Goal: Task Accomplishment & Management: Complete application form

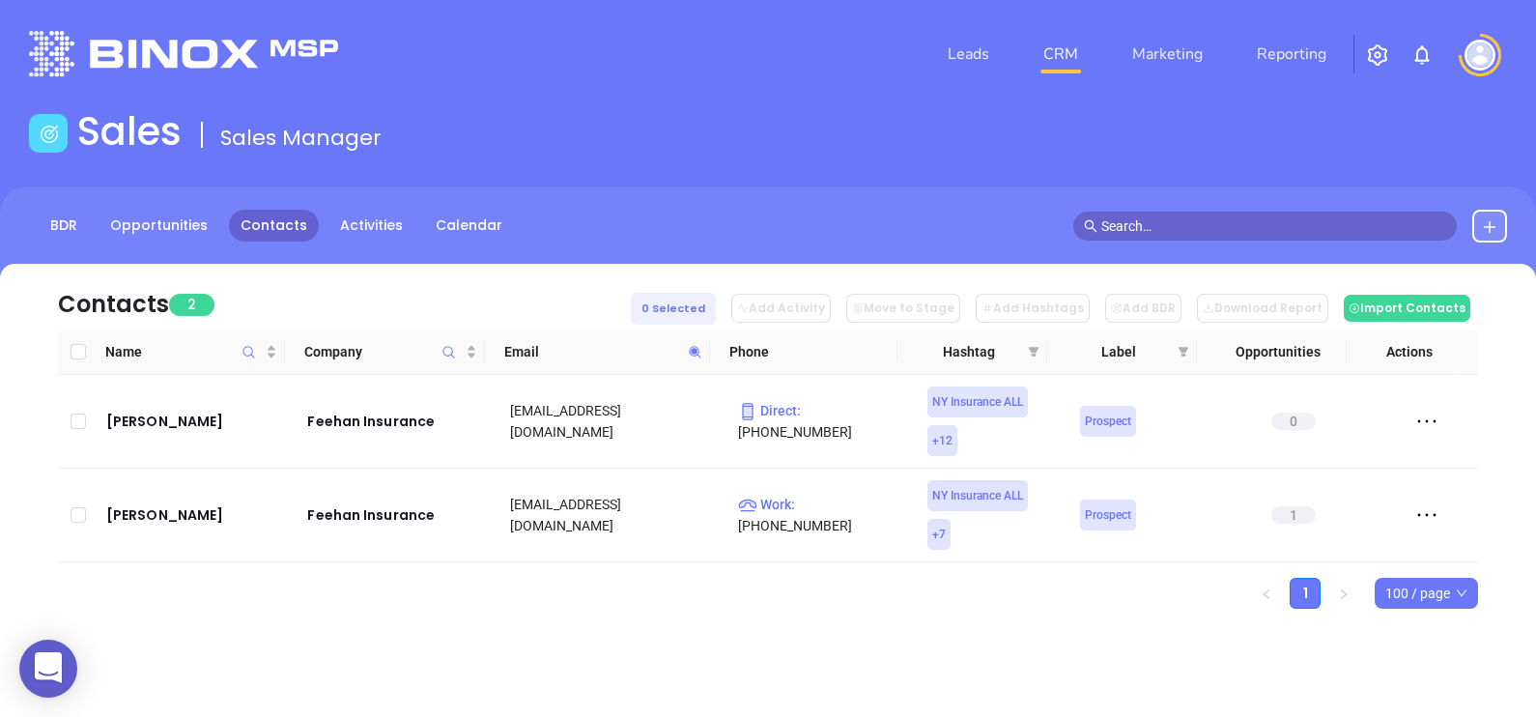
click at [699, 354] on icon at bounding box center [695, 352] width 14 height 14
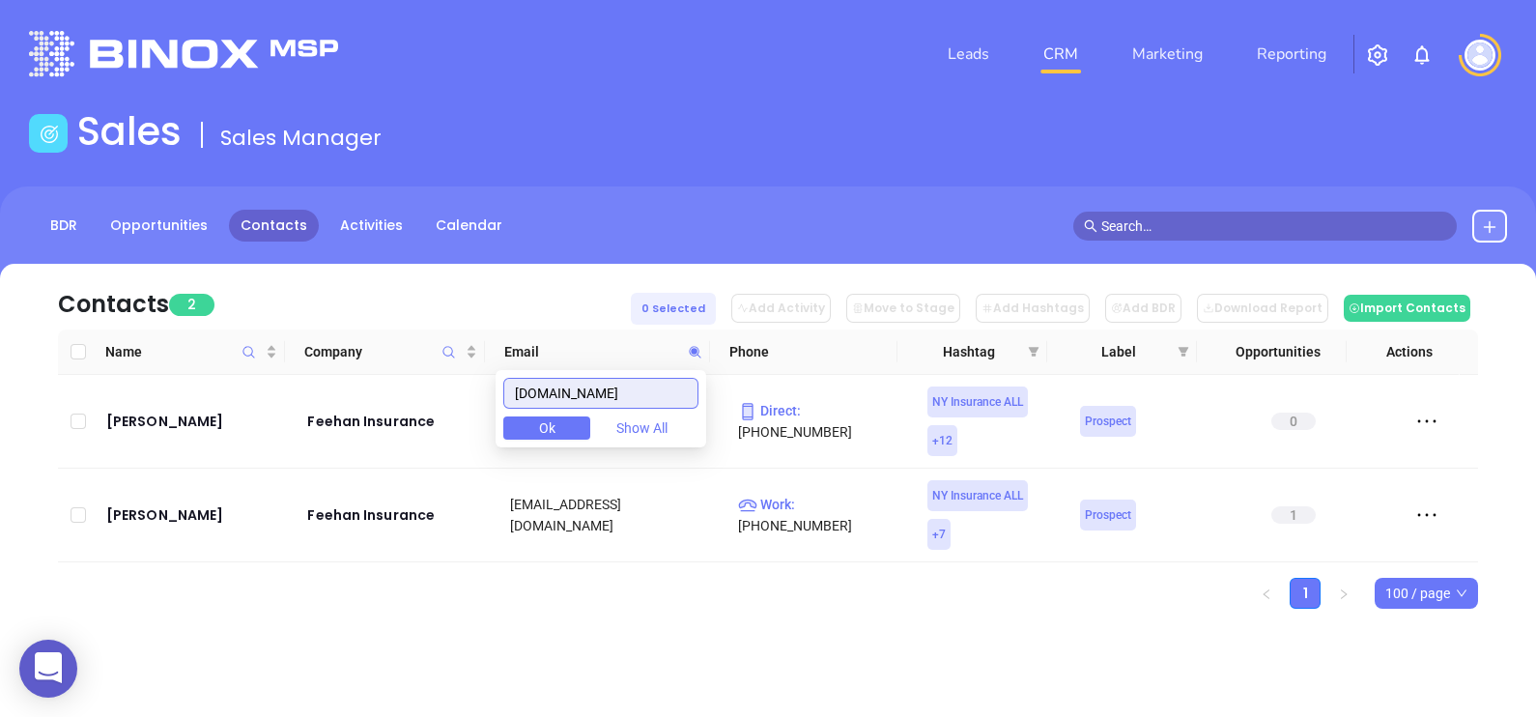
paste input "Aug 26th, 2025 Motiva Request: 3 Email Request: 5 NY Insurance Bronze Review - …"
click at [673, 396] on input "feehaninsurance.com" at bounding box center [600, 393] width 195 height 31
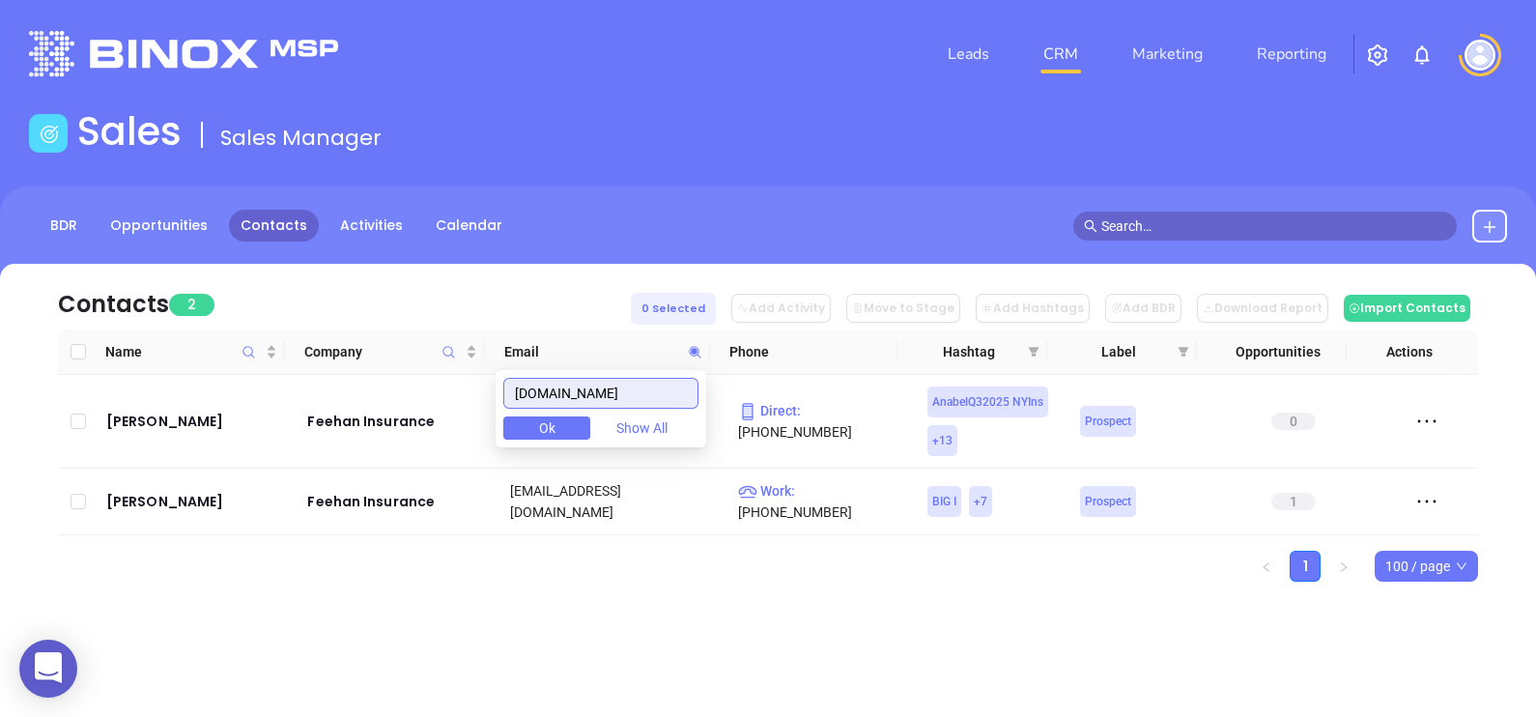
click at [673, 396] on input "feehaninsurance.com" at bounding box center [600, 393] width 195 height 31
paste input "polatty@carolinainsgrp"
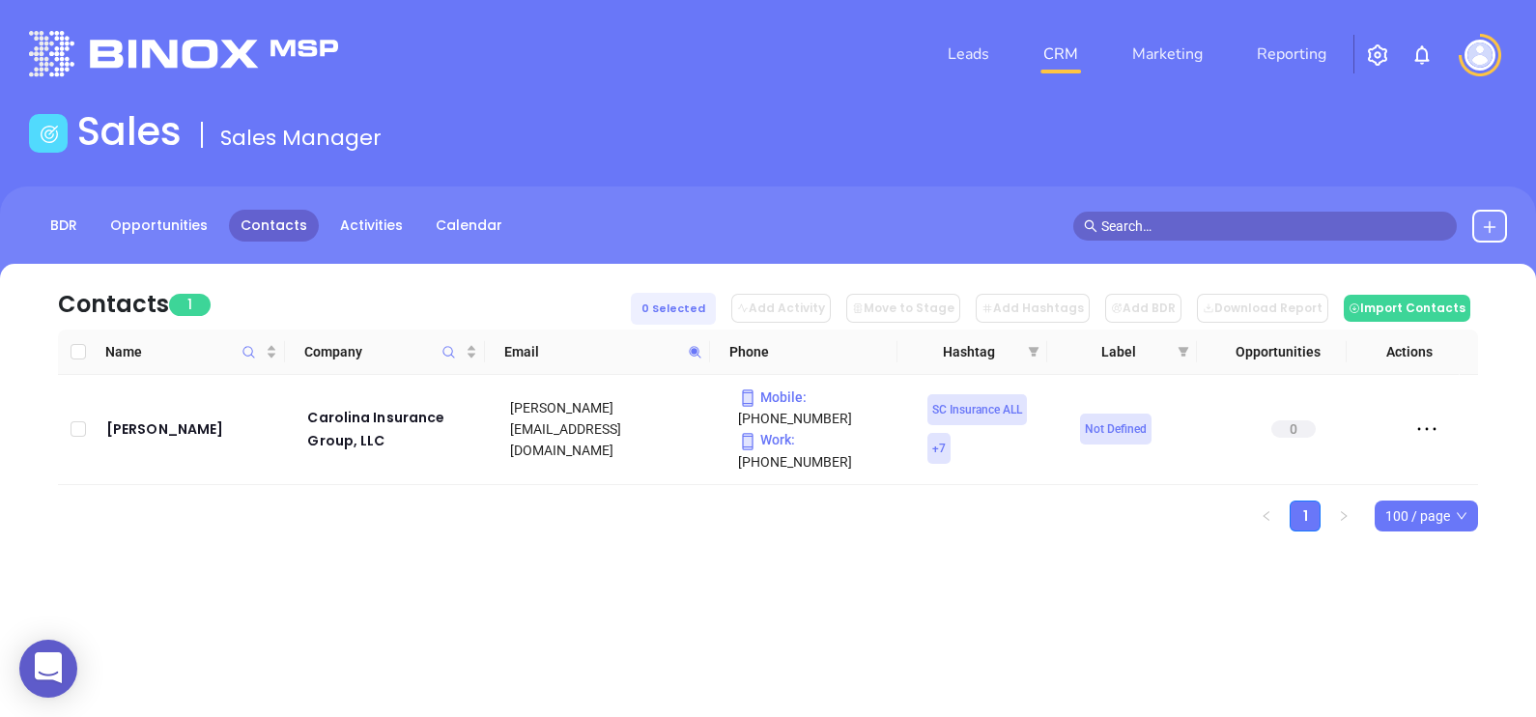
click at [690, 355] on icon at bounding box center [695, 352] width 14 height 14
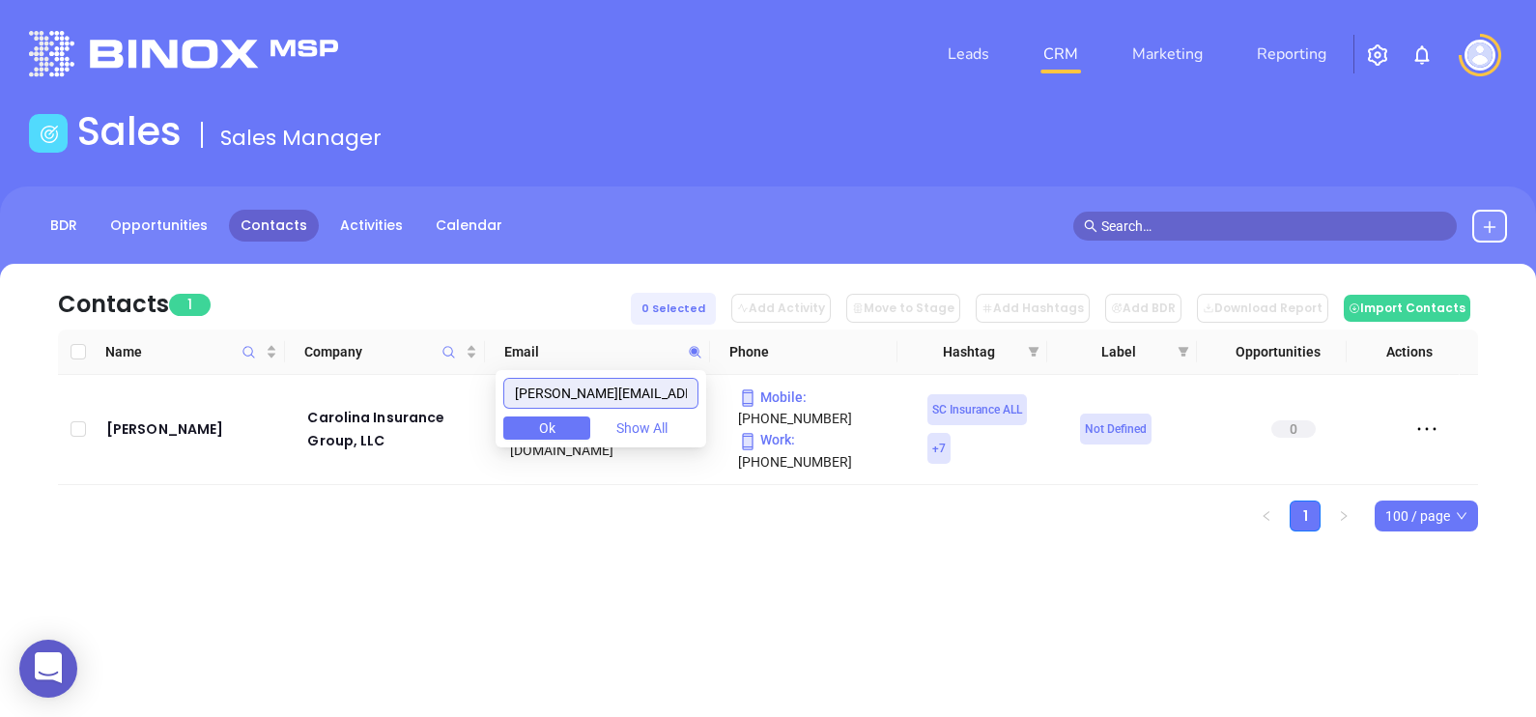
paste input "hillip.allen@csrp.info"
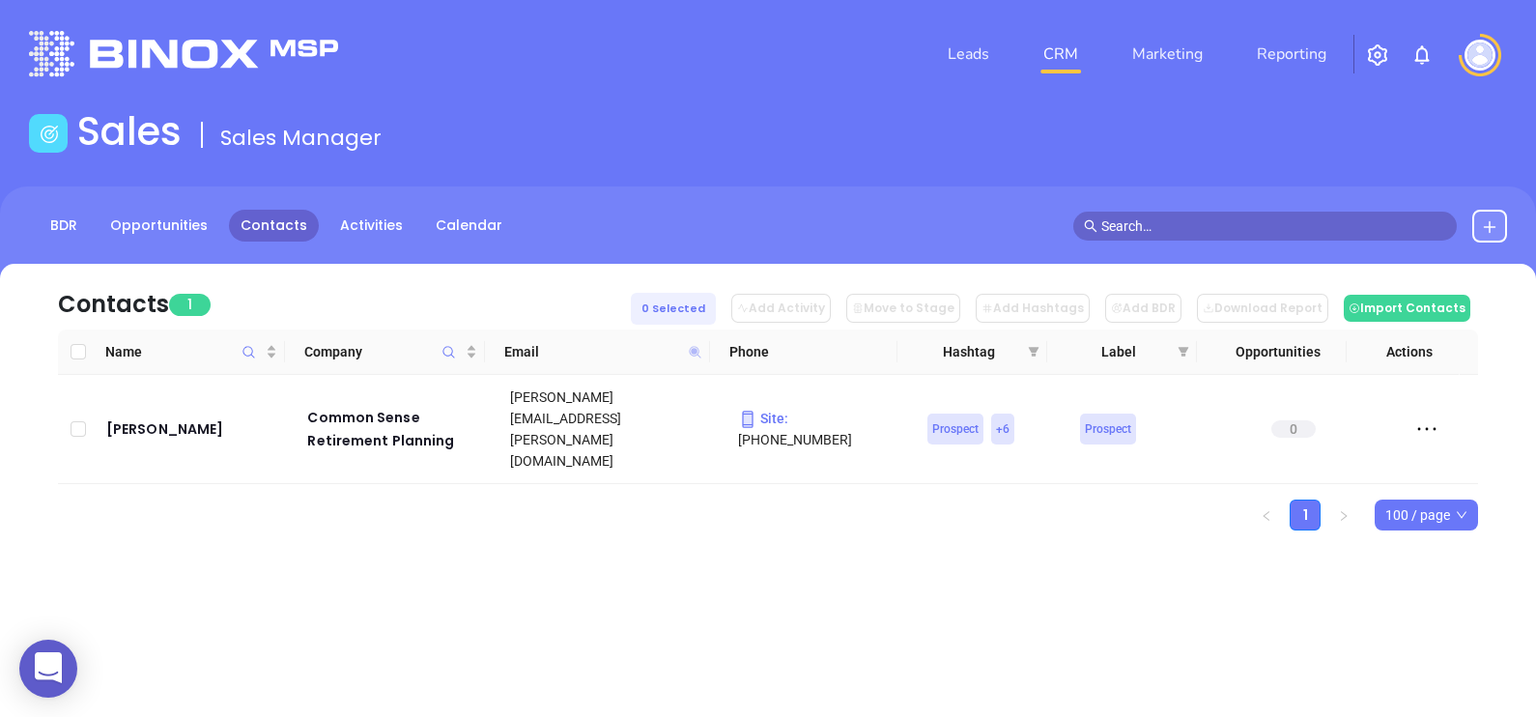
click at [697, 354] on icon at bounding box center [695, 352] width 12 height 12
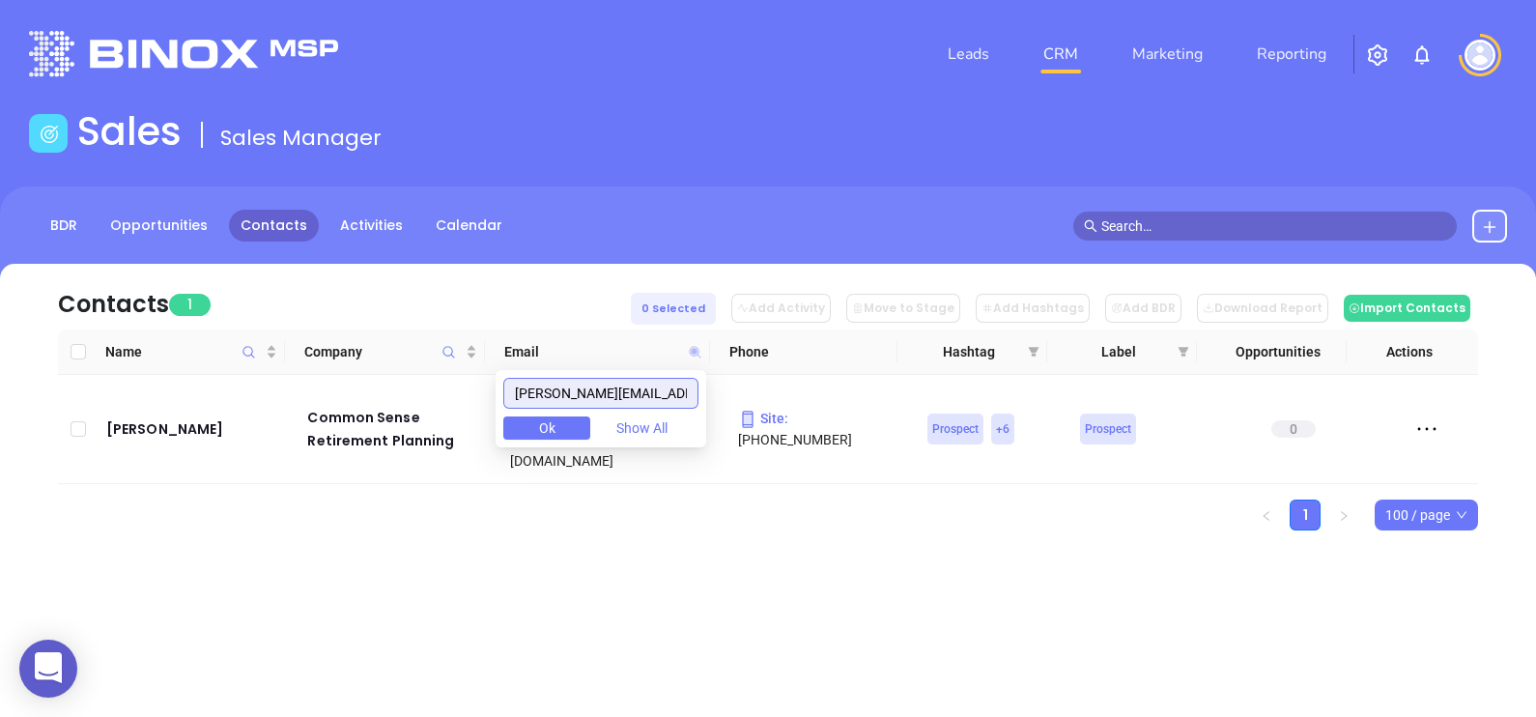
paste input "v.stine@sifford-stine.com"
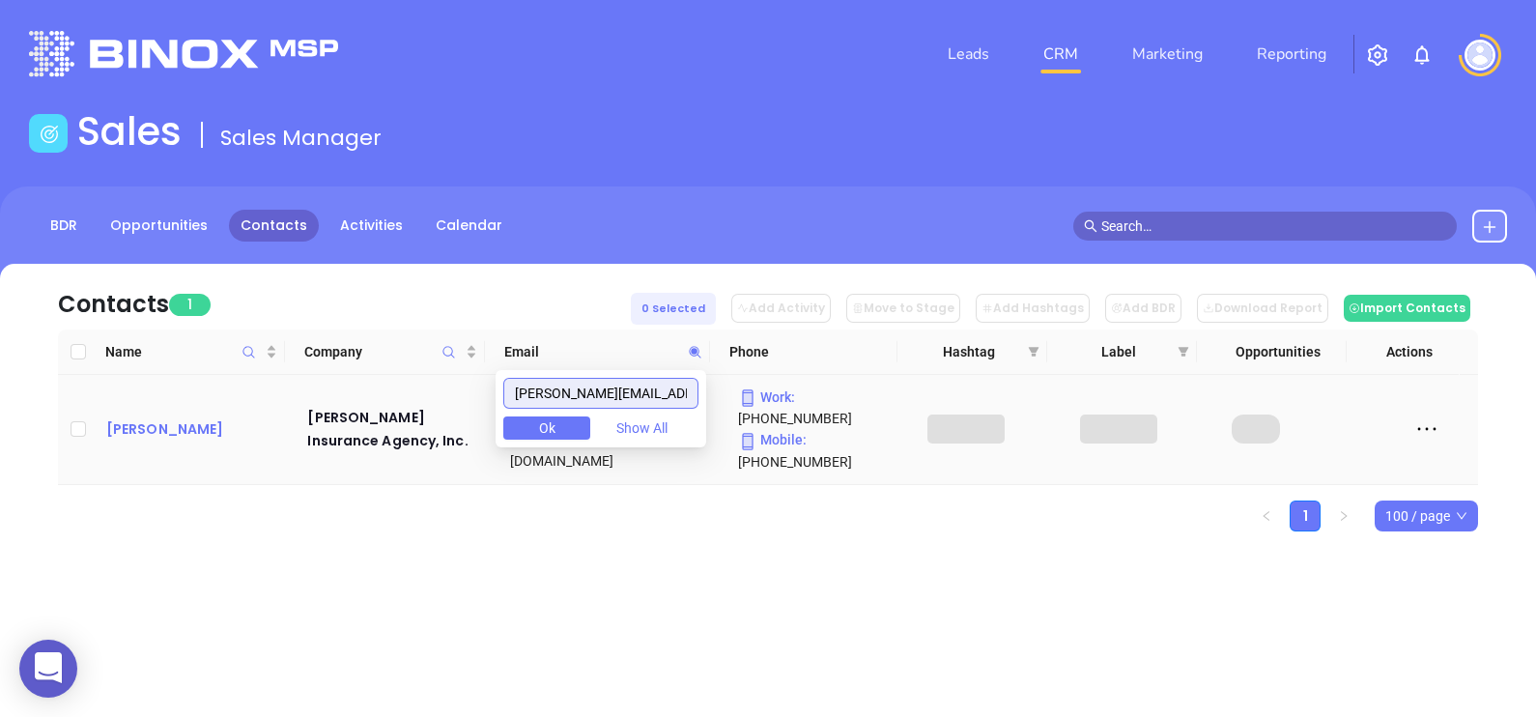
type input "v.stine@sifford-stine.com"
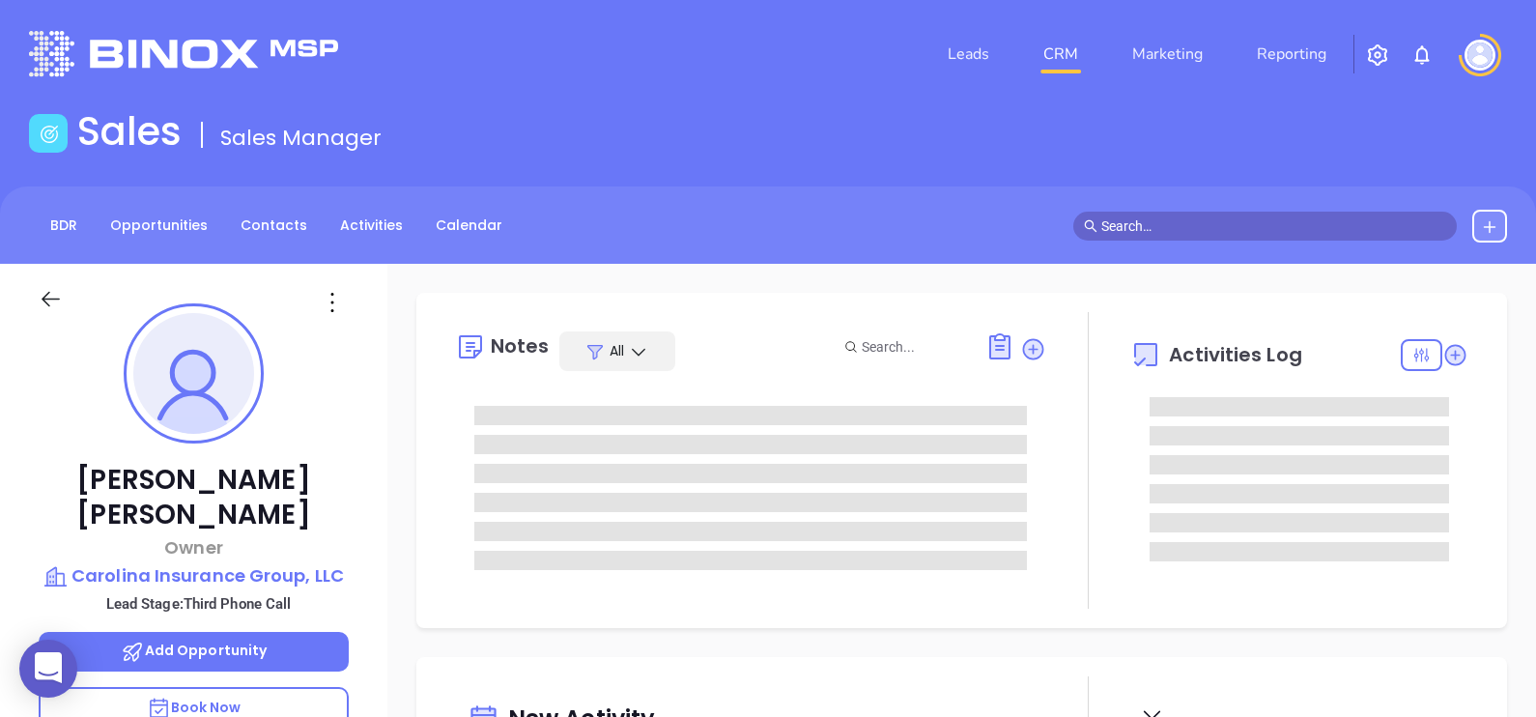
type input "[DATE]"
type input "Alejandra Lara"
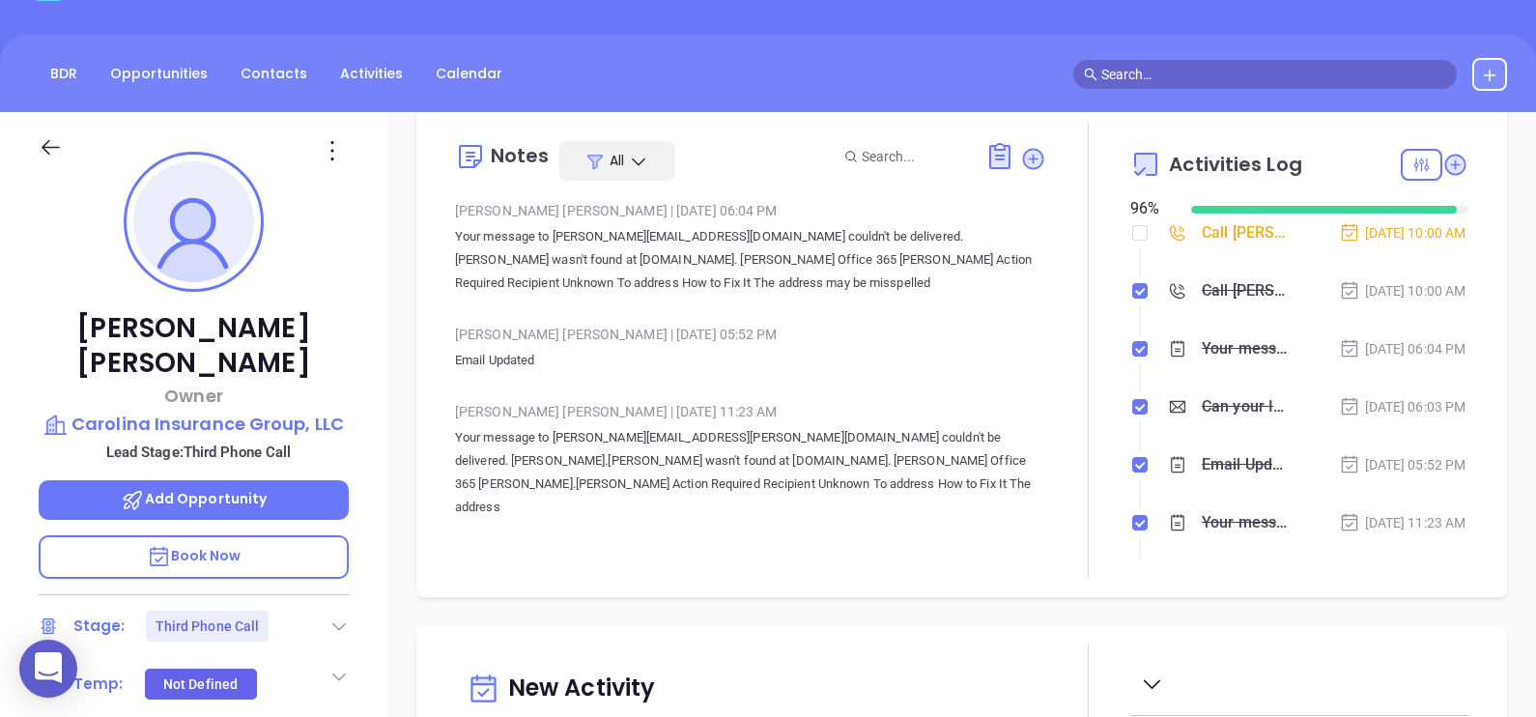
scroll to position [135, 0]
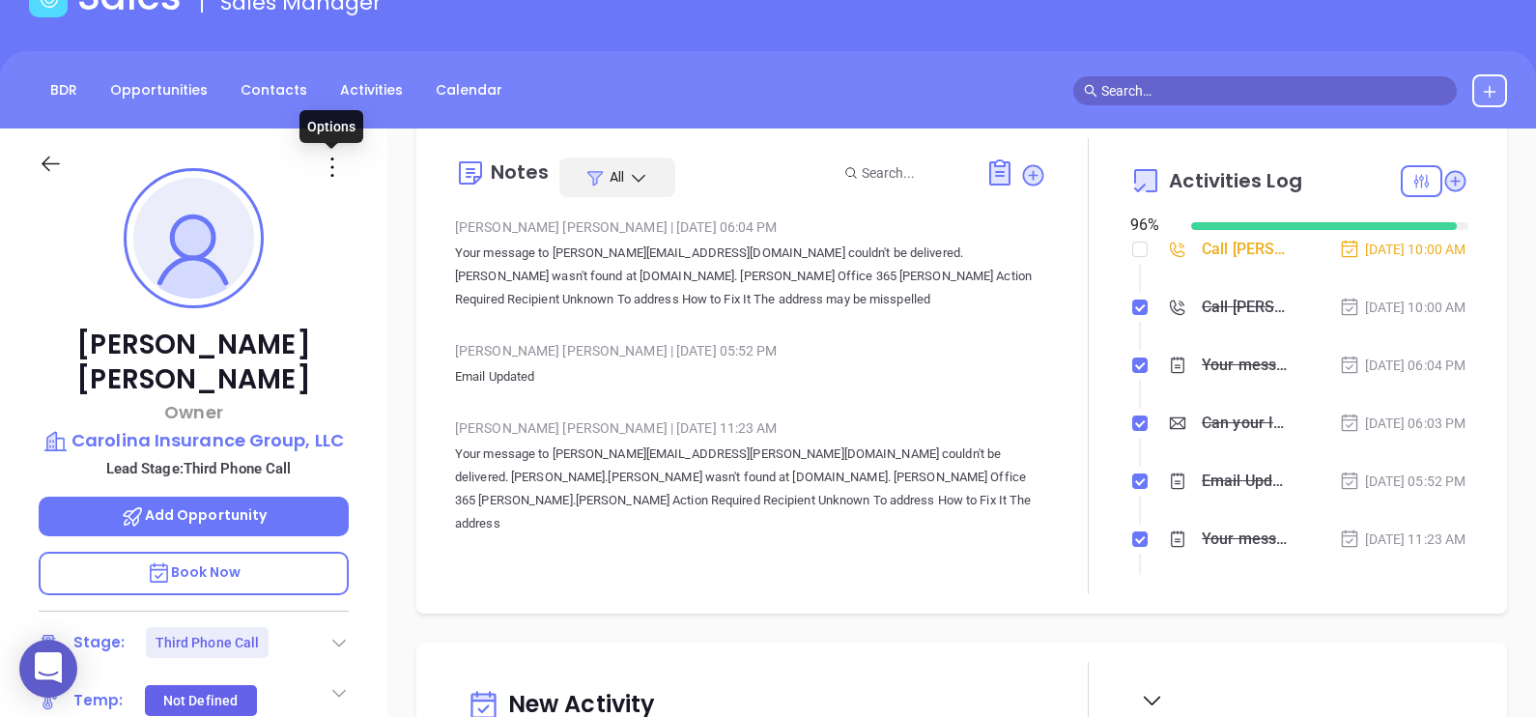
click at [329, 180] on icon at bounding box center [332, 167] width 31 height 31
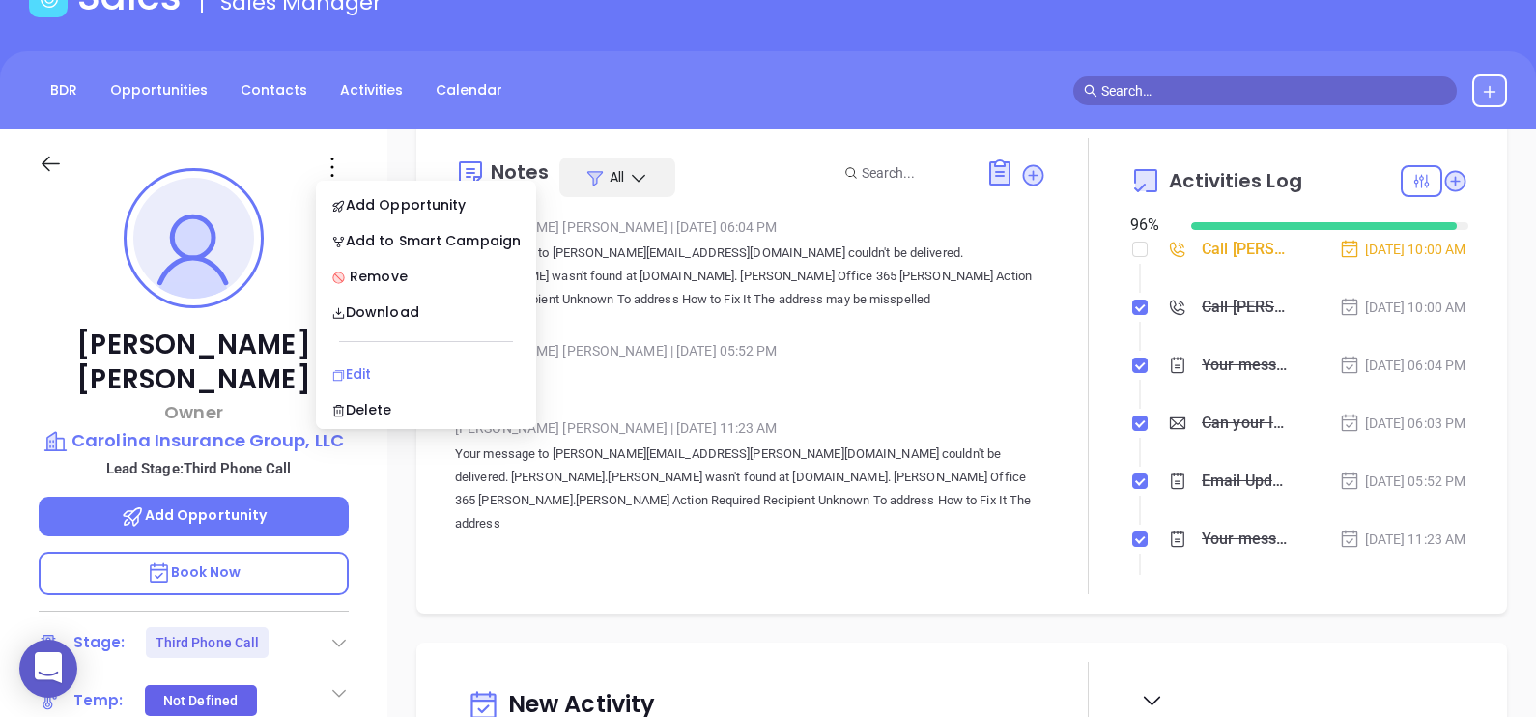
click at [412, 368] on div "Edit" at bounding box center [425, 373] width 189 height 21
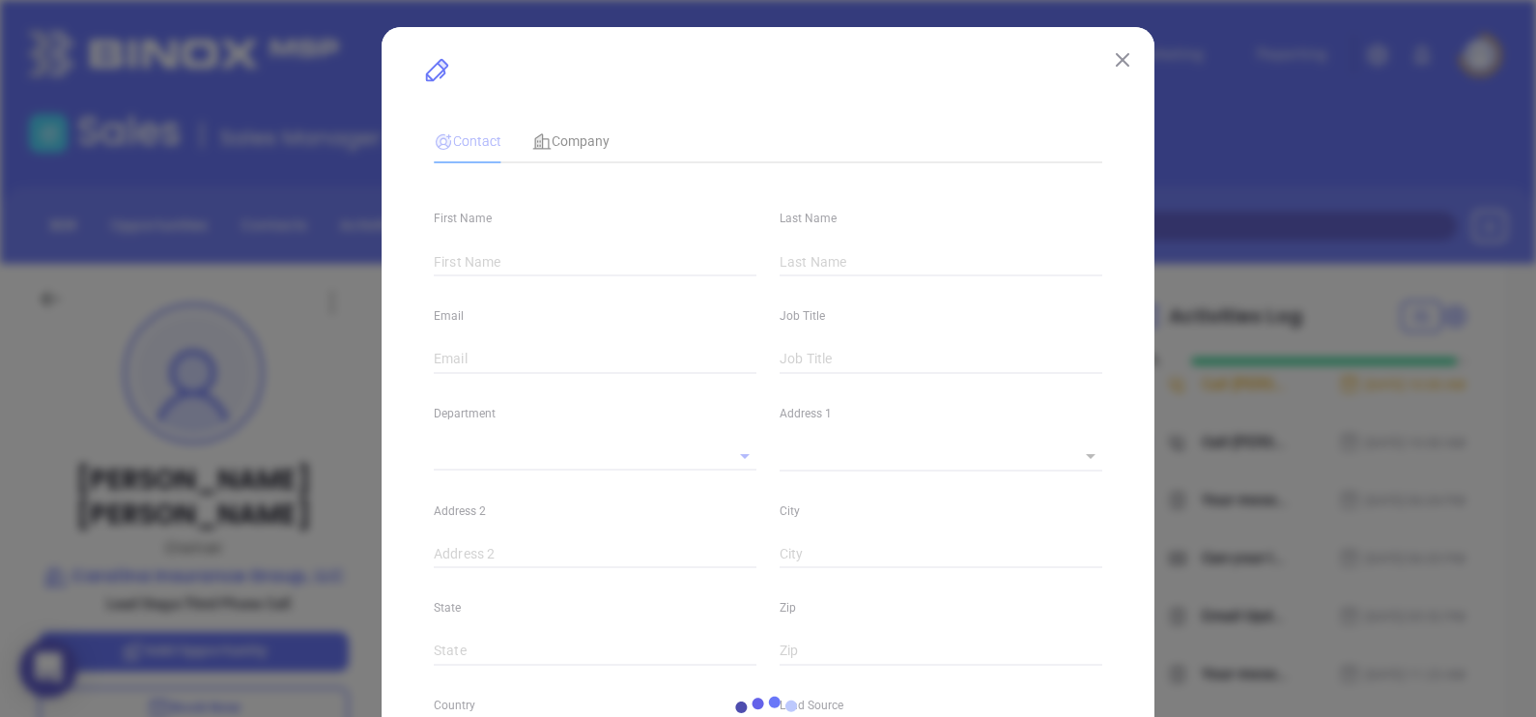
type input "James"
type input "Polatty"
type input "polatty@carolinainsgrp.com"
type input "Owner"
type input "1"
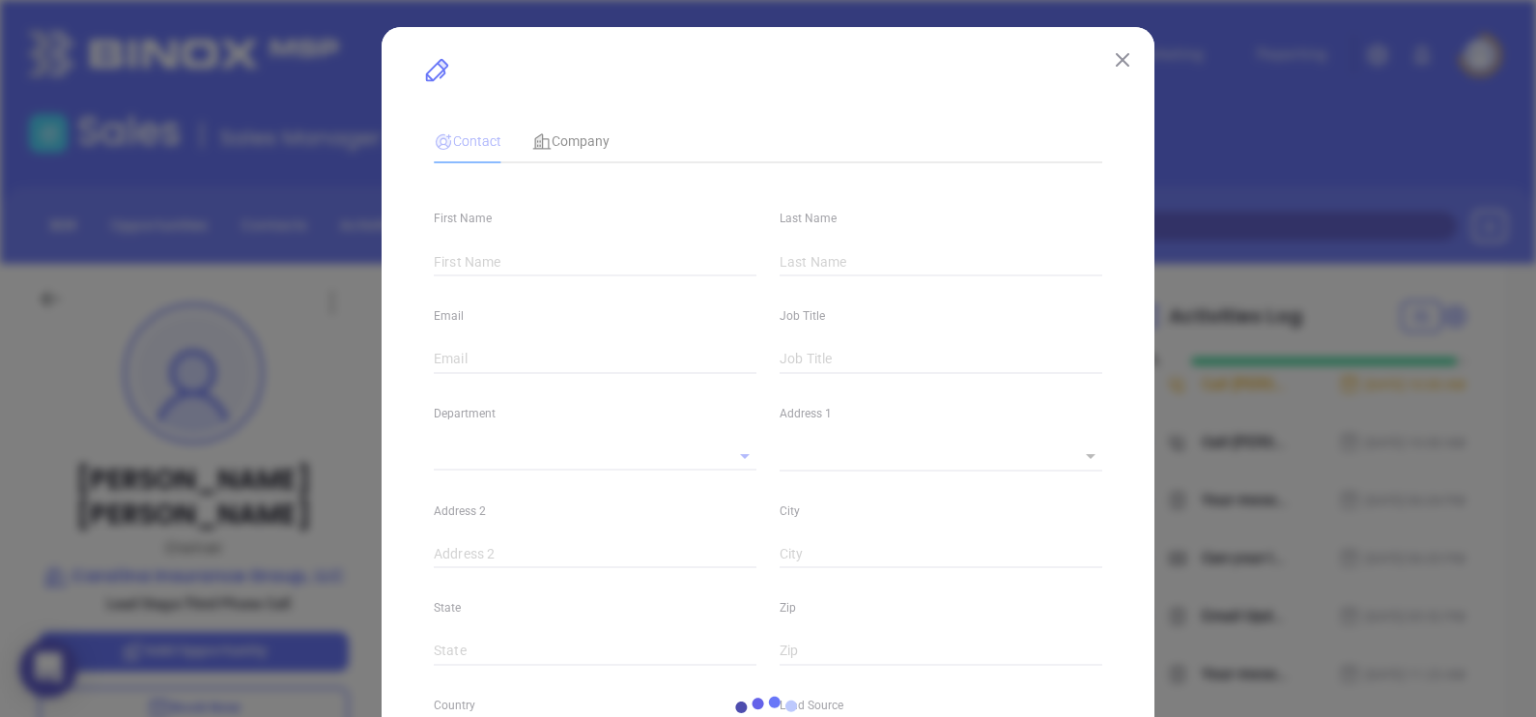
type input "linkedin.com/in/james-polatty-a9117317"
type input "Marketing"
type input "Binox"
type input "[PERSON_NAME]"
type input "Third Phone Call"
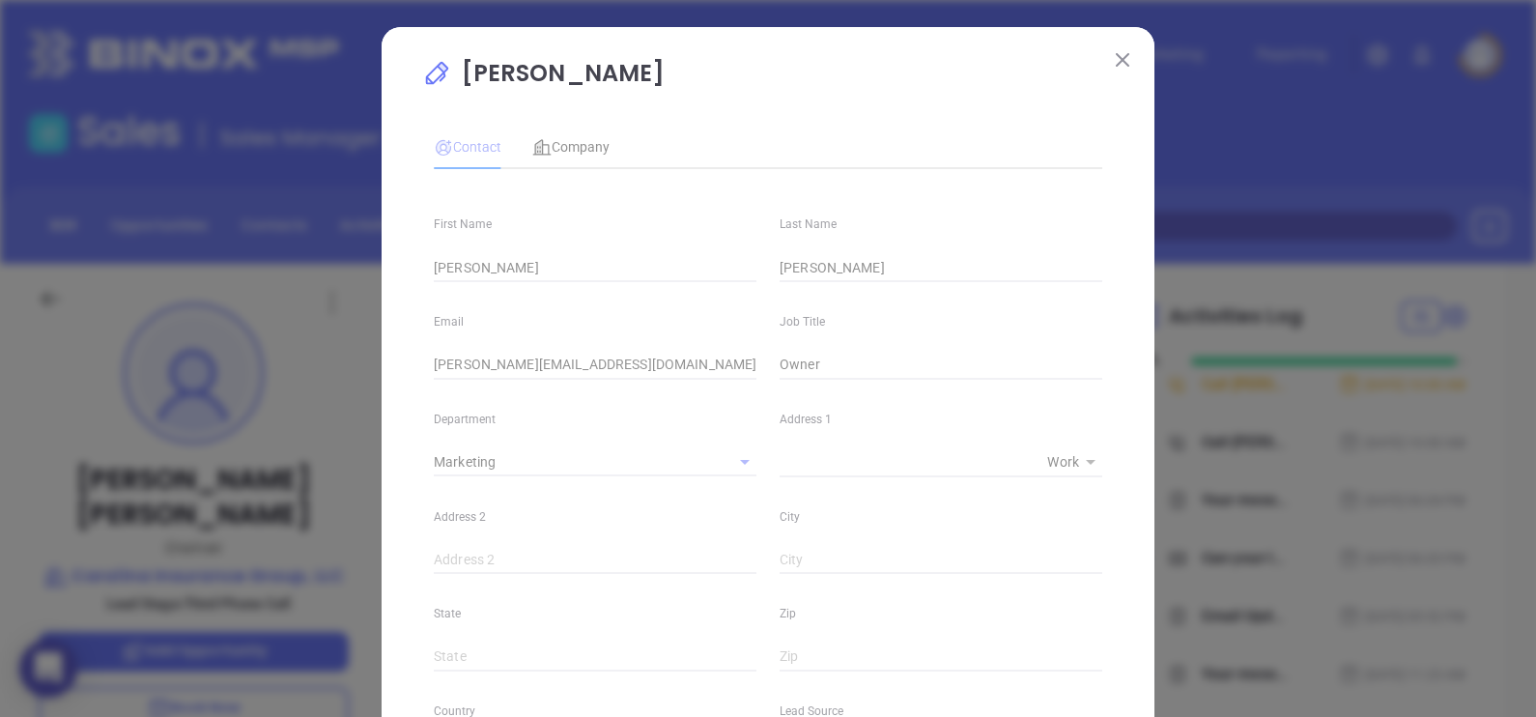
type input "(843) 946-9915"
type input "1"
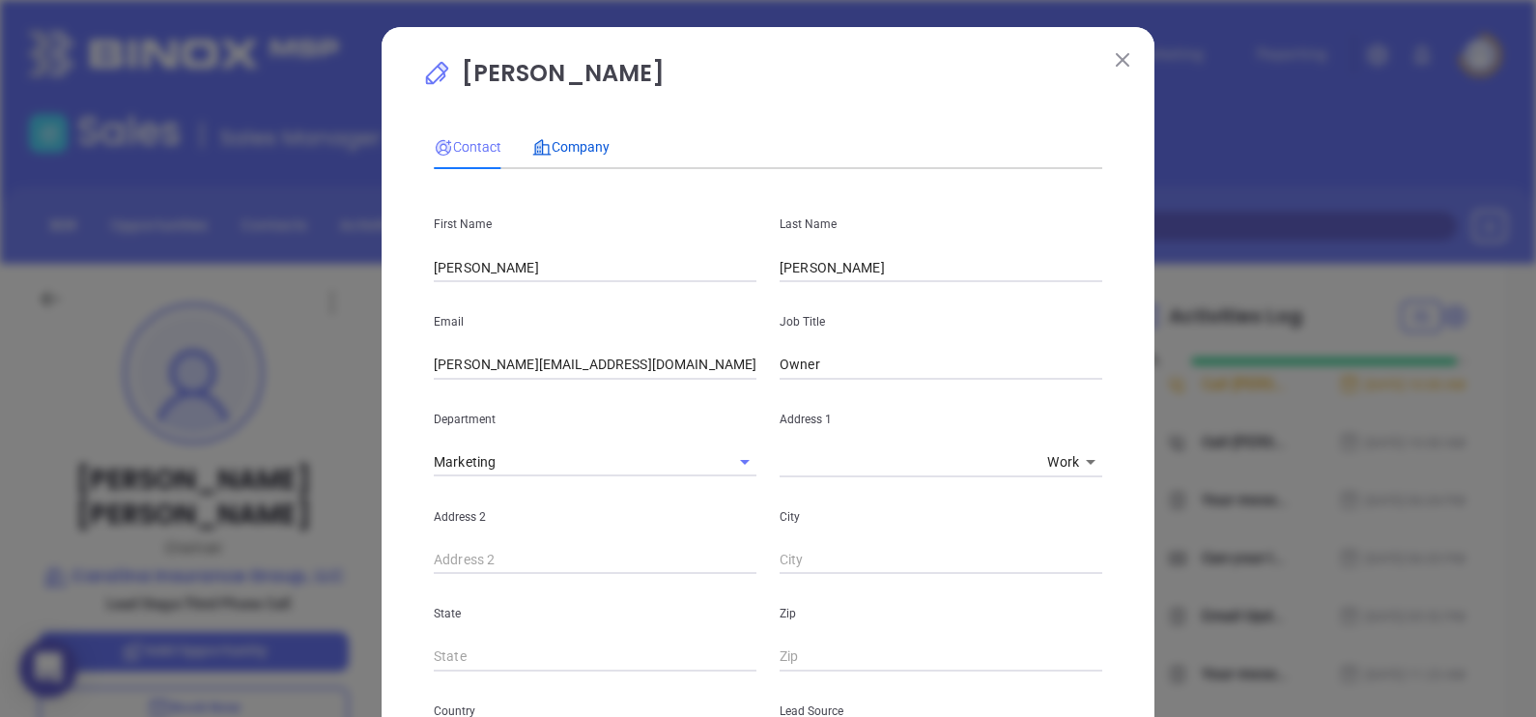
click at [570, 142] on span "Company" at bounding box center [570, 146] width 77 height 15
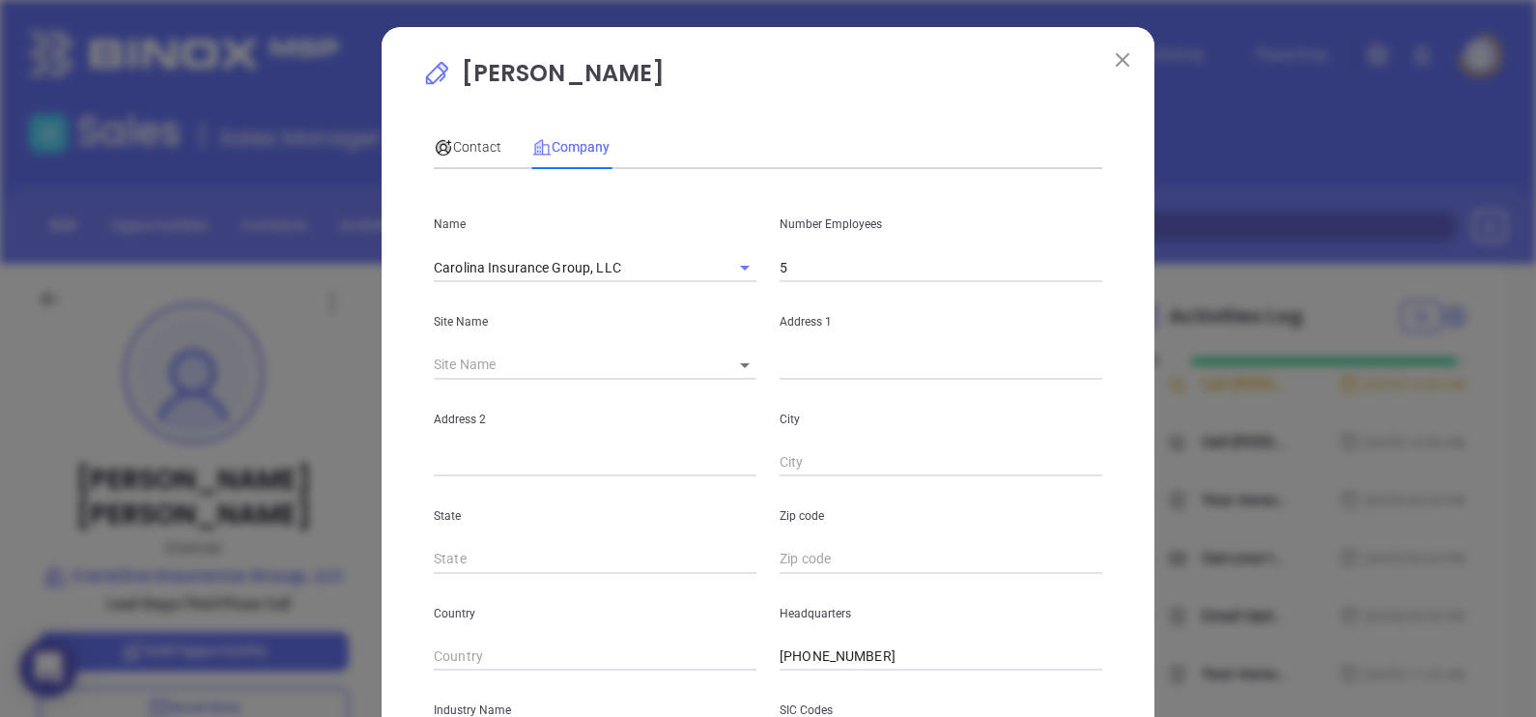
scroll to position [390, 0]
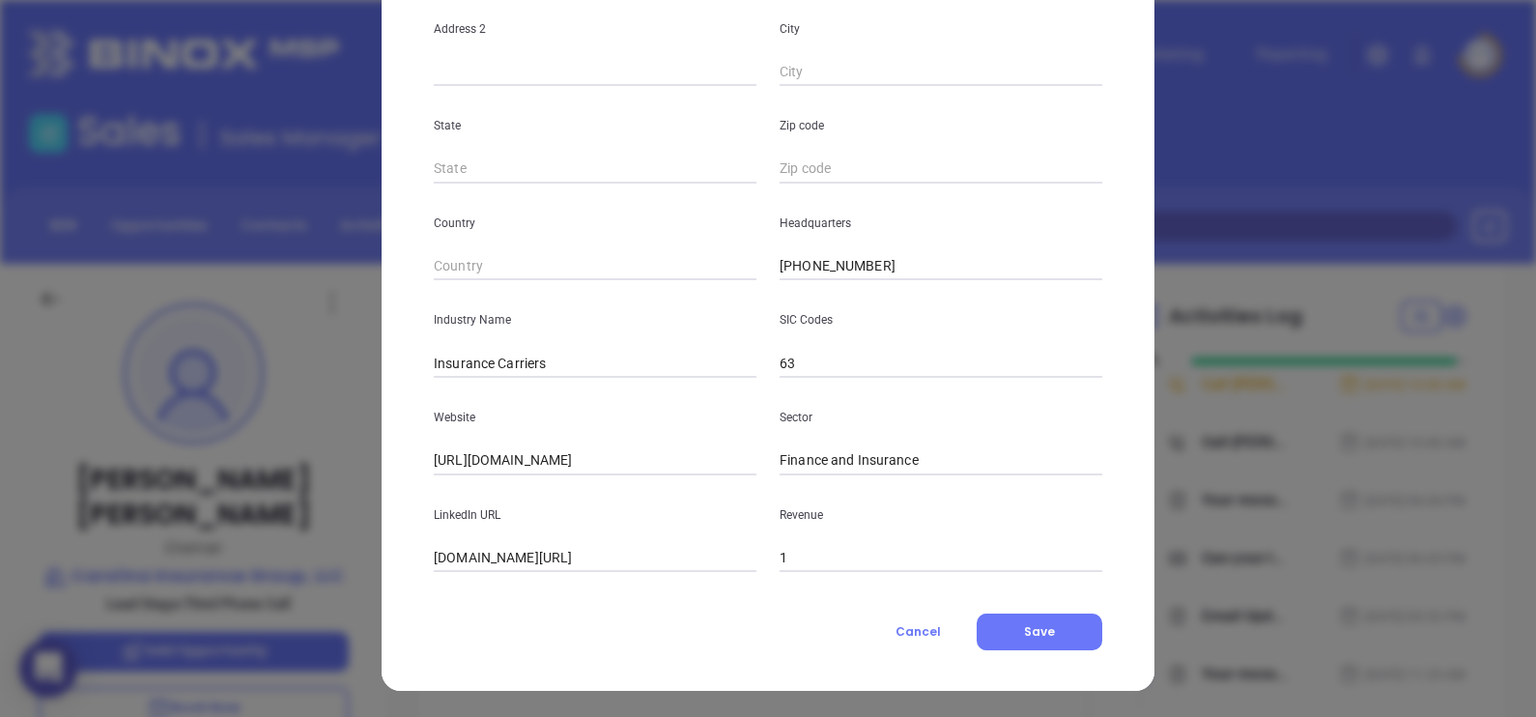
click at [668, 569] on input "www.linkedin.com/company/carolina-insurance-group-llc/" at bounding box center [595, 558] width 323 height 29
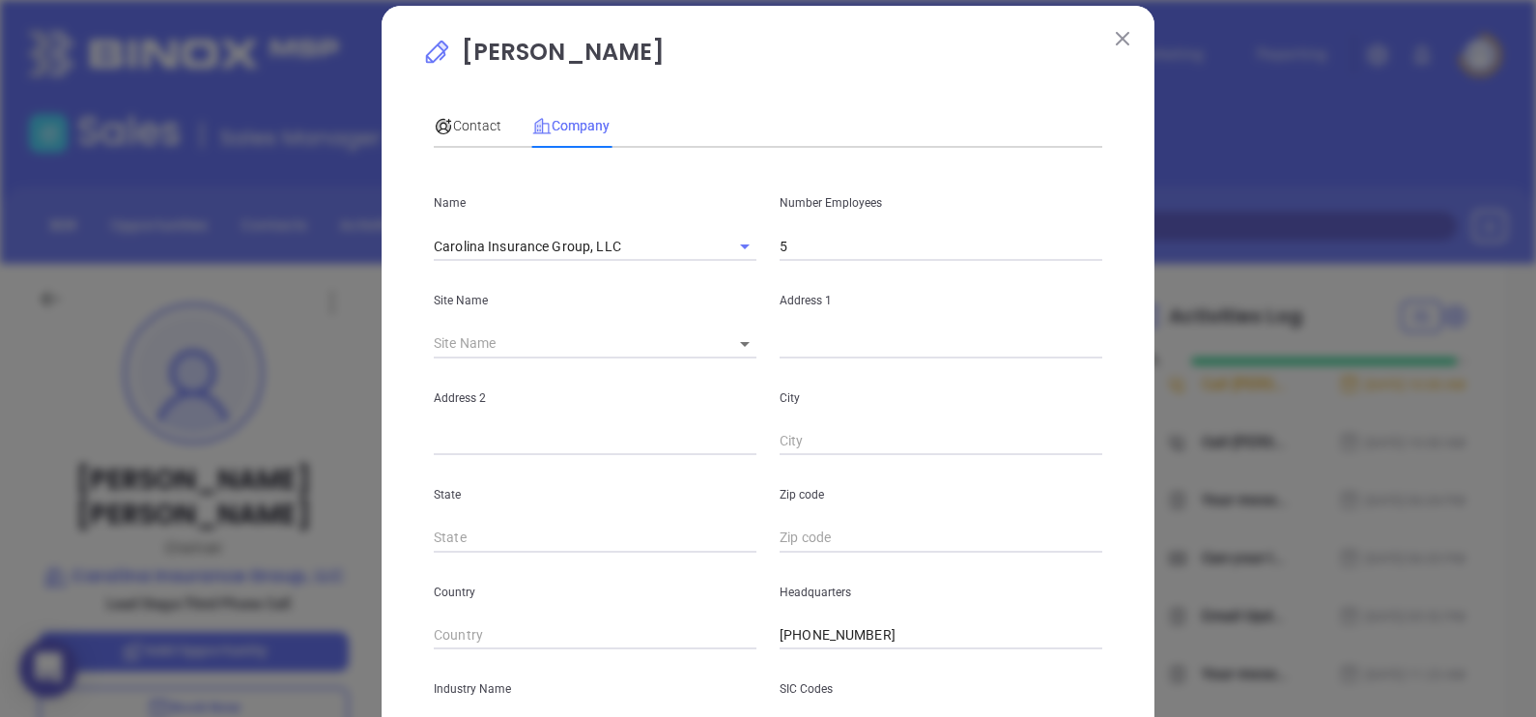
scroll to position [0, 0]
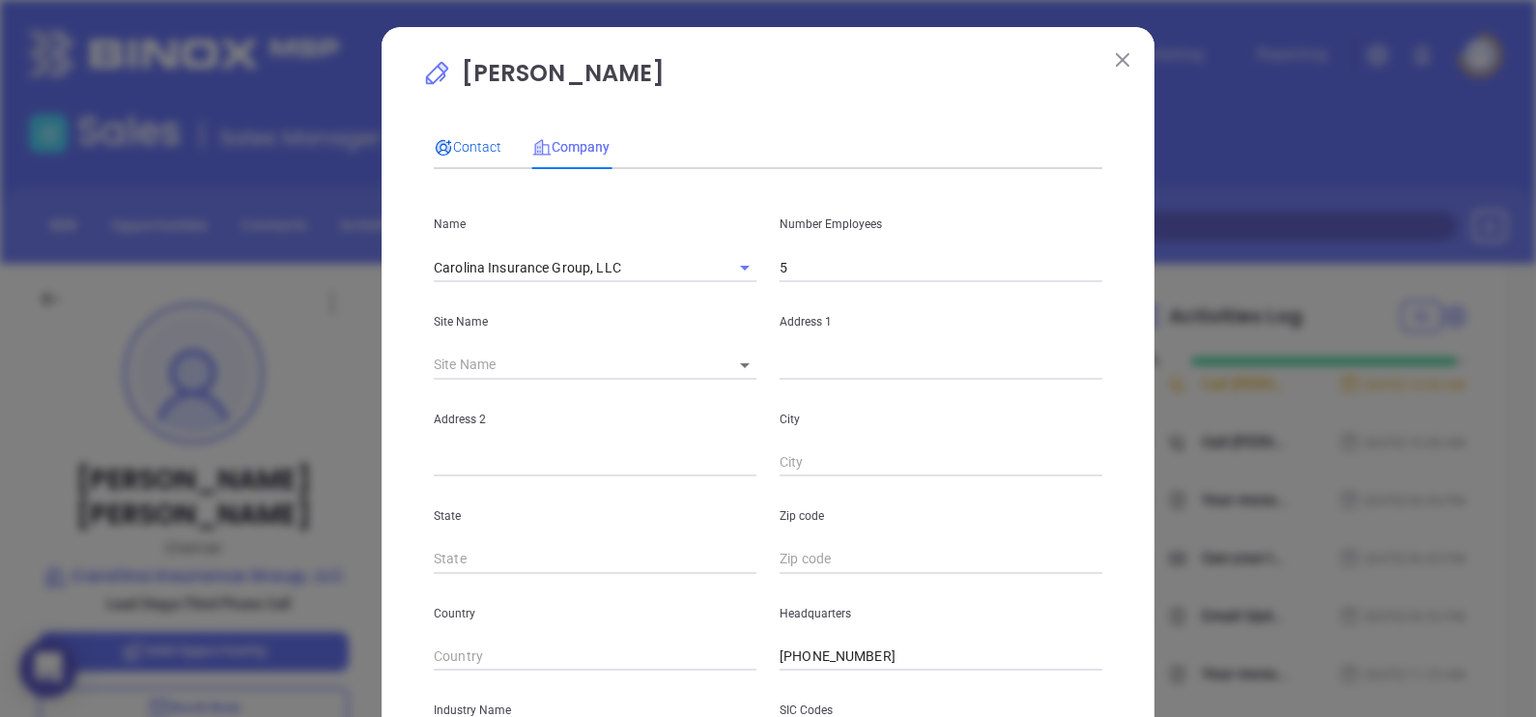
click at [459, 157] on div "Contact" at bounding box center [468, 146] width 68 height 21
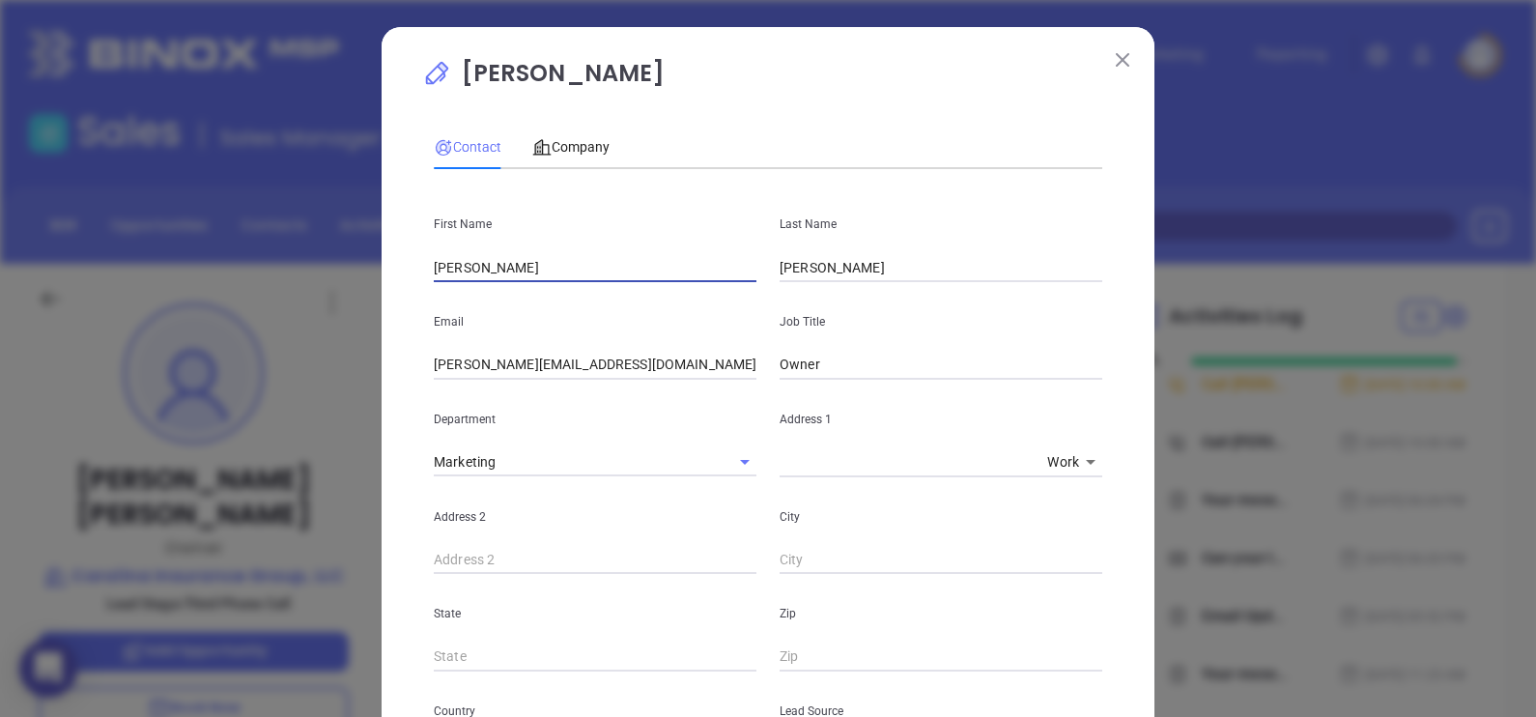
drag, startPoint x: 522, startPoint y: 270, endPoint x: 348, endPoint y: 265, distance: 173.9
click at [348, 265] on div "James Polatty Contact Company First Name James Last Name Polatty Email polatty@…" at bounding box center [768, 358] width 1536 height 717
type input "Becky"
type input "Watts"
click at [623, 361] on input "polatty@carolinainsgrp.com" at bounding box center [595, 365] width 323 height 29
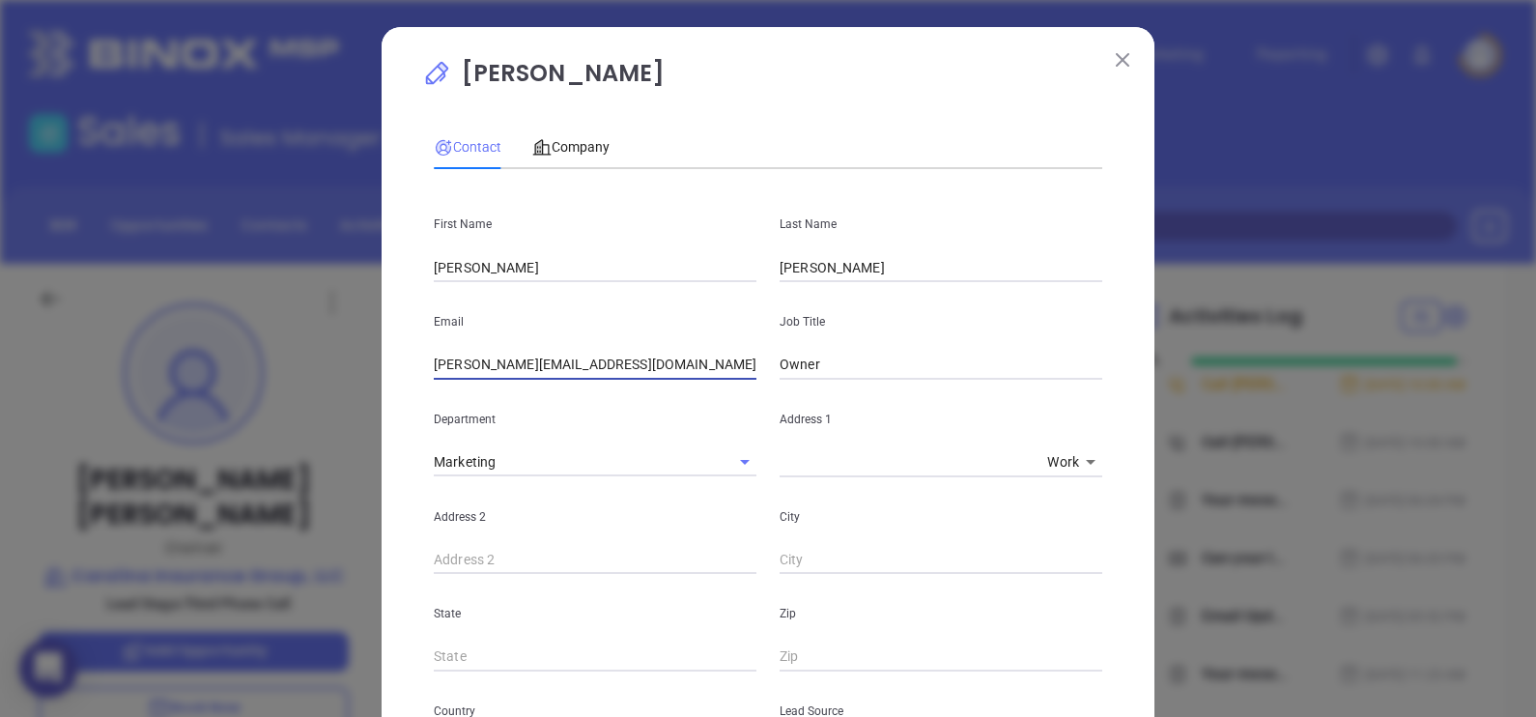
click at [623, 361] on input "polatty@carolinainsgrp.com" at bounding box center [595, 365] width 323 height 29
paste input "bwatts"
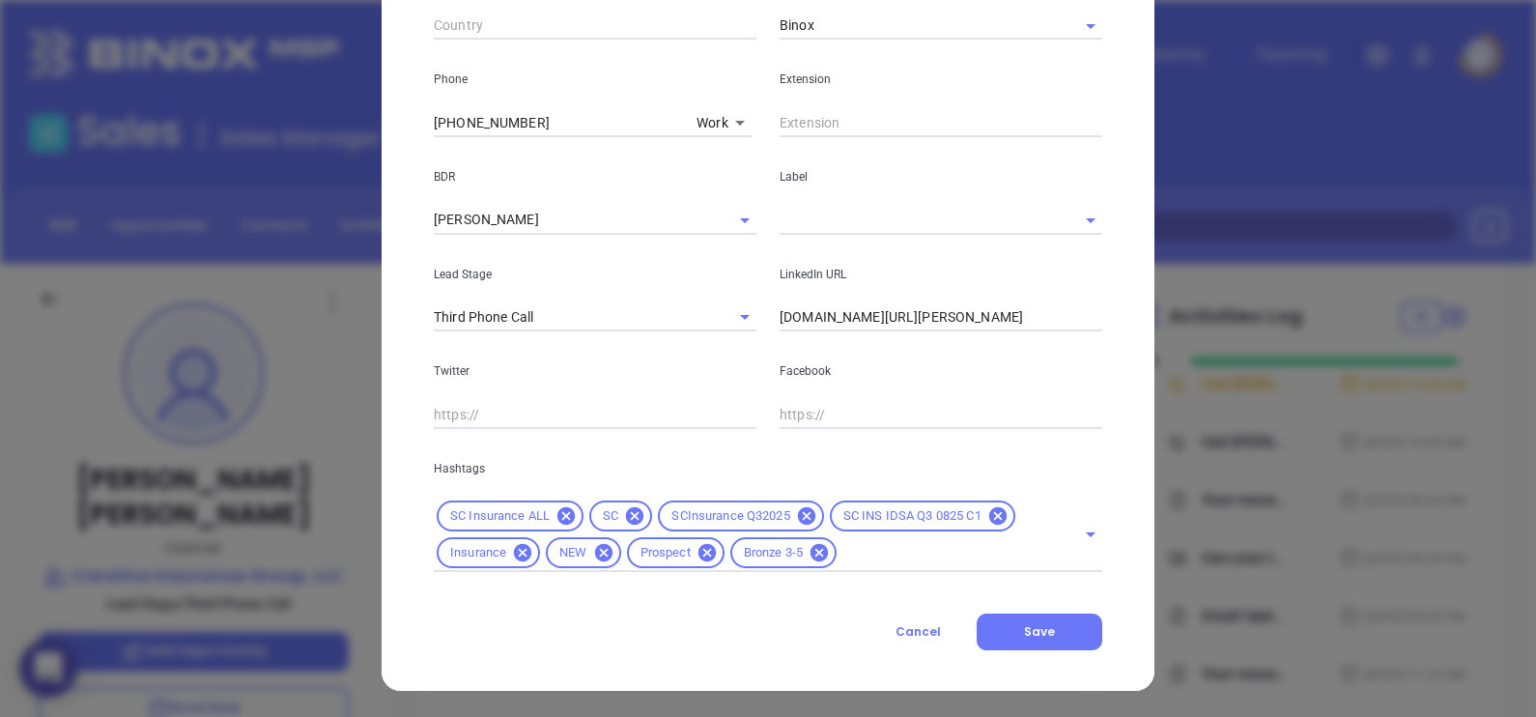
scroll to position [729, 0]
type input "bwatts@carolinainsgrp.com"
click at [1035, 309] on input "linkedin.com/in/james-polatty-a9117317" at bounding box center [941, 316] width 323 height 29
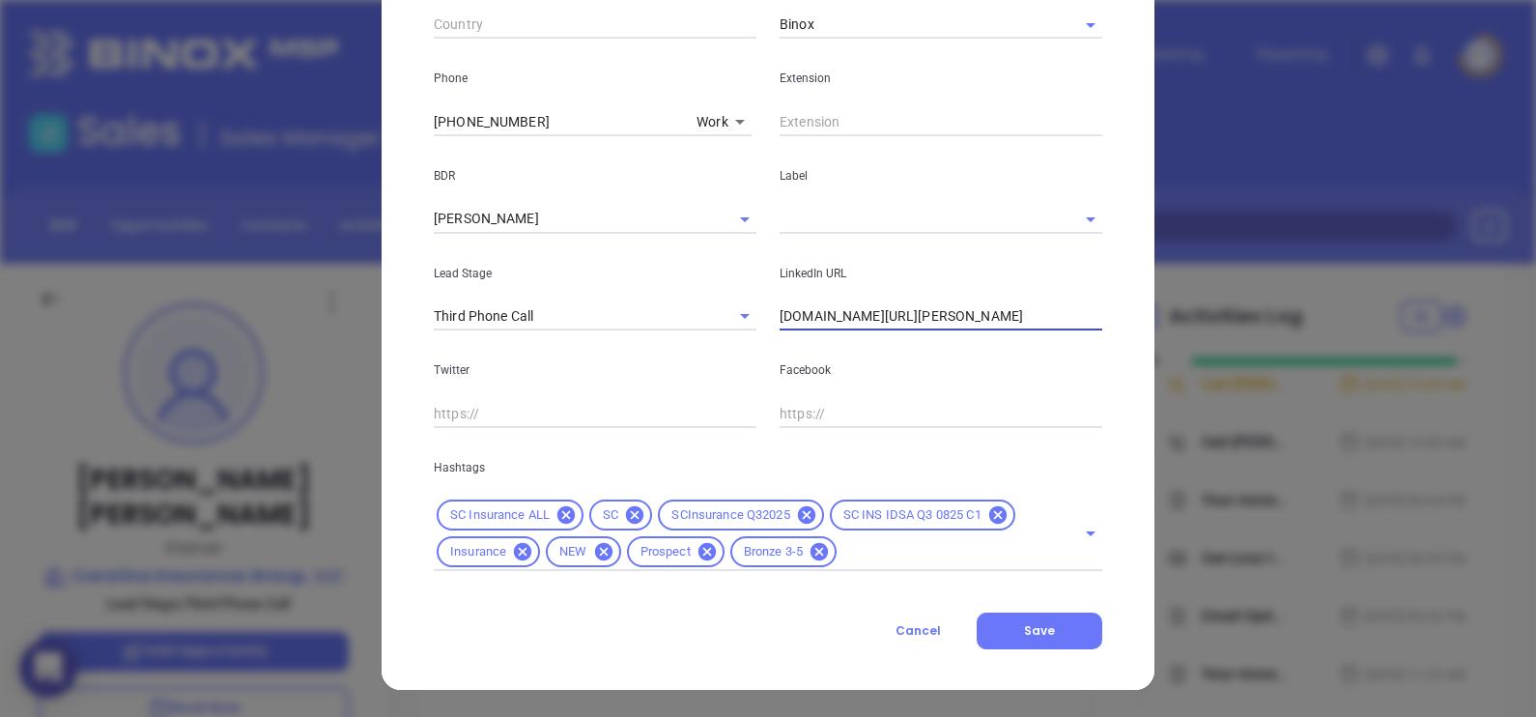
paste input "www.linkedin.com/in/becky-watts-b9b0b217/"
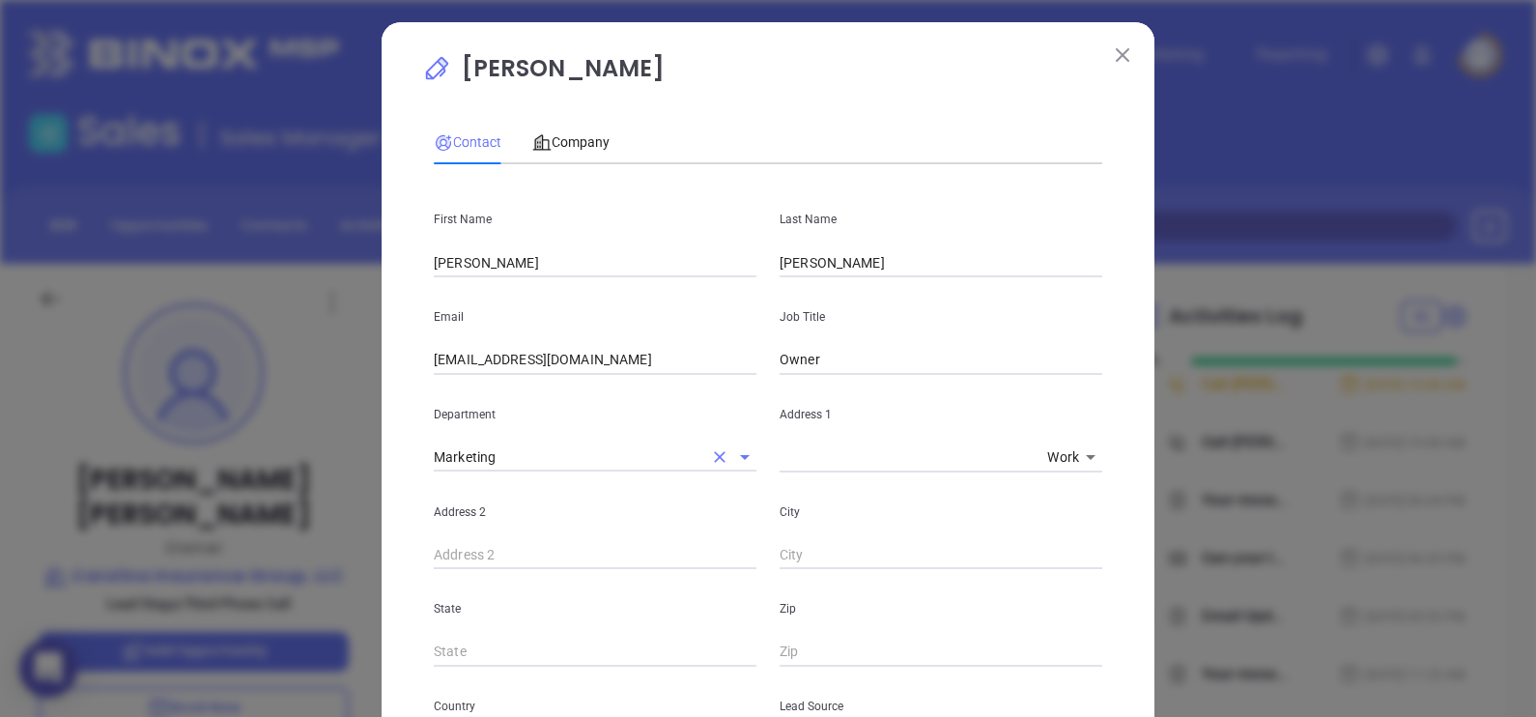
scroll to position [0, 0]
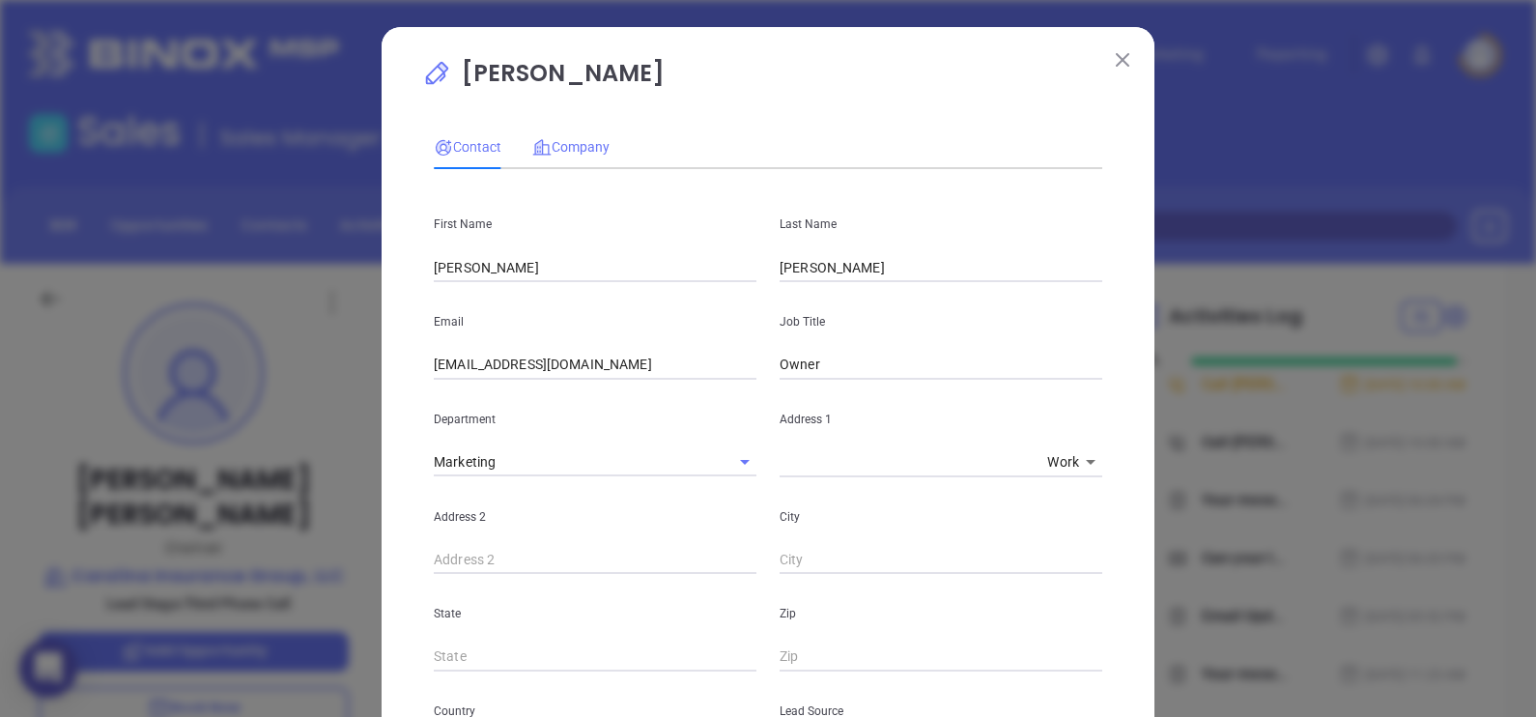
type input "www.linkedin.com/in/becky-watts-b9b0b217/"
click at [580, 144] on span "Company" at bounding box center [570, 146] width 77 height 15
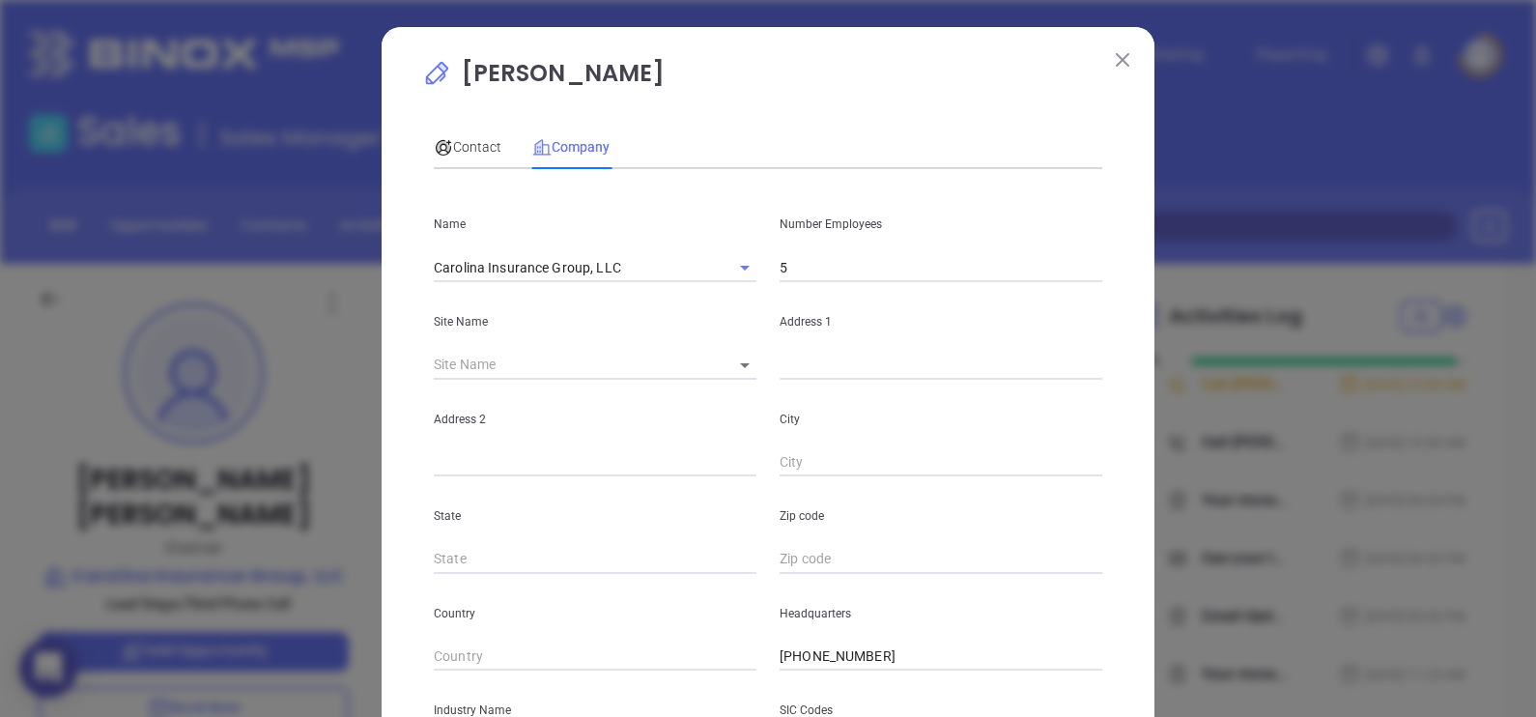
click at [809, 262] on input "5" at bounding box center [941, 267] width 323 height 29
type input "6"
drag, startPoint x: 857, startPoint y: 92, endPoint x: 611, endPoint y: 122, distance: 247.2
click at [849, 93] on p "James Polatty" at bounding box center [768, 78] width 692 height 44
click at [478, 130] on div "Contact" at bounding box center [468, 147] width 68 height 44
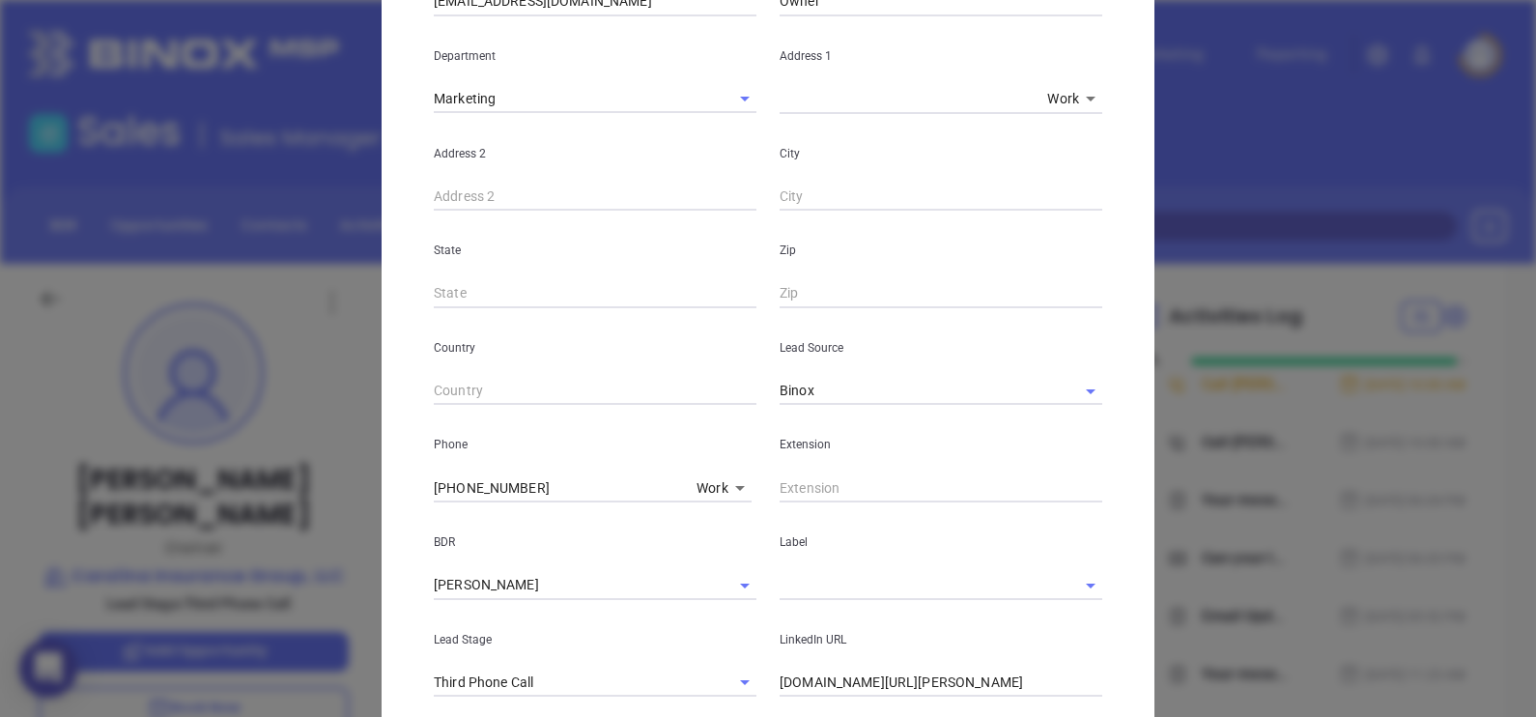
scroll to position [729, 0]
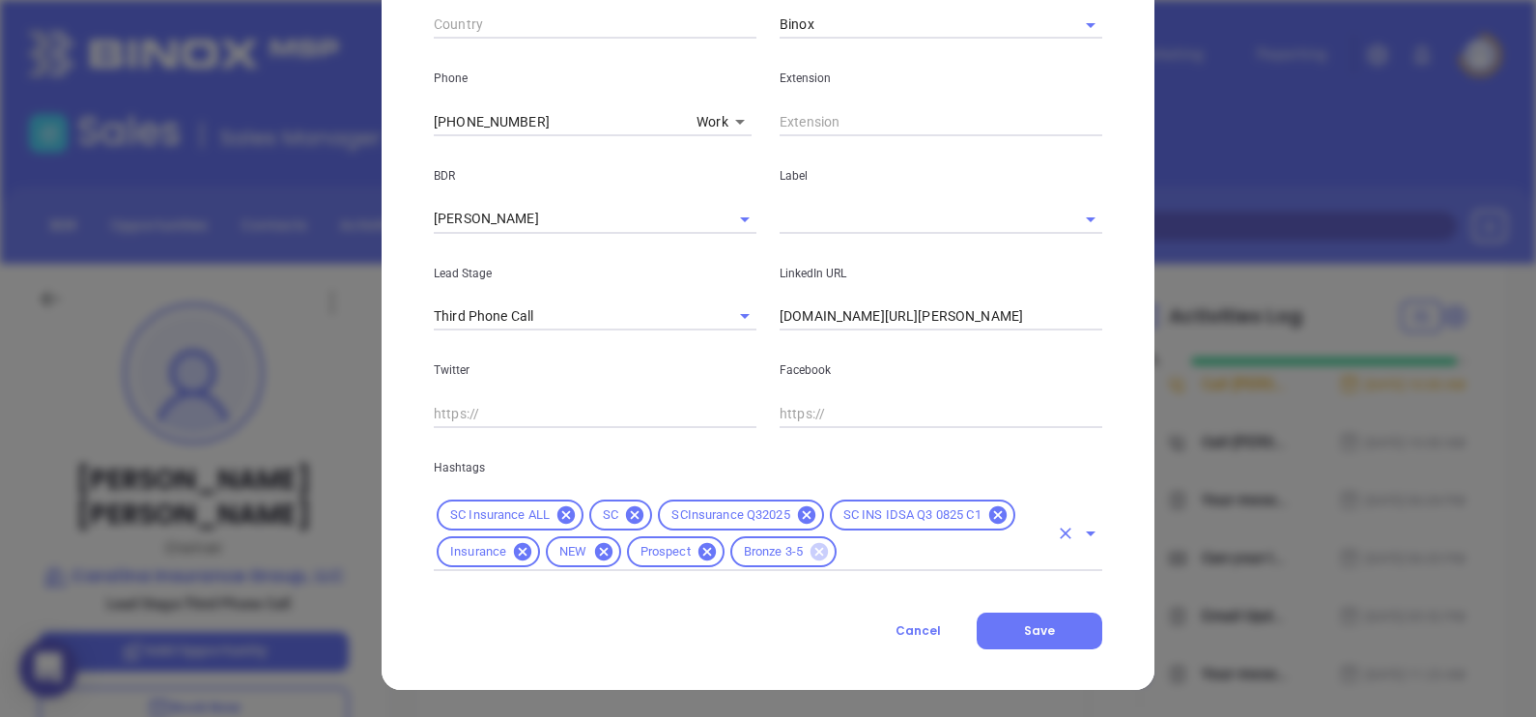
click at [813, 558] on icon at bounding box center [818, 551] width 17 height 17
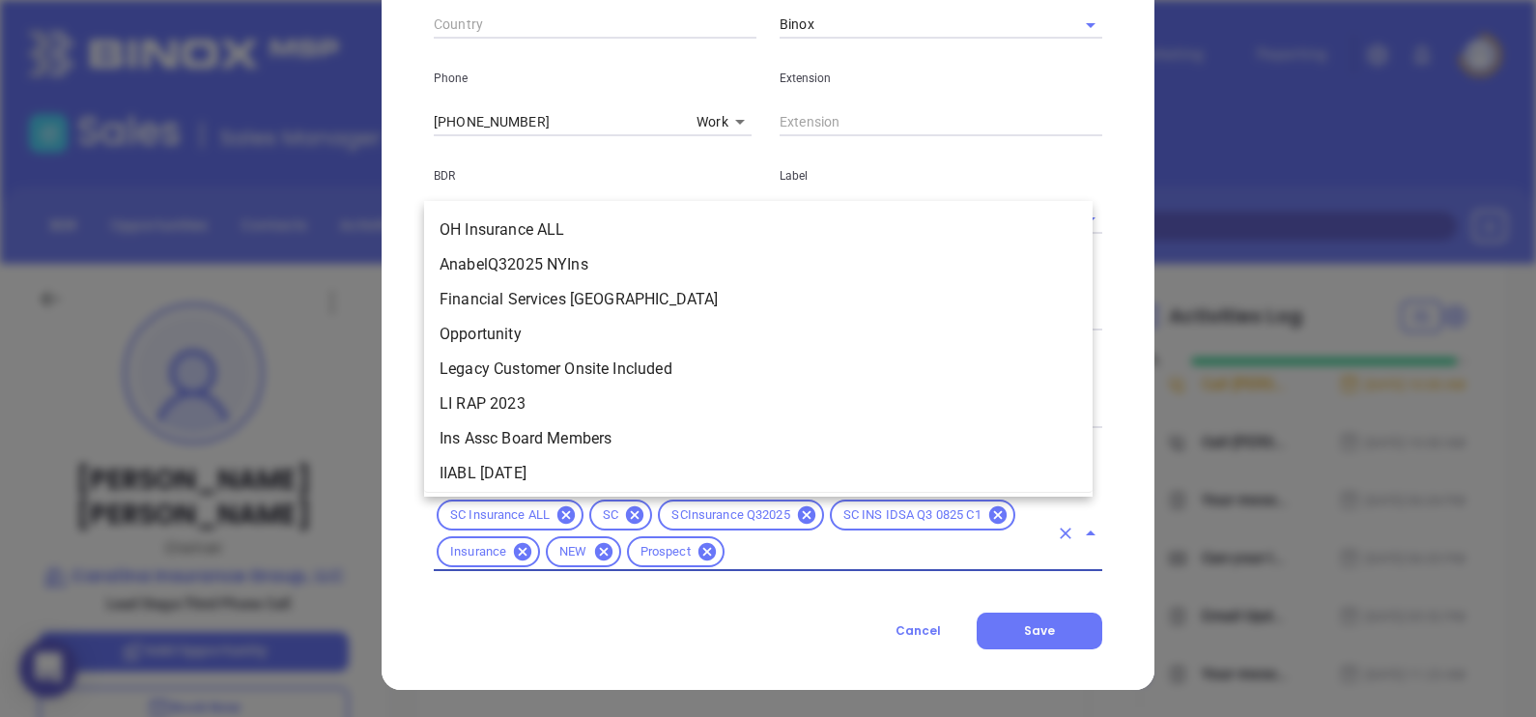
click at [833, 560] on input "text" at bounding box center [887, 552] width 321 height 24
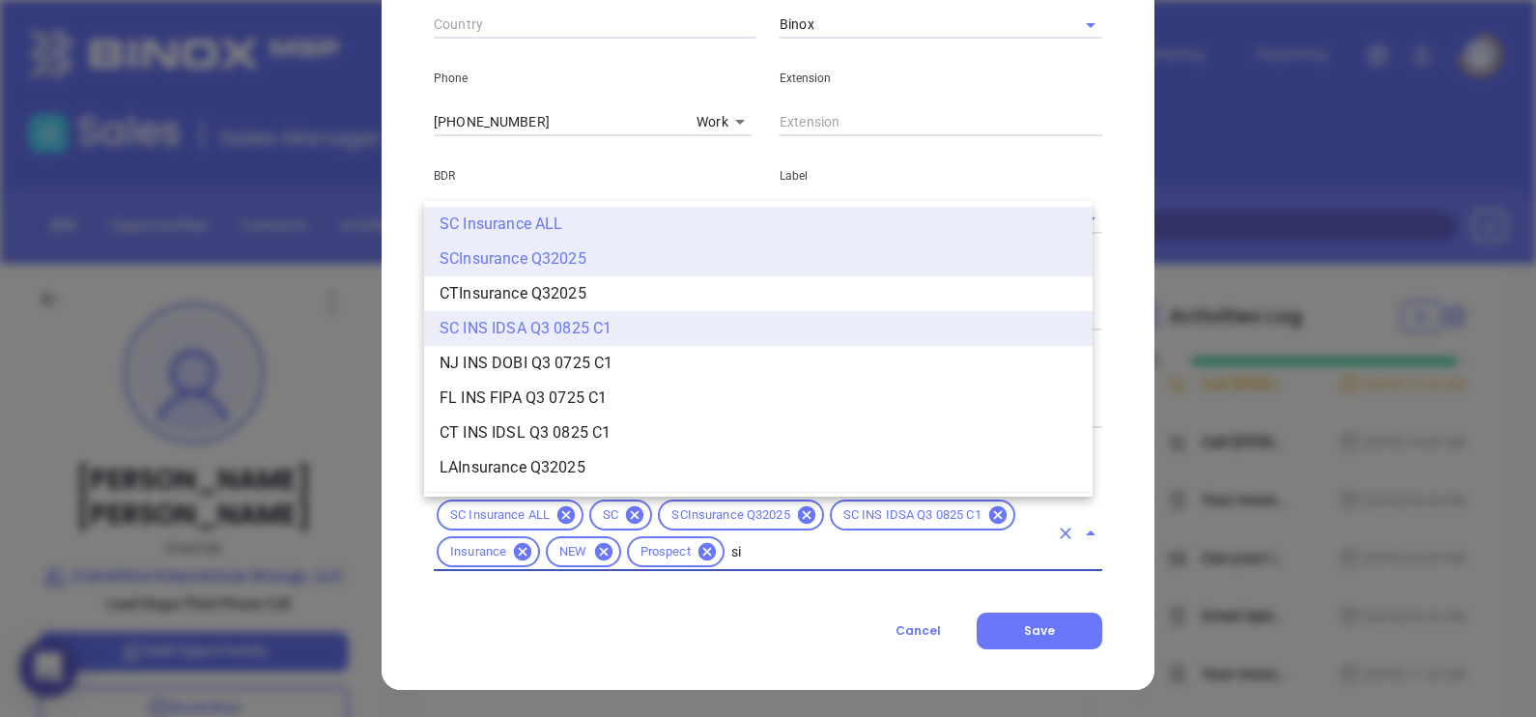
scroll to position [0, 0]
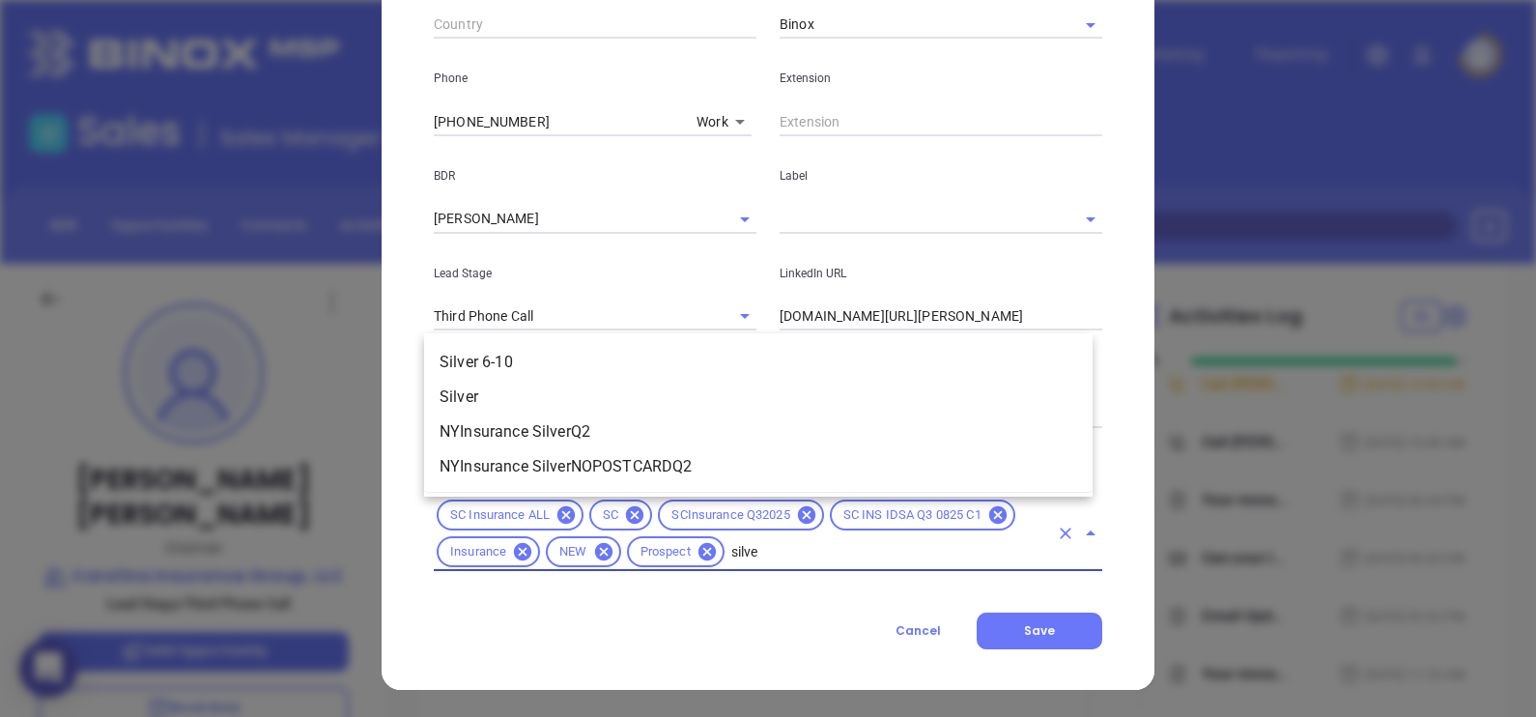
type input "silver"
click at [644, 355] on li "Silver 6-10" at bounding box center [758, 362] width 668 height 35
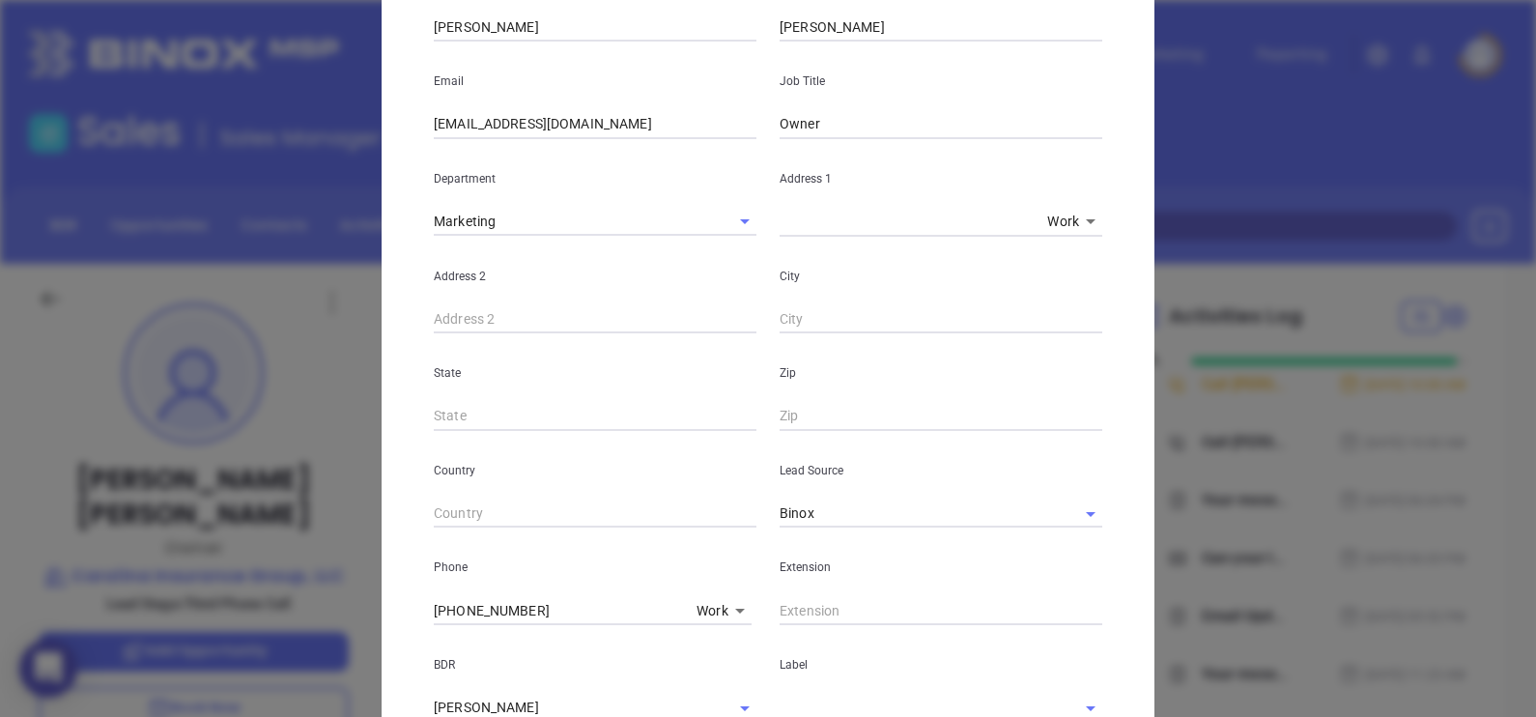
scroll to position [120, 0]
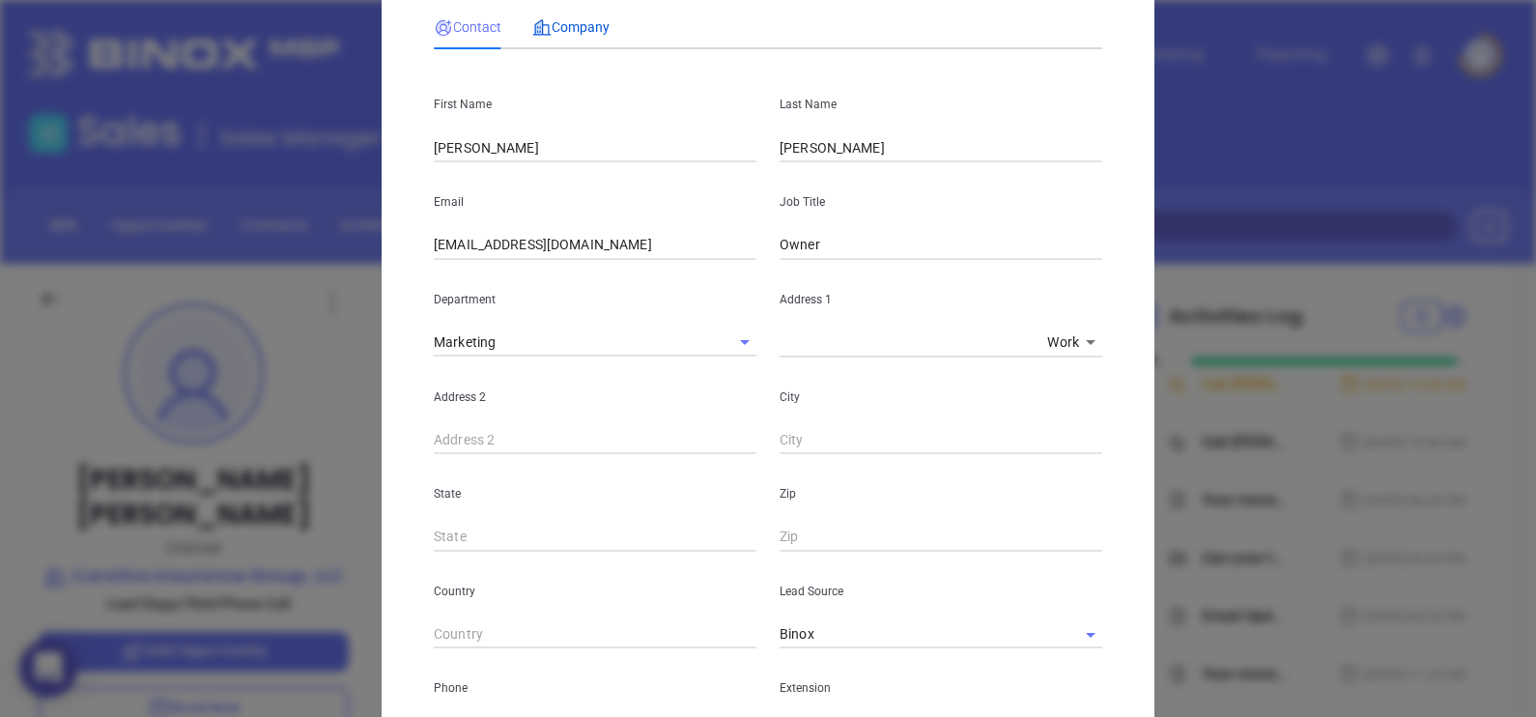
click at [560, 34] on div "Company" at bounding box center [570, 26] width 77 height 21
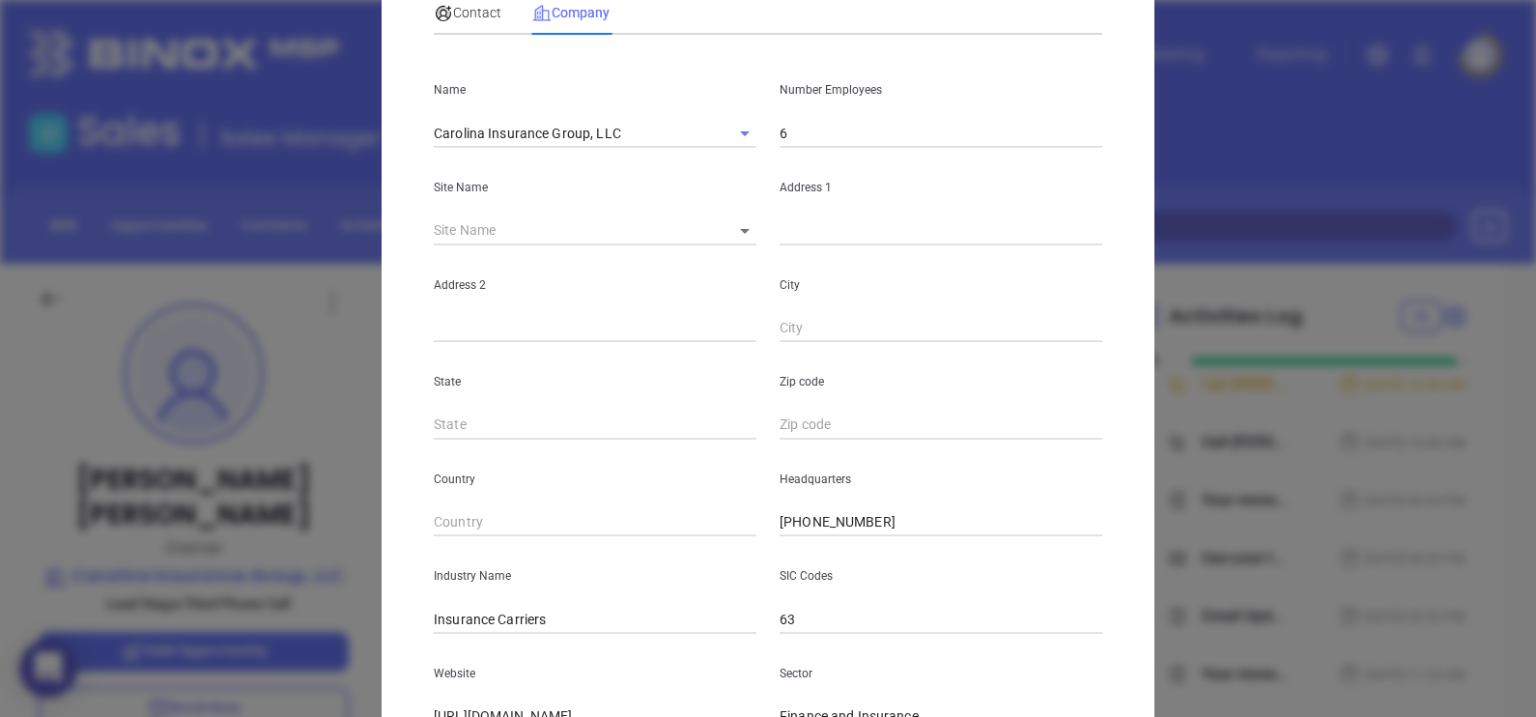
scroll to position [0, 0]
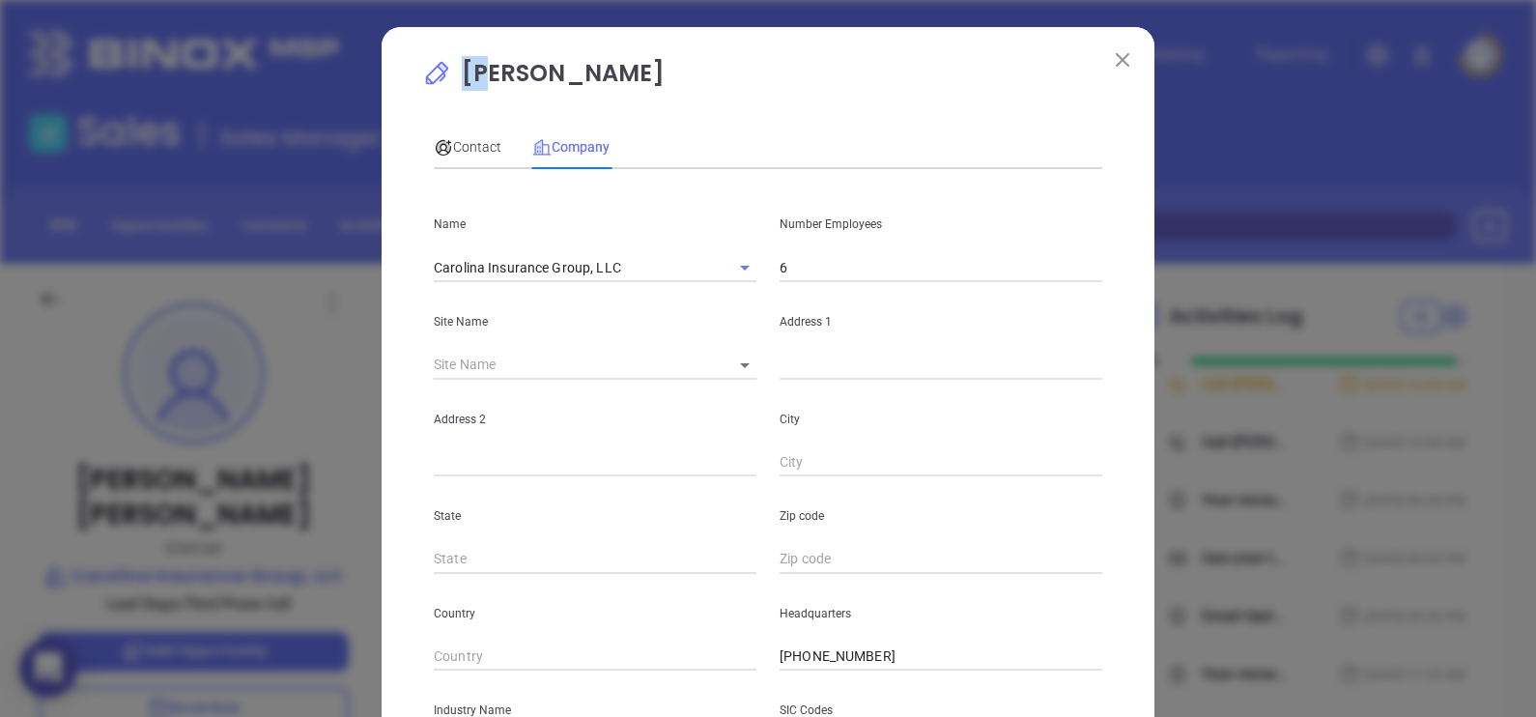
drag, startPoint x: 652, startPoint y: 80, endPoint x: 492, endPoint y: 82, distance: 160.4
click at [492, 82] on p "James Polatty" at bounding box center [768, 78] width 692 height 44
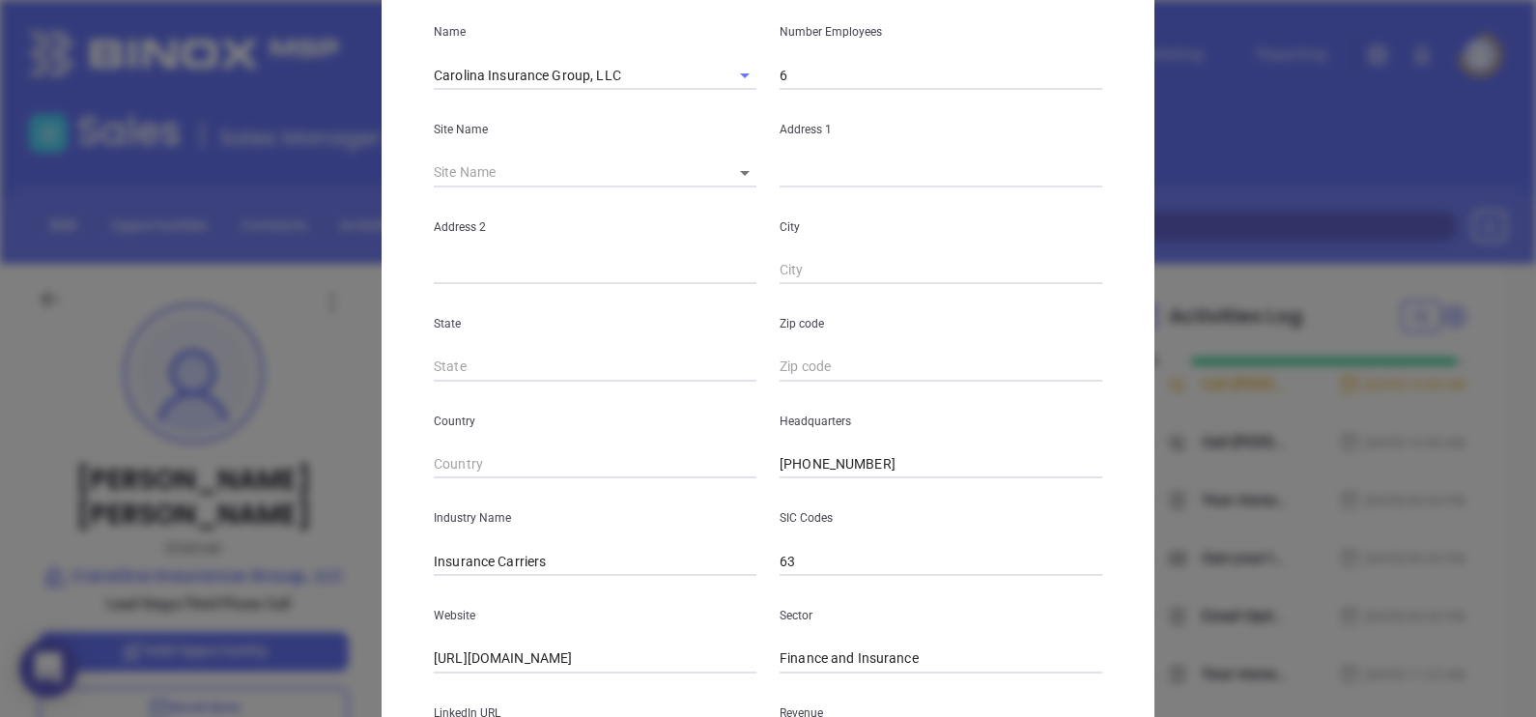
scroll to position [390, 0]
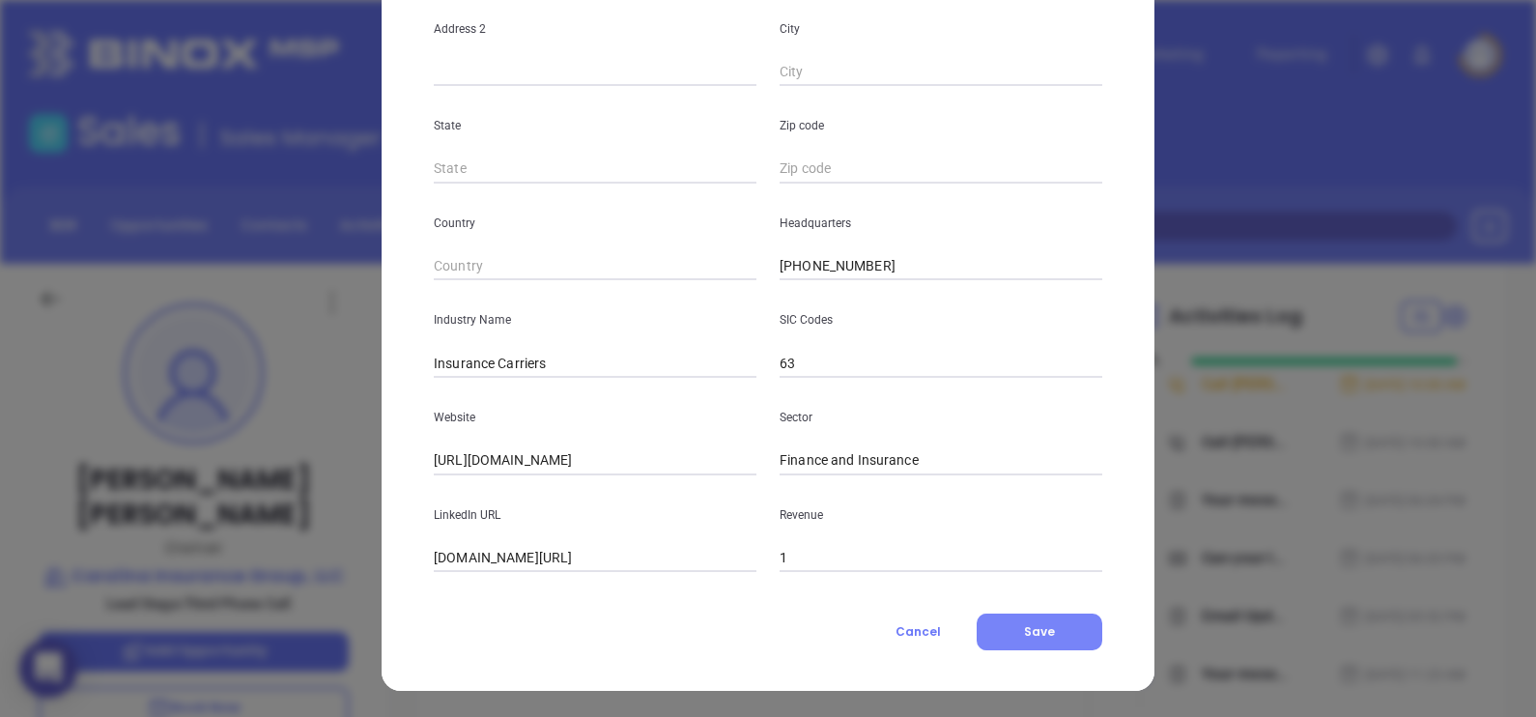
click at [1031, 632] on span "Save" at bounding box center [1039, 631] width 31 height 16
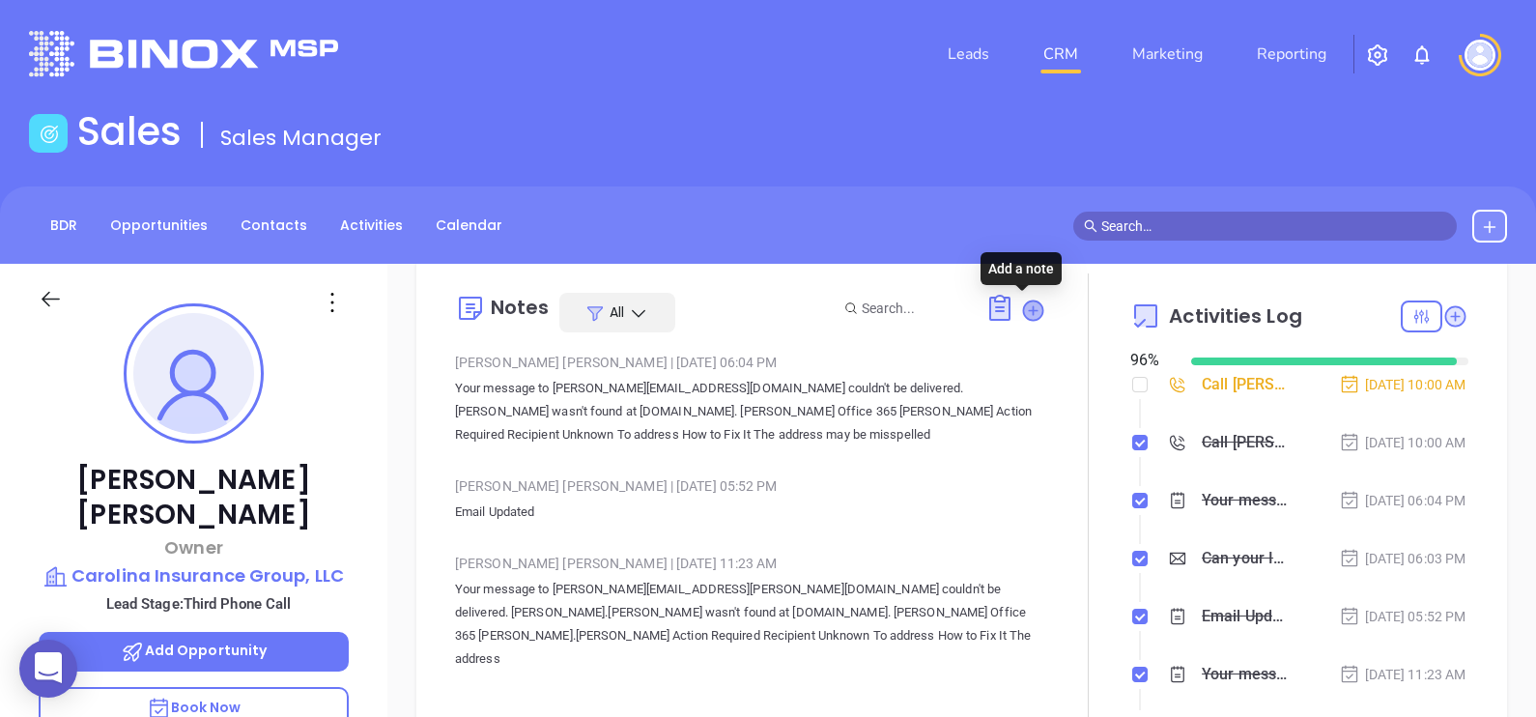
click at [1027, 307] on icon at bounding box center [1032, 309] width 19 height 19
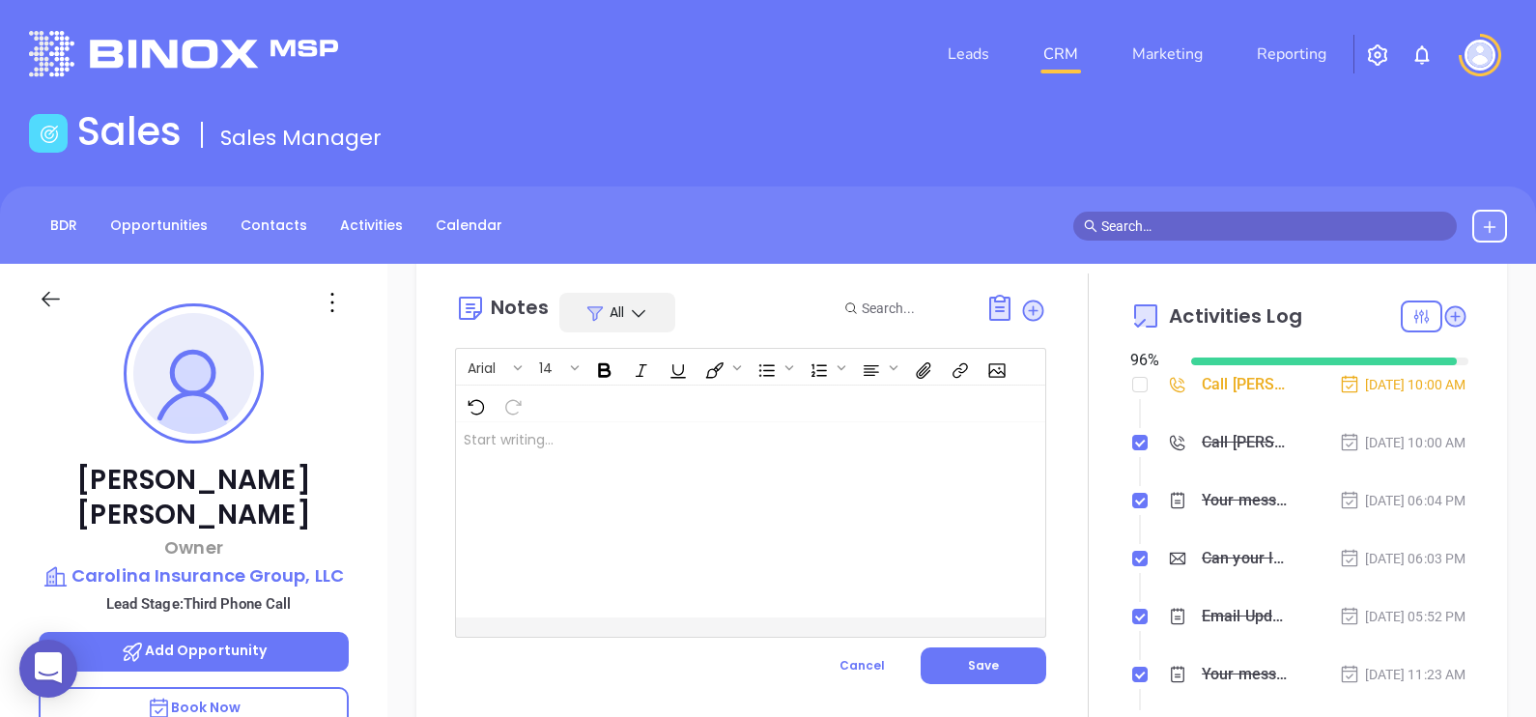
click at [763, 459] on div at bounding box center [730, 519] width 548 height 195
click at [970, 666] on span "Save" at bounding box center [983, 665] width 31 height 16
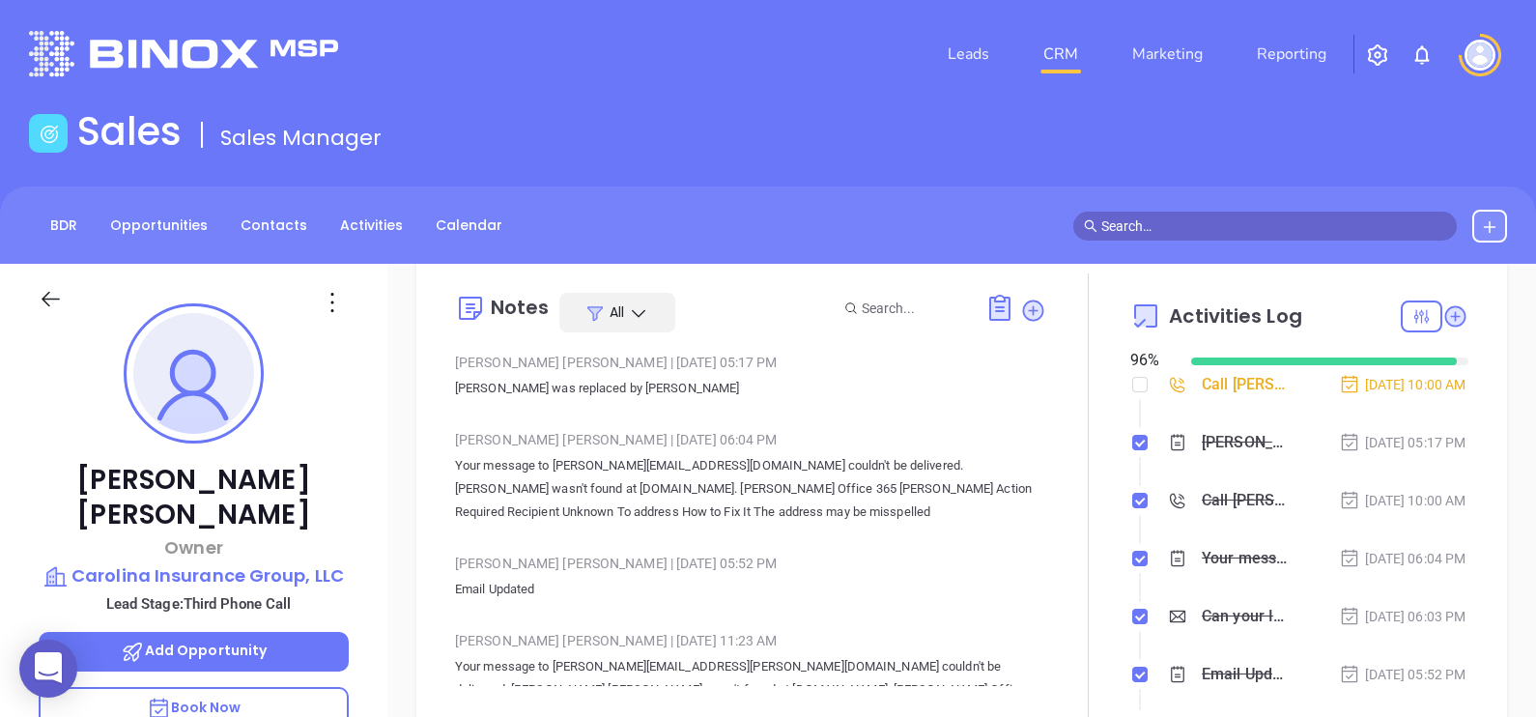
click at [331, 304] on icon at bounding box center [332, 302] width 31 height 31
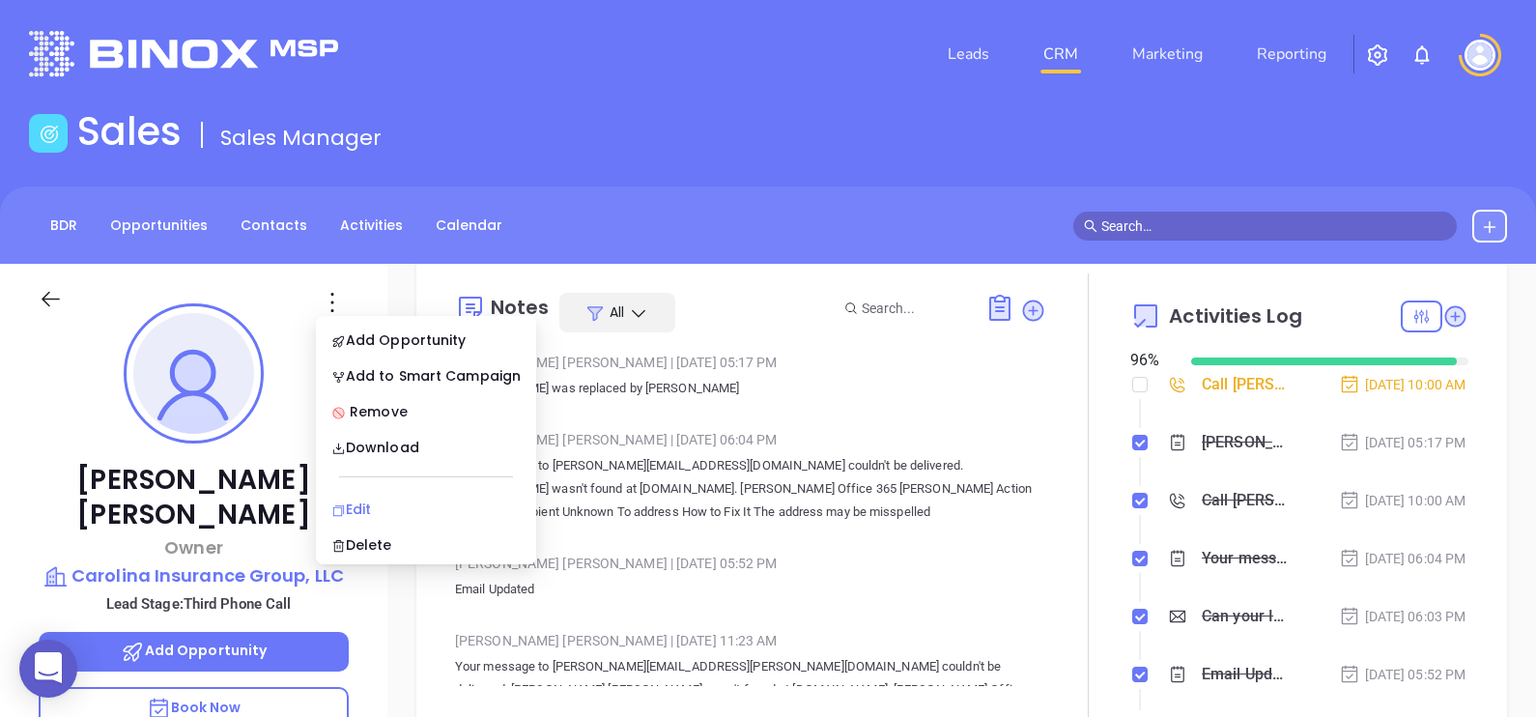
click at [411, 501] on div "Edit" at bounding box center [425, 508] width 189 height 21
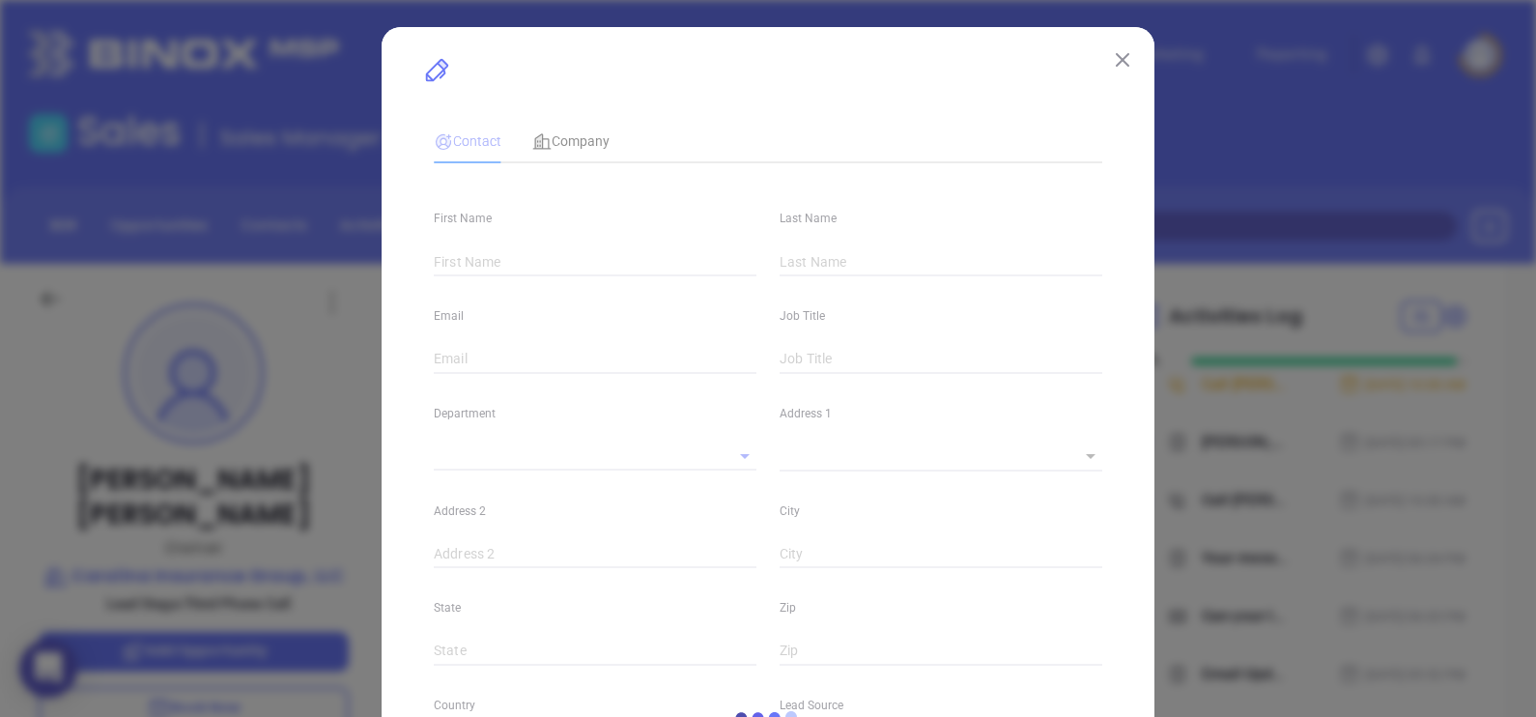
type input "Becky"
type input "Watts"
type input "bwatts@carolinainsgrp.com"
type input "Owner"
type input "1"
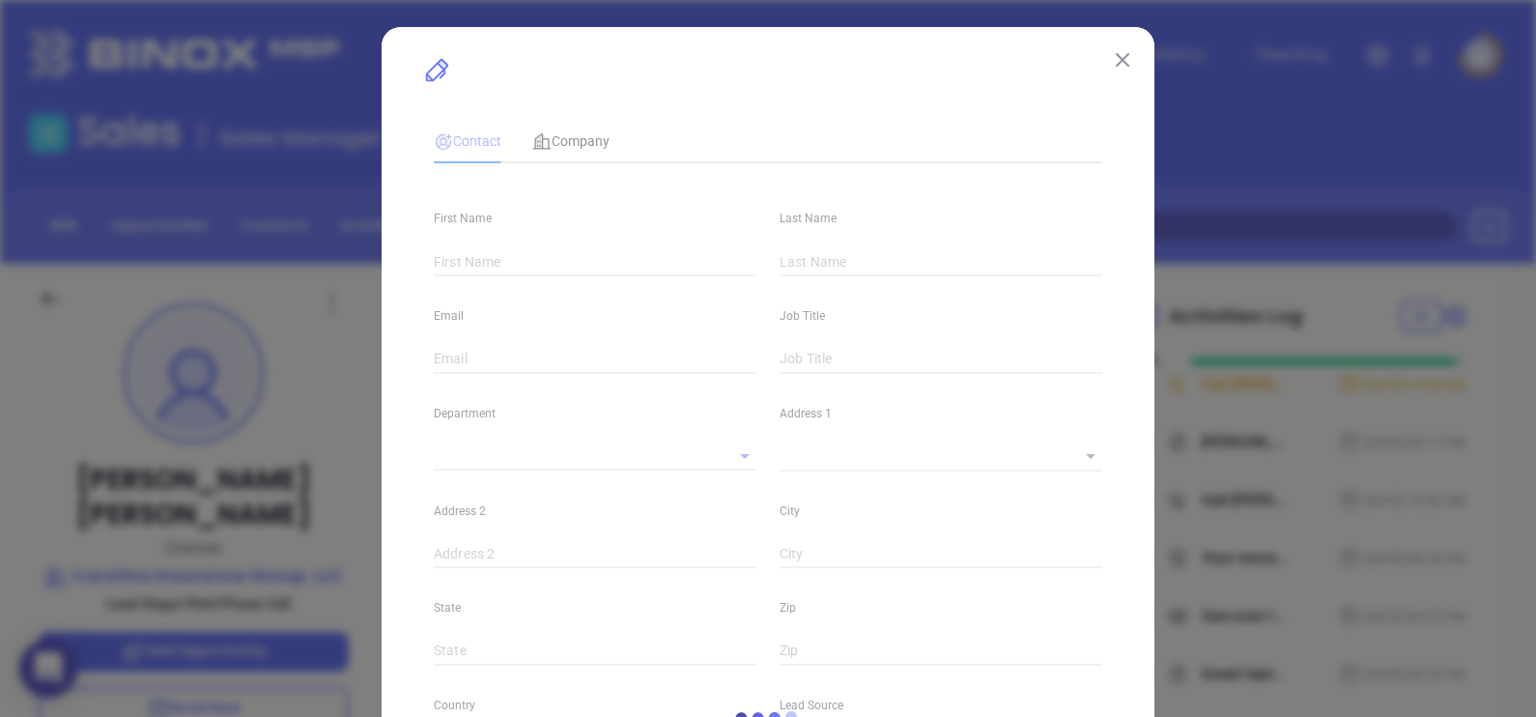
type input "www.linkedin.com/in/becky-watts-b9b0b217/"
type input "Marketing"
type input "Binox"
type input "Lucy Lechado"
type input "Third Phone Call"
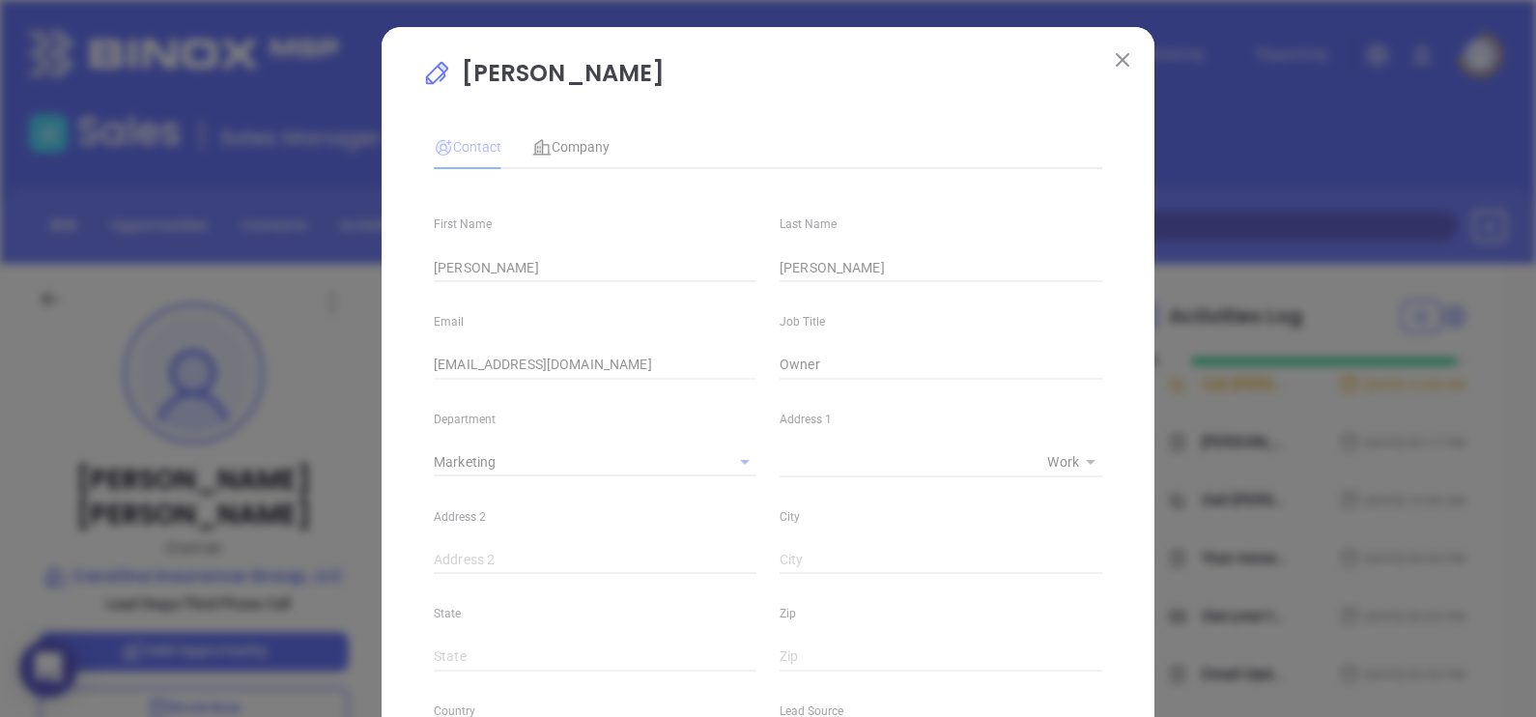
type input "(843) 946-9915"
type input "1"
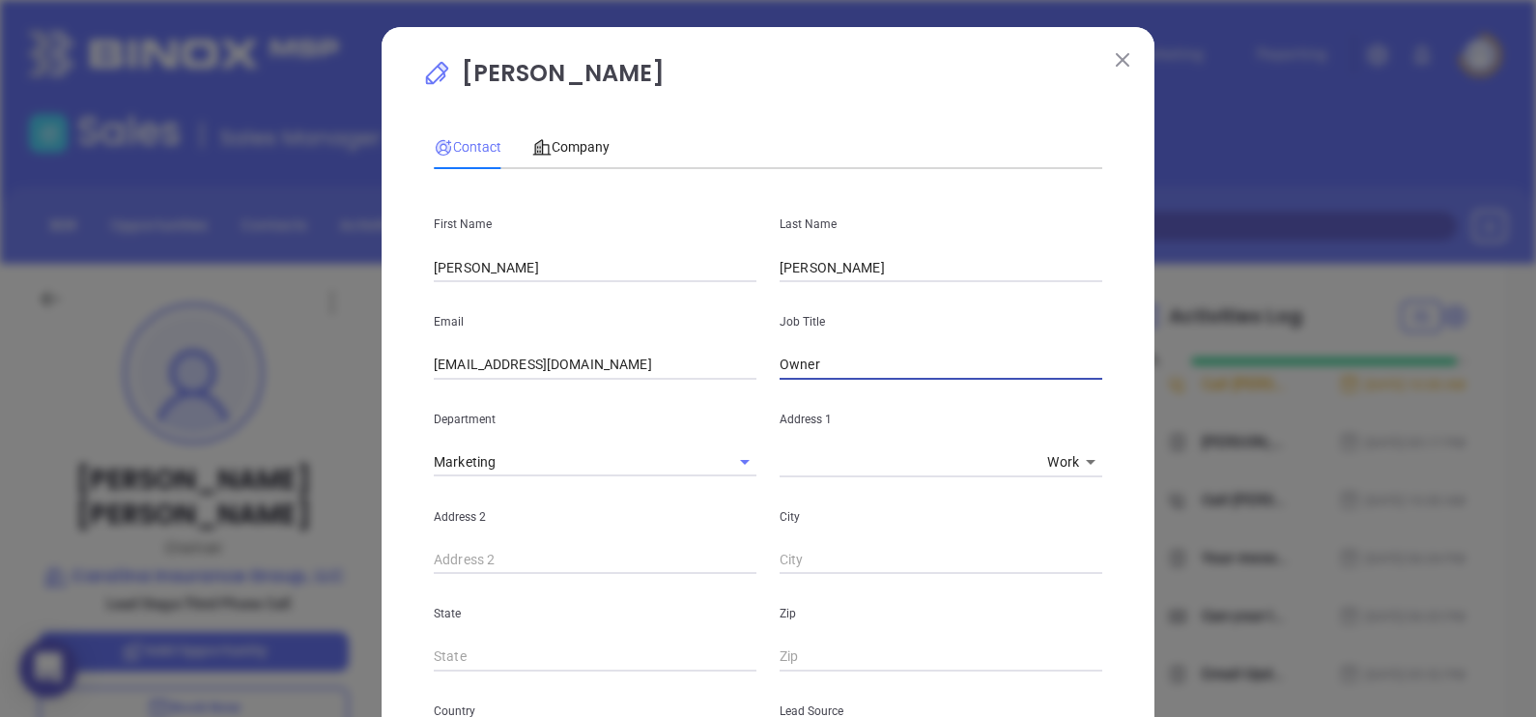
drag, startPoint x: 849, startPoint y: 375, endPoint x: 707, endPoint y: 380, distance: 142.1
type input "Operations Manager"
drag, startPoint x: 928, startPoint y: 60, endPoint x: 969, endPoint y: 266, distance: 209.7
click at [929, 61] on p "Becky Watts" at bounding box center [768, 78] width 692 height 44
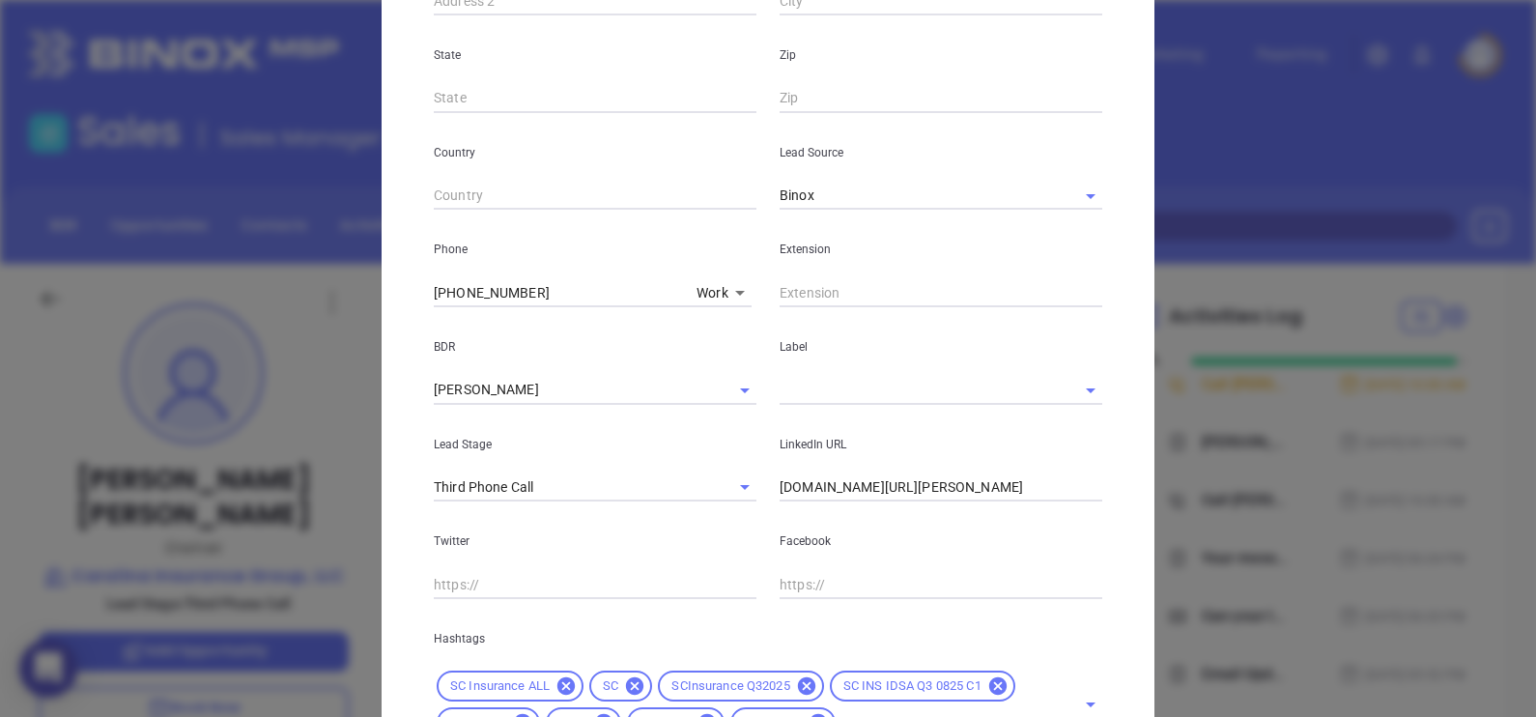
scroll to position [729, 0]
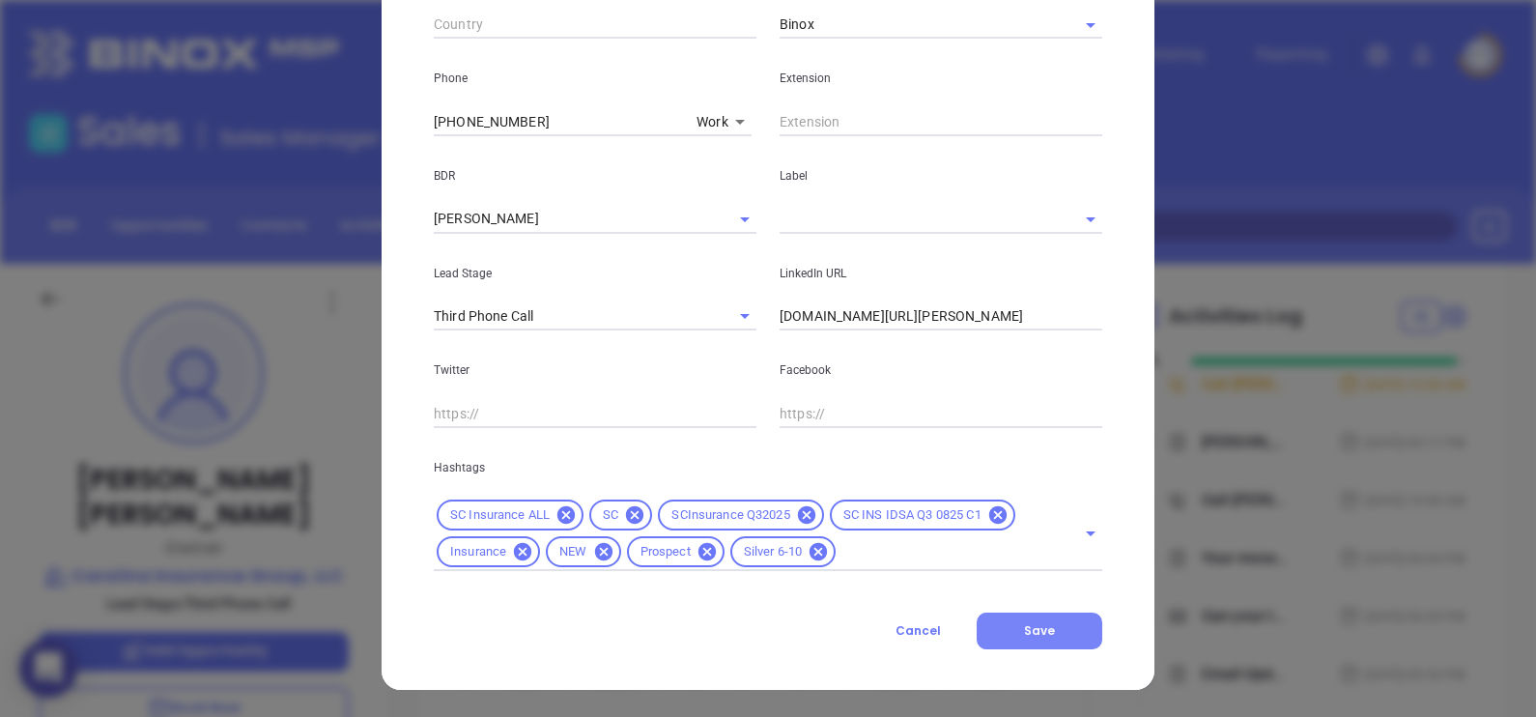
click at [1014, 637] on button "Save" at bounding box center [1040, 630] width 126 height 37
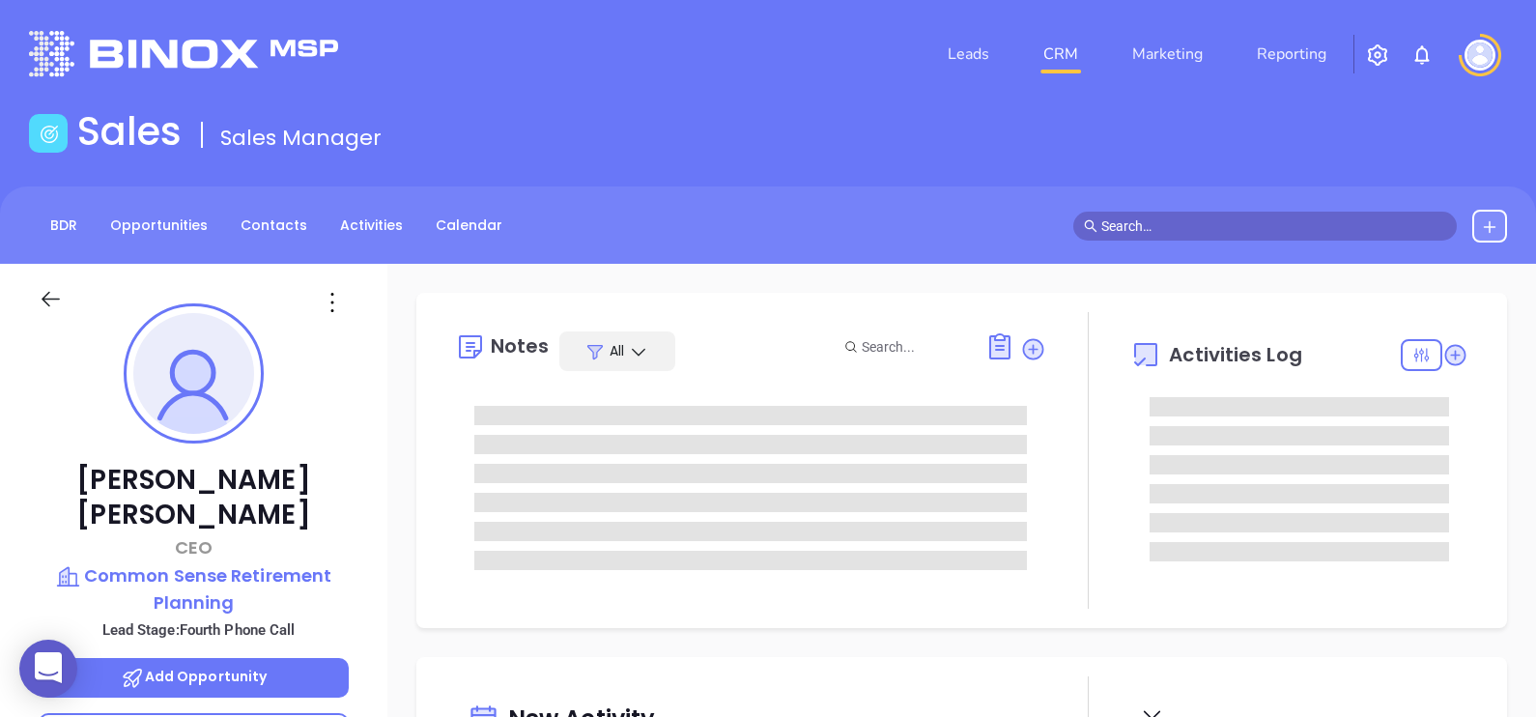
type input "[DATE]"
type input "[PERSON_NAME]"
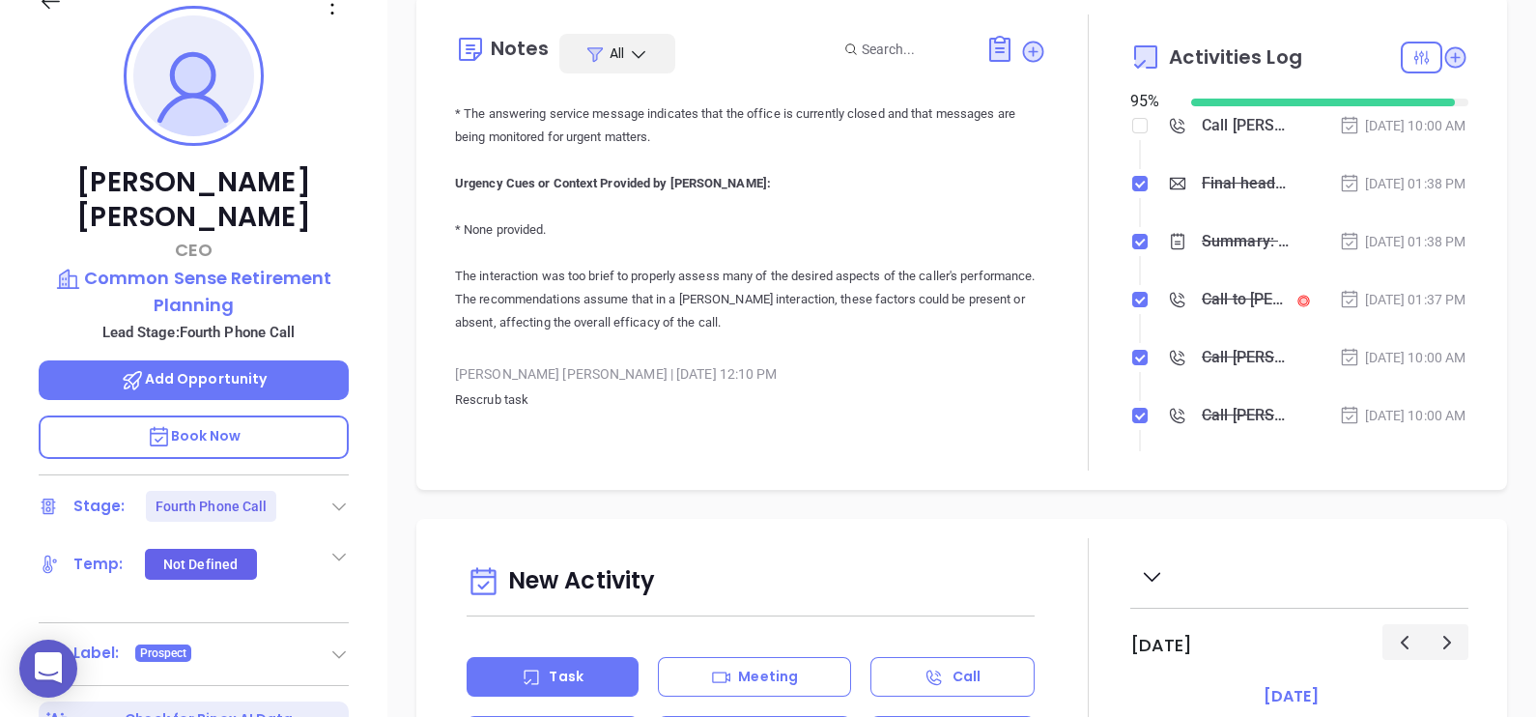
scroll to position [0, 0]
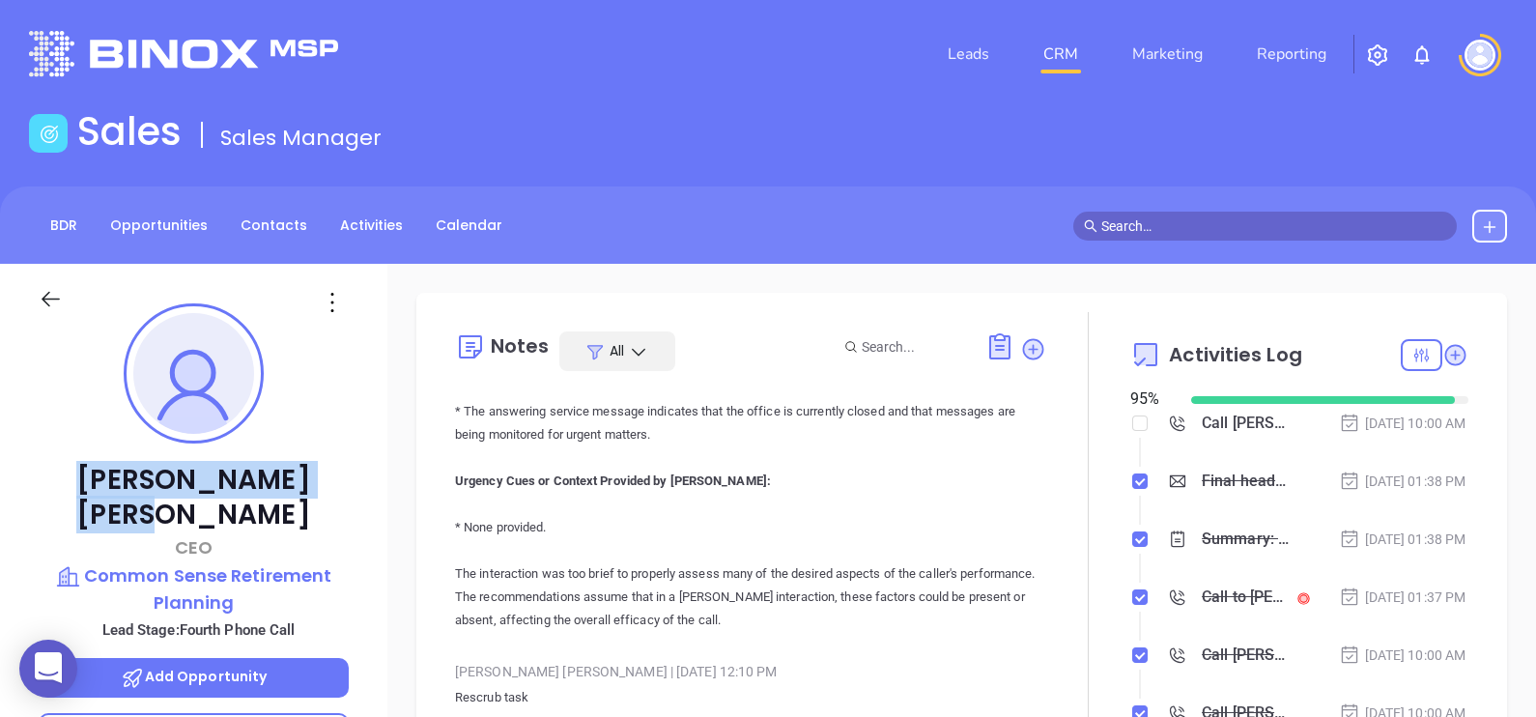
drag, startPoint x: 298, startPoint y: 475, endPoint x: 116, endPoint y: 451, distance: 184.2
click at [116, 451] on div "Phillip Allen CEO Common Sense Retirement Planning Lead Stage: Fourth Phone Cal…" at bounding box center [193, 712] width 387 height 896
copy p "Phillip Allen"
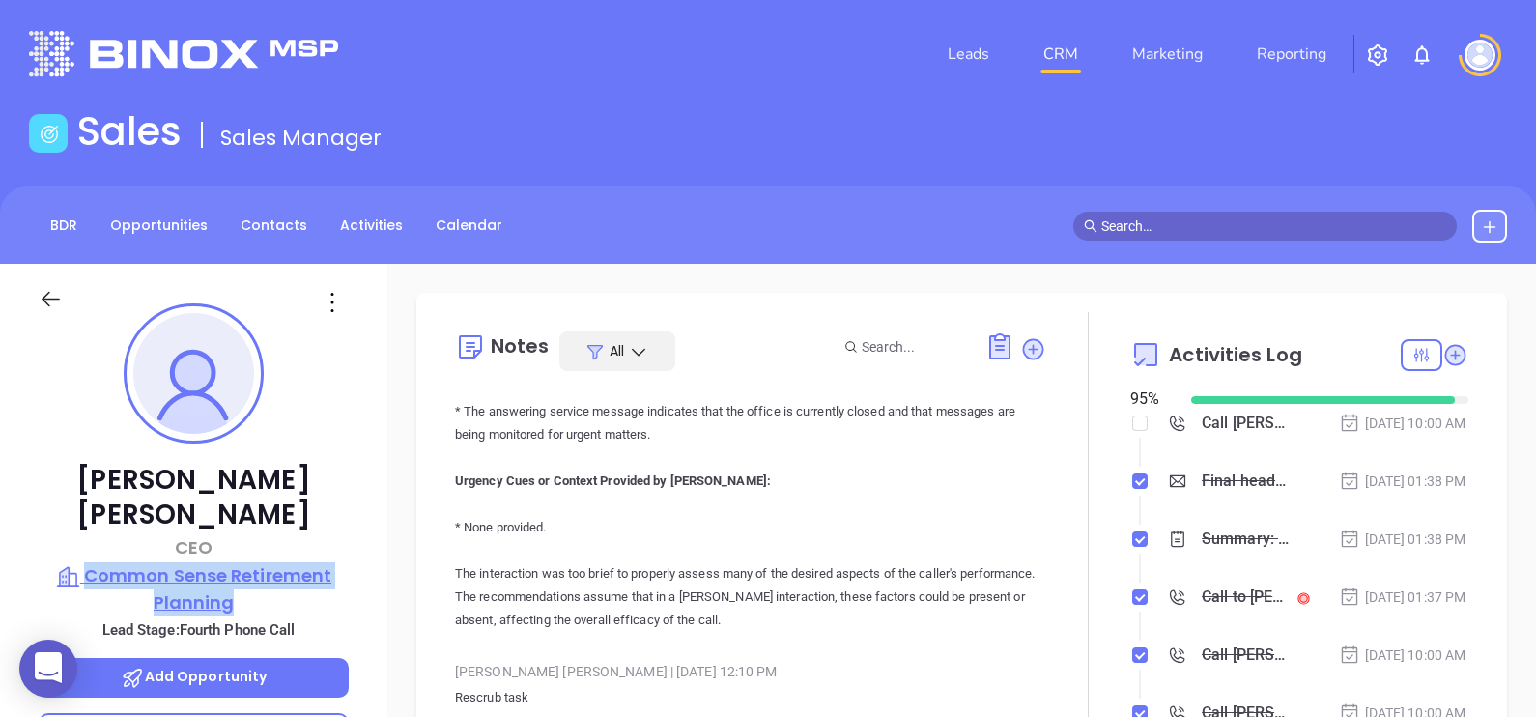
drag, startPoint x: 367, startPoint y: 565, endPoint x: 90, endPoint y: 537, distance: 278.7
click at [90, 537] on div "Phillip Allen CEO Common Sense Retirement Planning Lead Stage: Fourth Phone Cal…" at bounding box center [193, 712] width 387 height 896
copy p "Common Sense Retirement Planning"
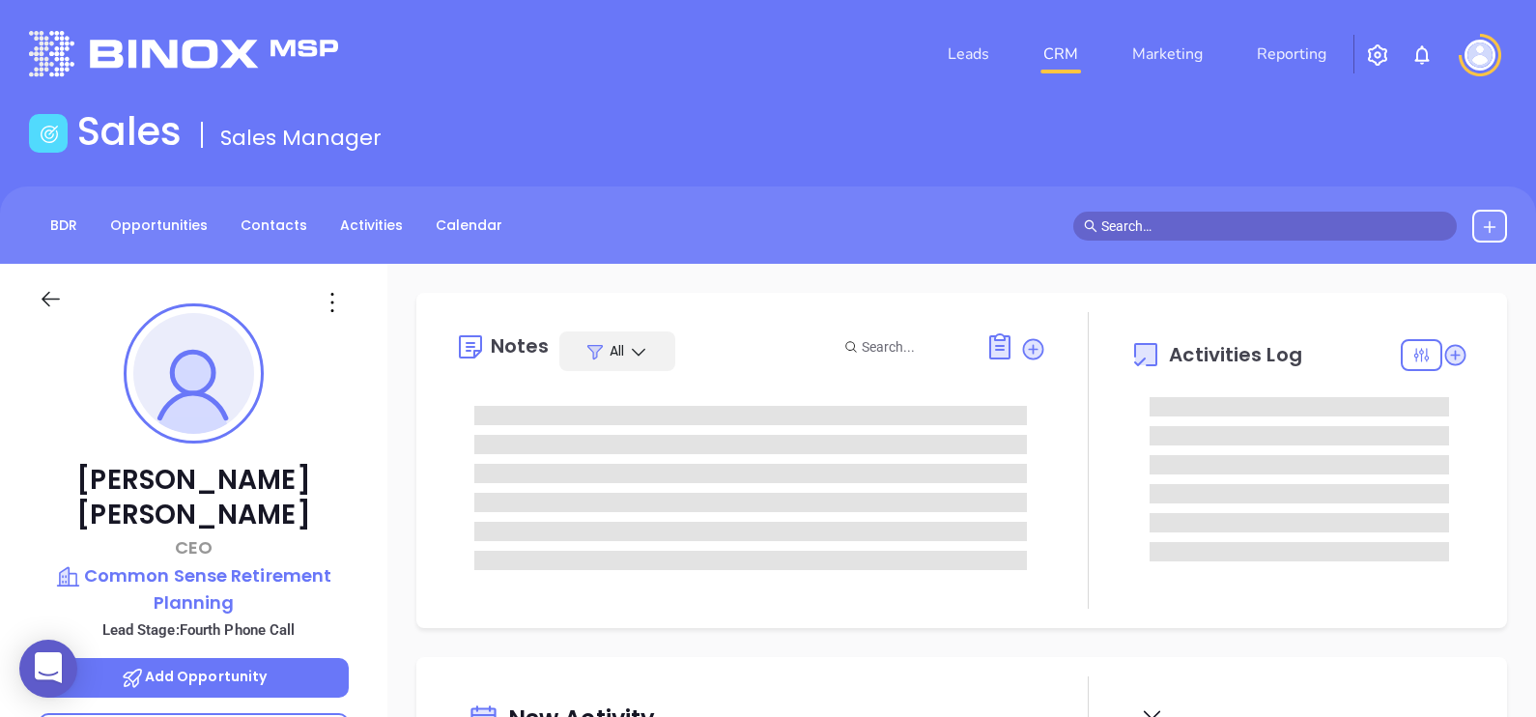
type input "[DATE]"
type input "[PERSON_NAME]"
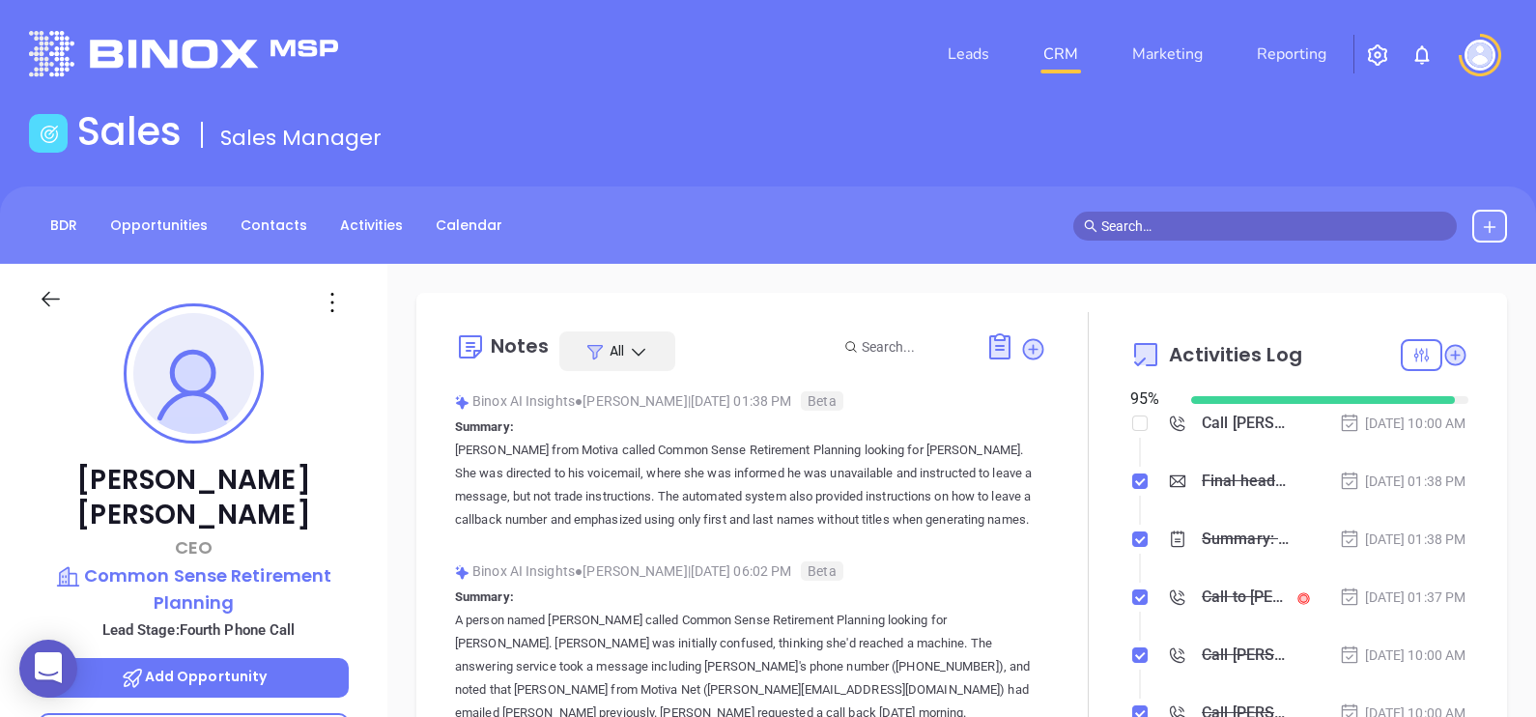
scroll to position [604, 0]
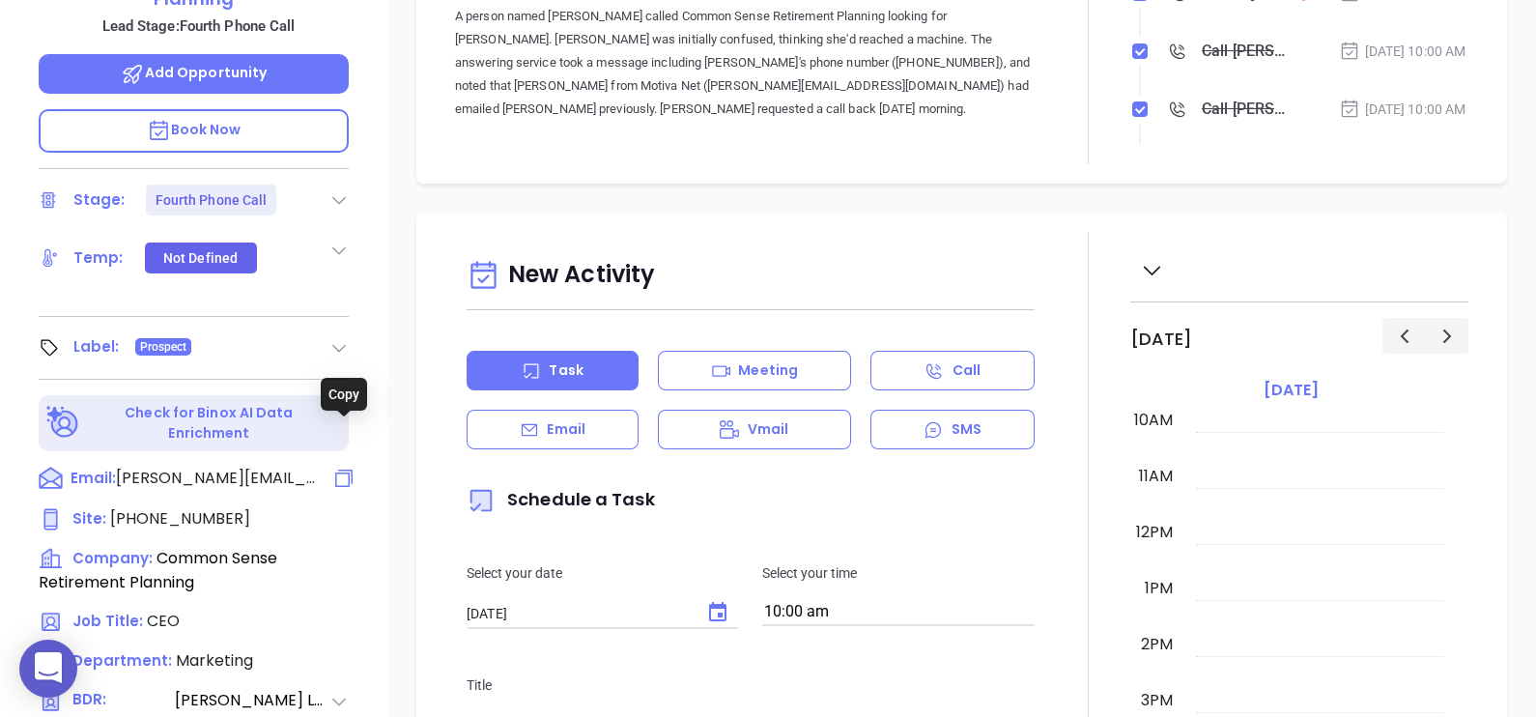
click at [346, 467] on icon at bounding box center [343, 478] width 23 height 23
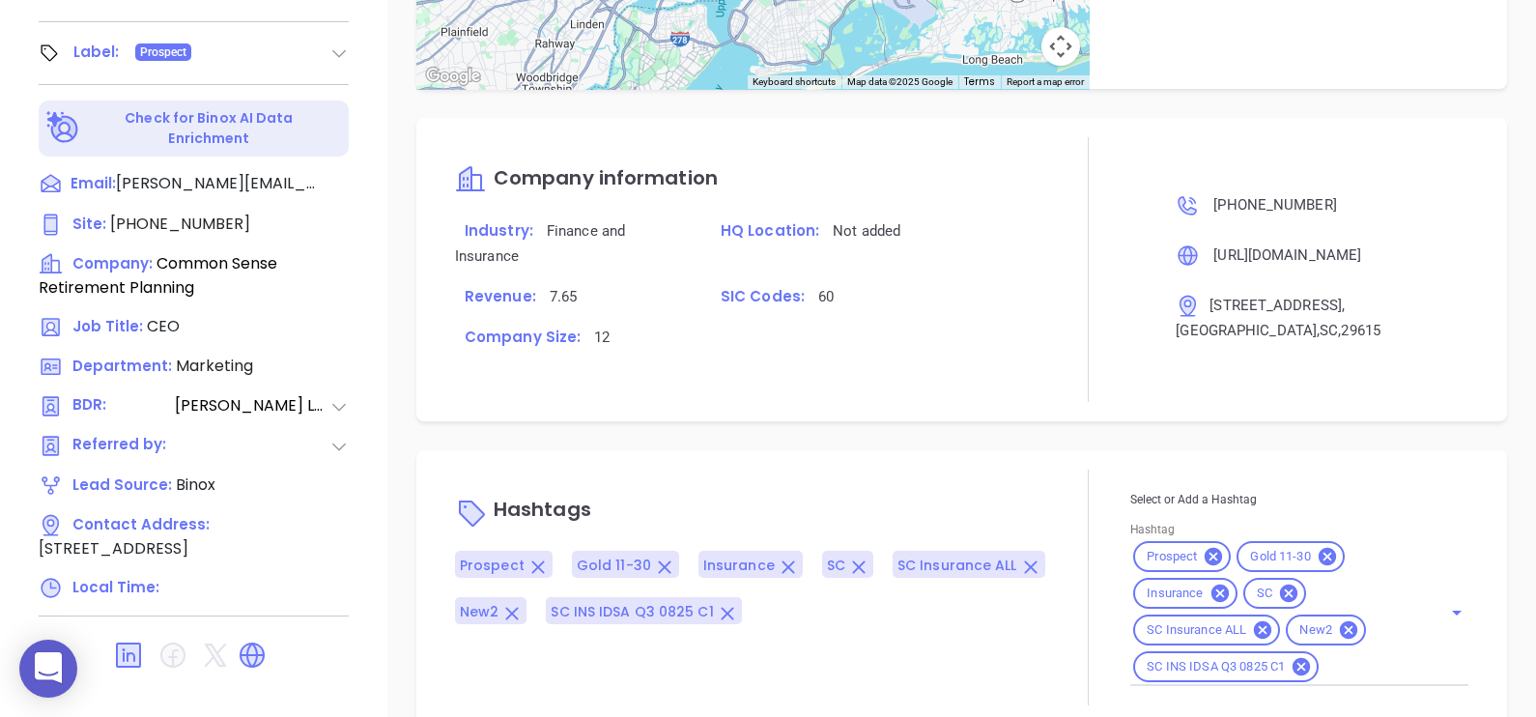
scroll to position [1497, 0]
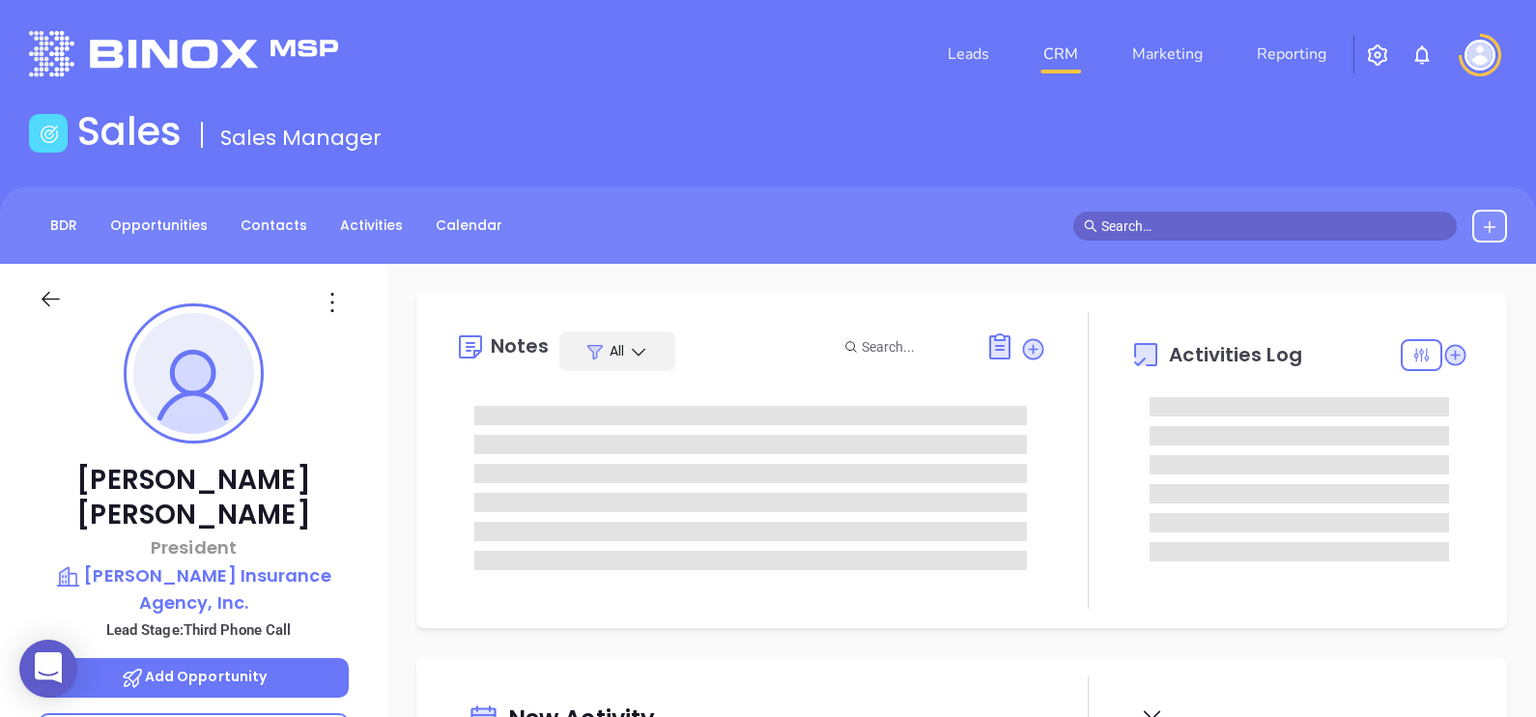
type input "[DATE]"
type input "[PERSON_NAME]"
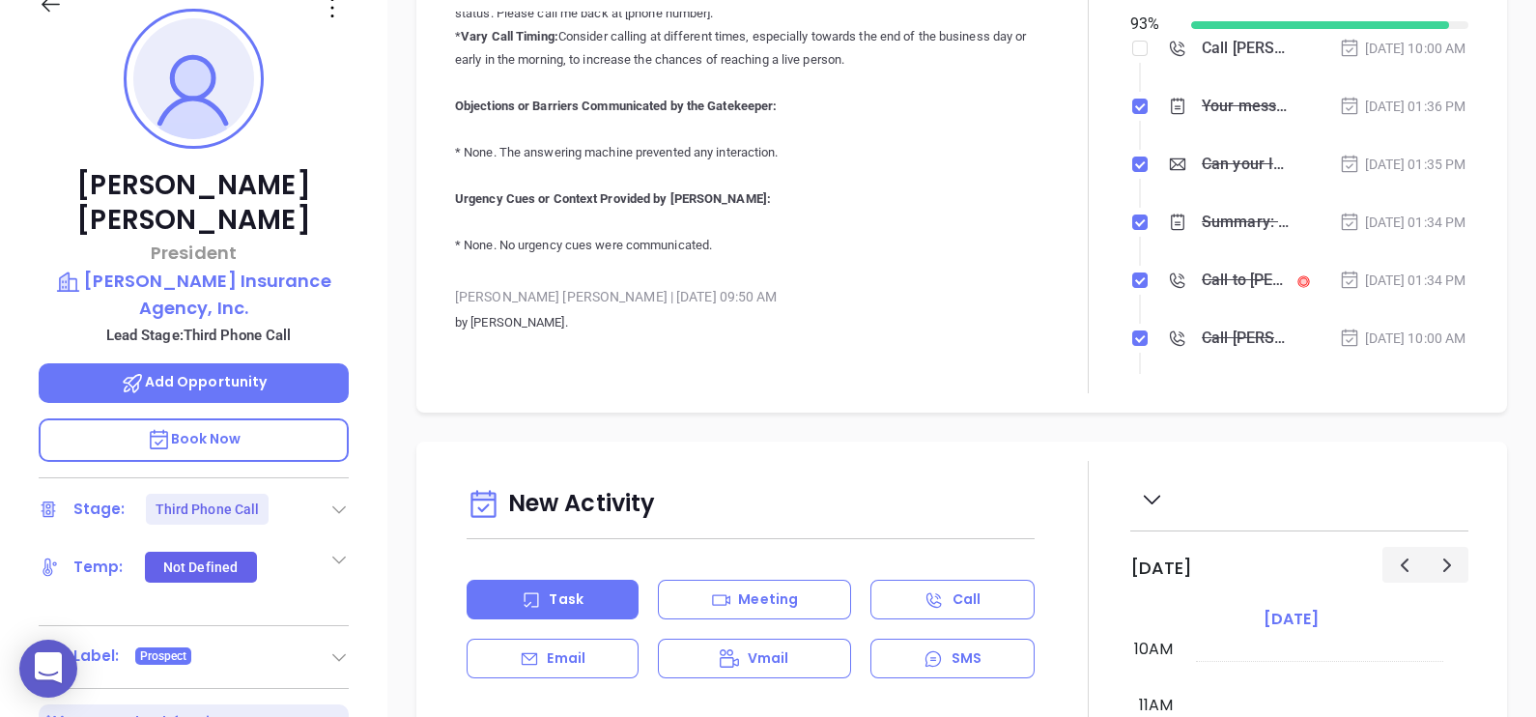
scroll to position [0, 0]
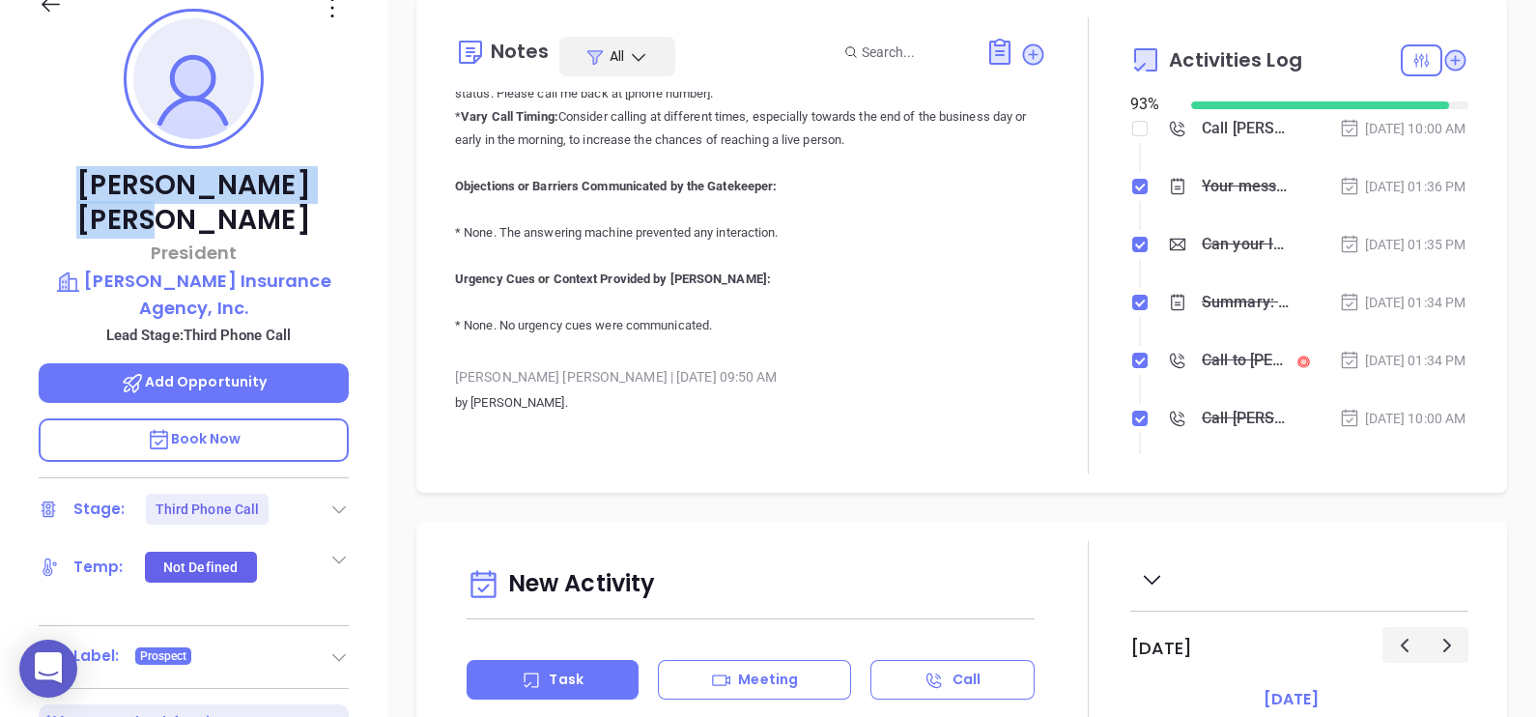
drag, startPoint x: 299, startPoint y: 171, endPoint x: 112, endPoint y: 176, distance: 187.5
click at [112, 176] on p "Vance Stine" at bounding box center [194, 203] width 310 height 70
copy p "Vance Stine"
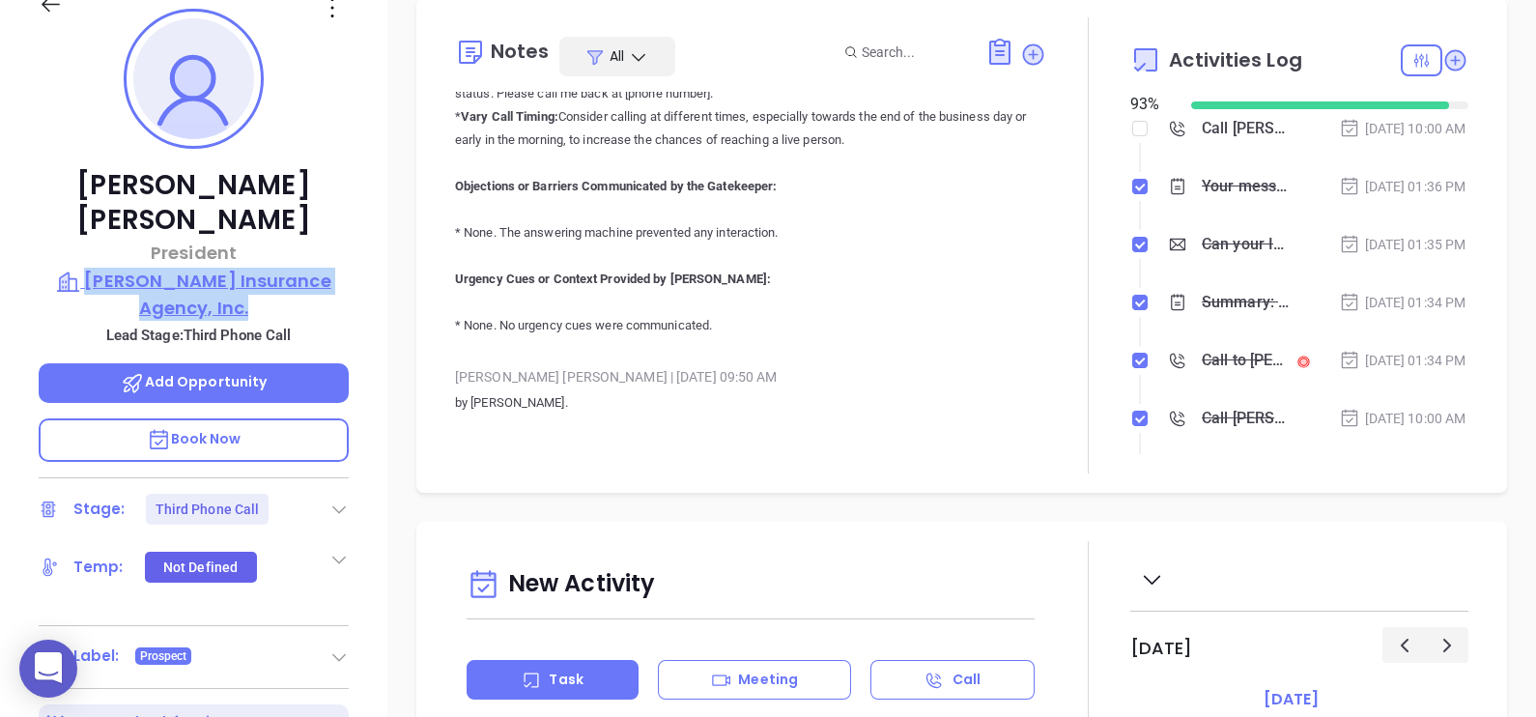
drag, startPoint x: 355, startPoint y: 260, endPoint x: 106, endPoint y: 237, distance: 250.3
click at [106, 237] on div "Vance Stine President Sifford-Stine Insurance Agency, Inc. Lead Stage: Third Ph…" at bounding box center [193, 417] width 387 height 896
copy p "Sifford-Stine Insurance Agency, Inc."
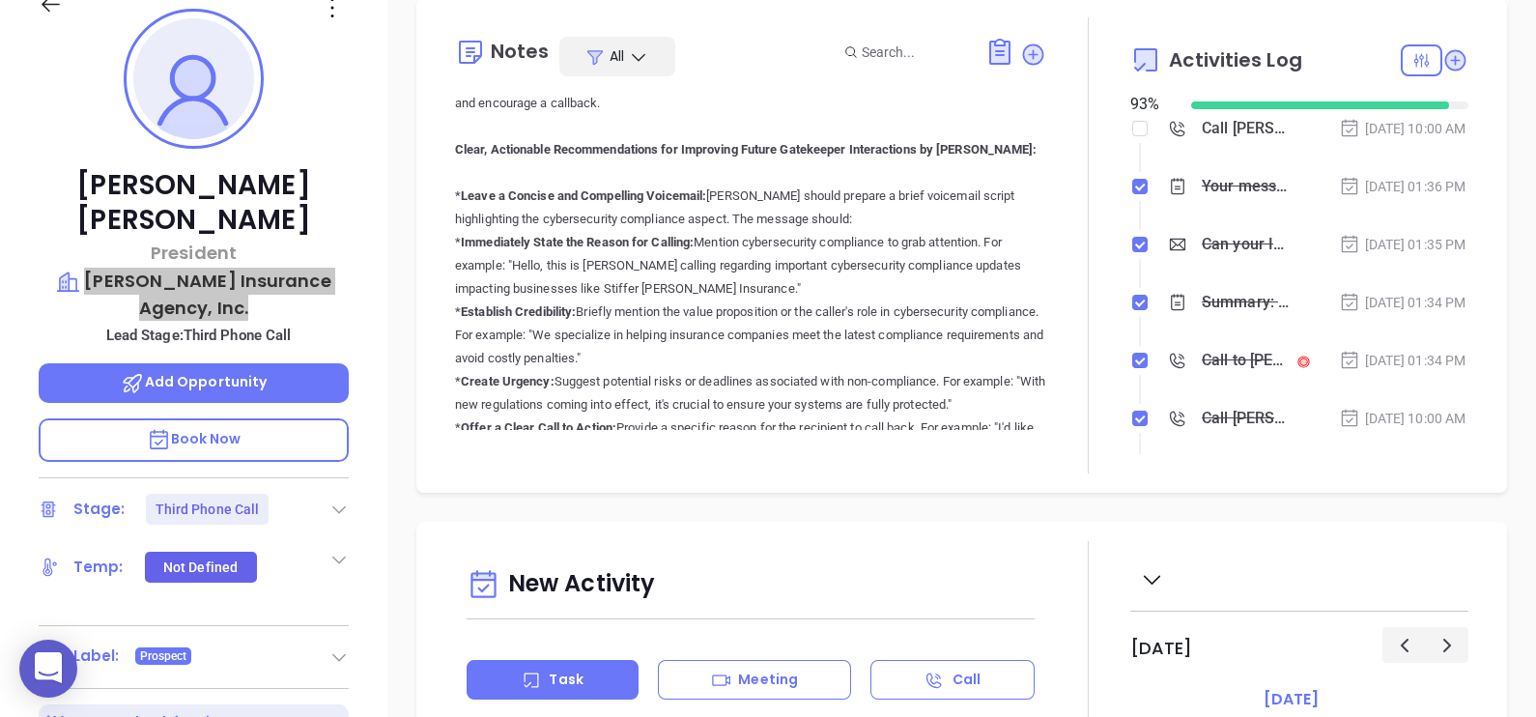
scroll to position [633, 0]
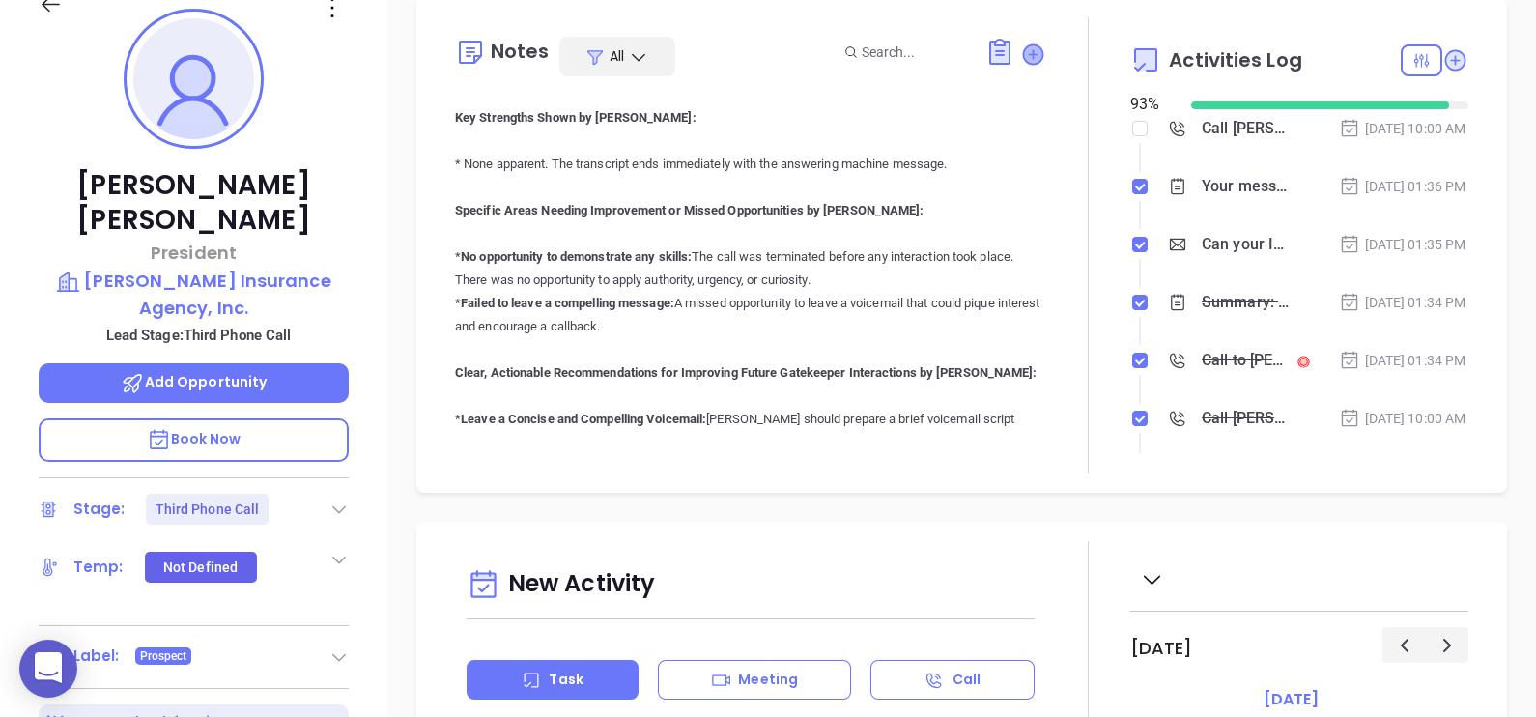
click at [1026, 51] on icon at bounding box center [1032, 53] width 19 height 19
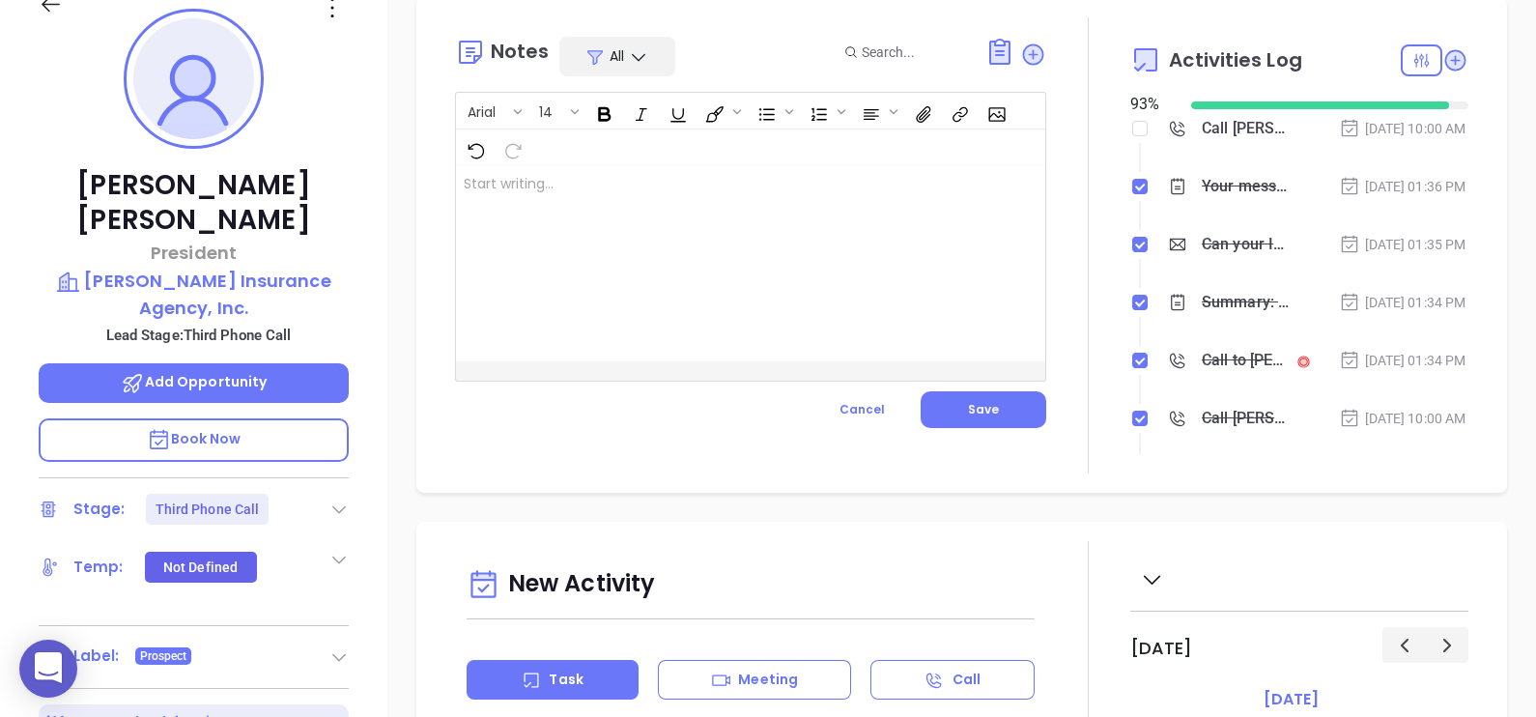
click at [690, 223] on div at bounding box center [730, 263] width 548 height 195
click at [990, 404] on button "Save" at bounding box center [984, 409] width 126 height 37
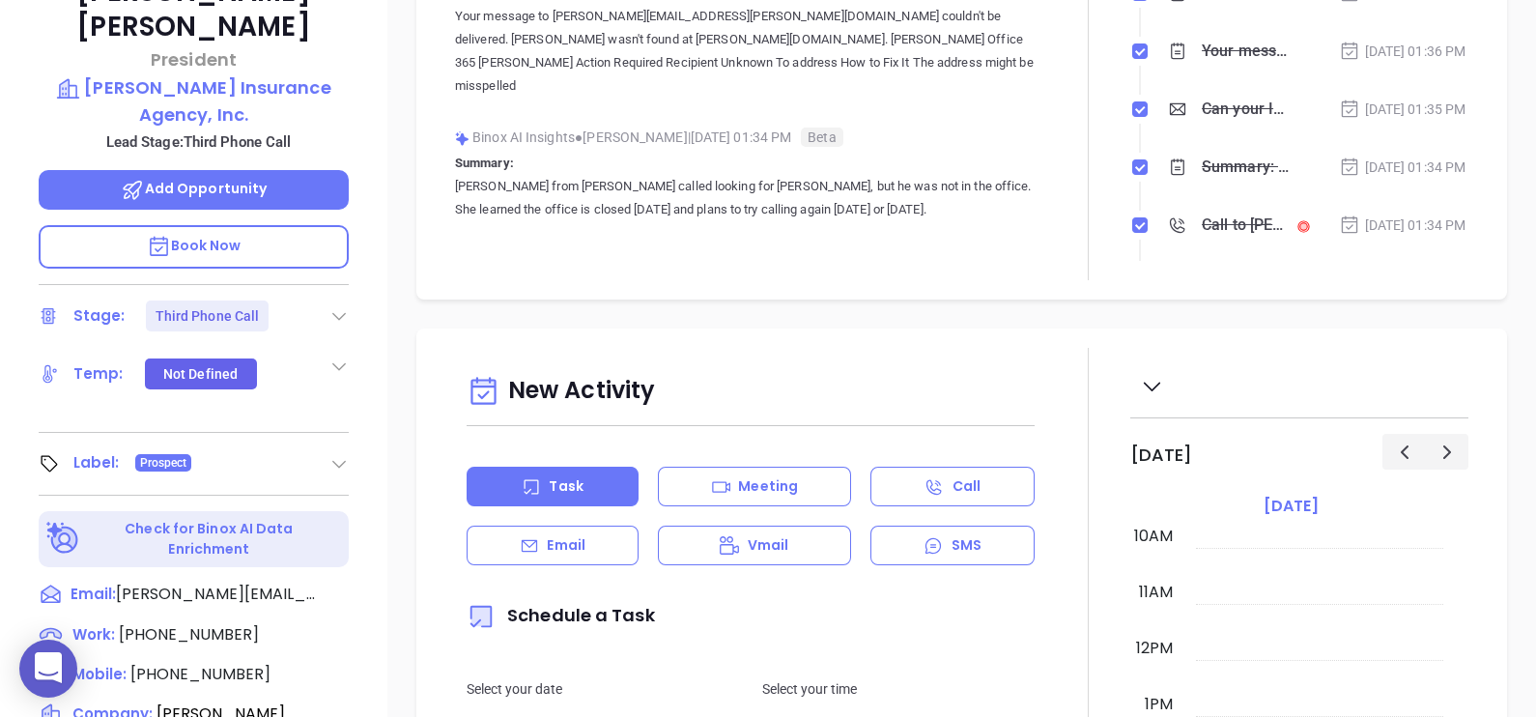
scroll to position [657, 0]
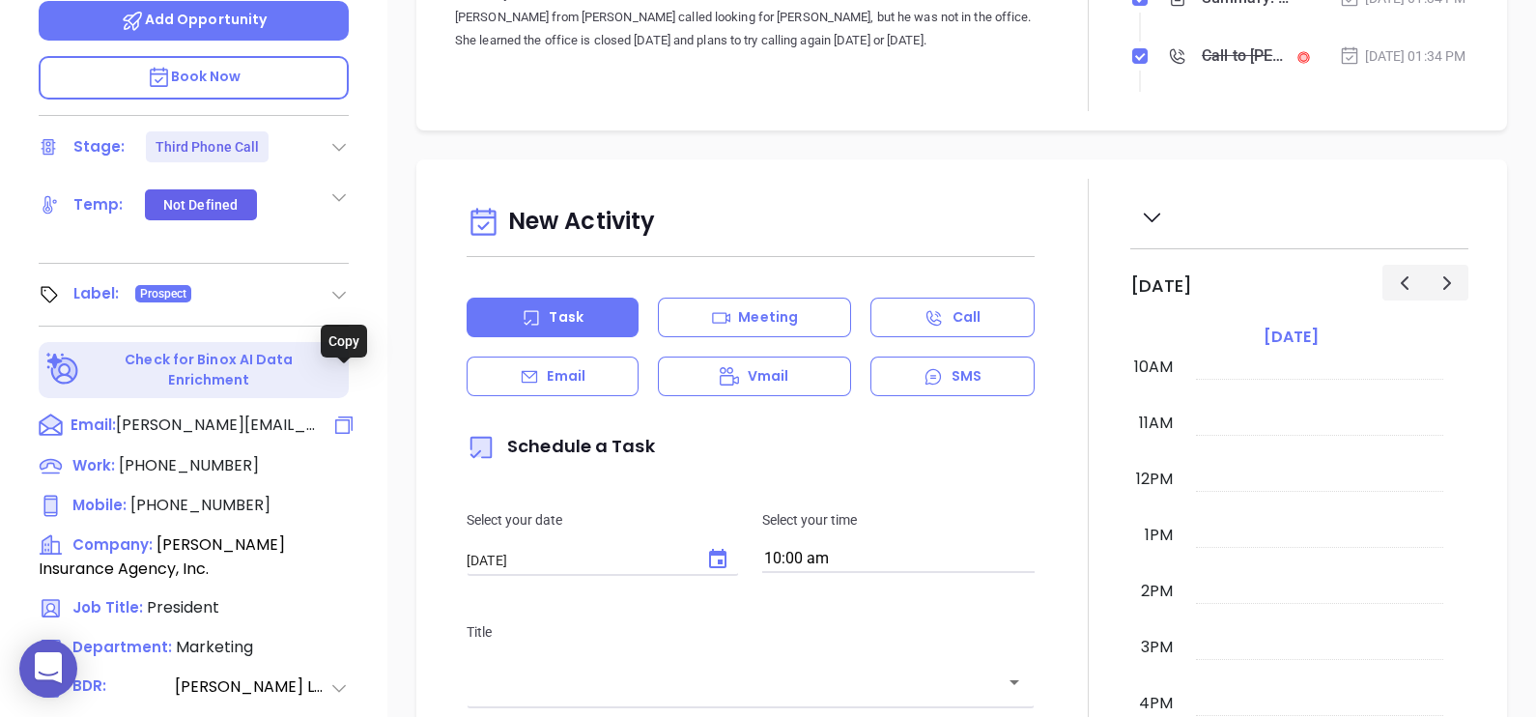
click at [348, 413] on icon at bounding box center [343, 424] width 23 height 23
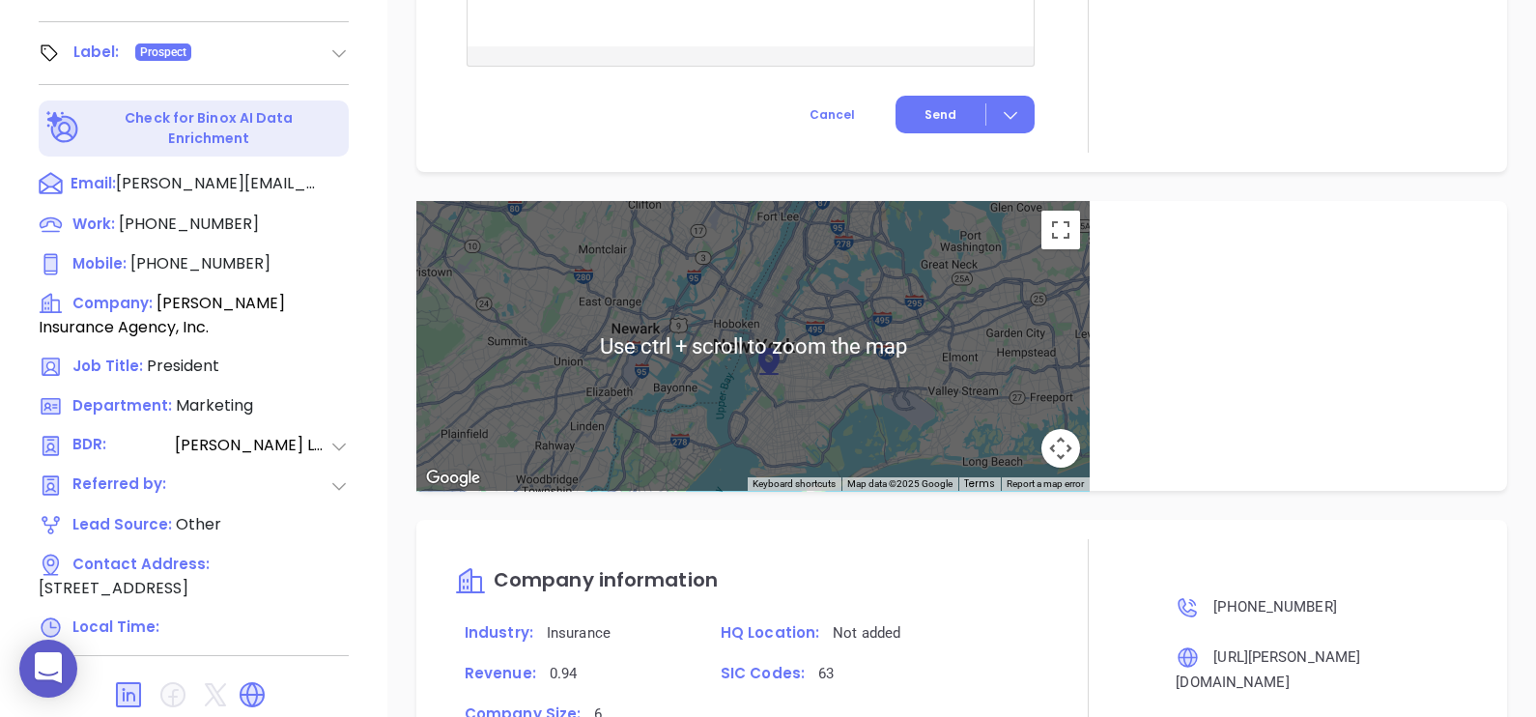
scroll to position [868, 0]
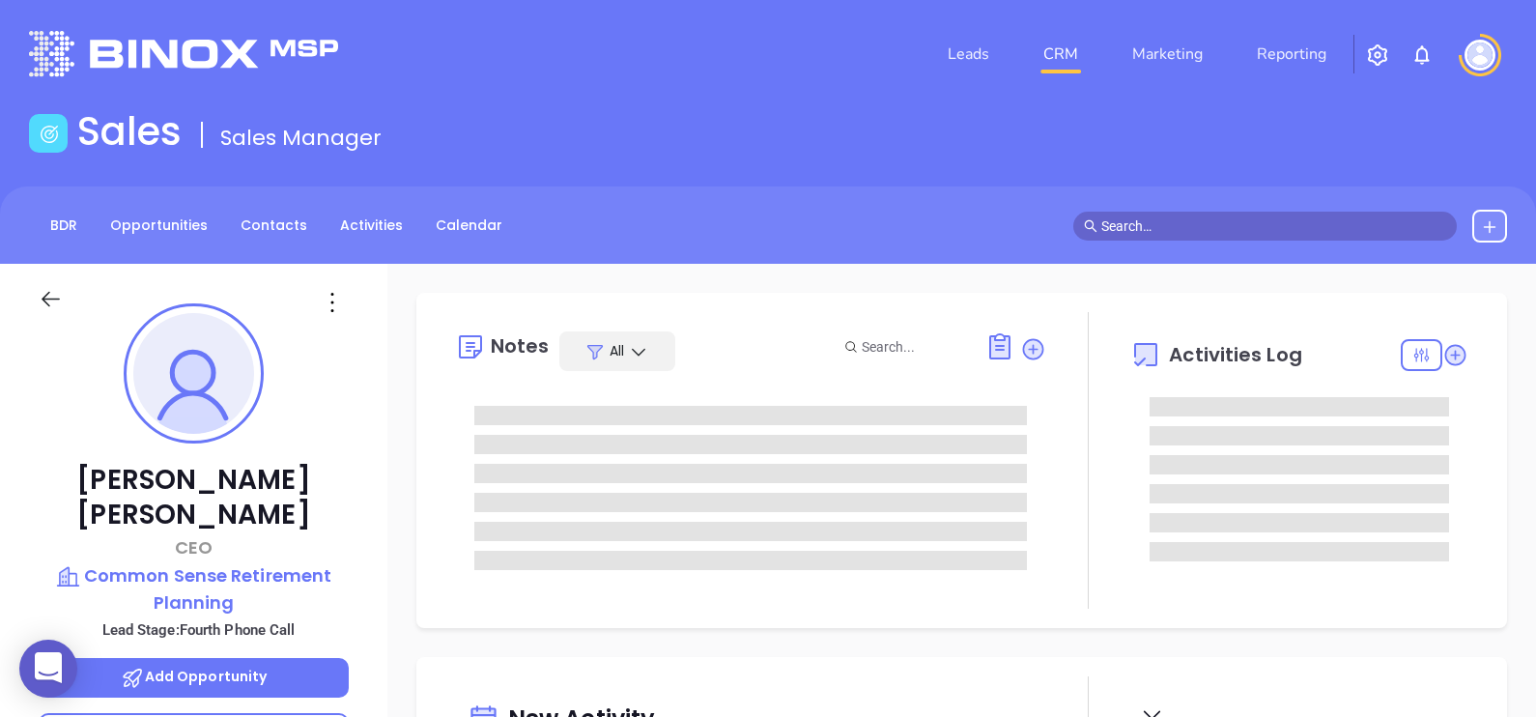
type input "[DATE]"
type input "[PERSON_NAME]"
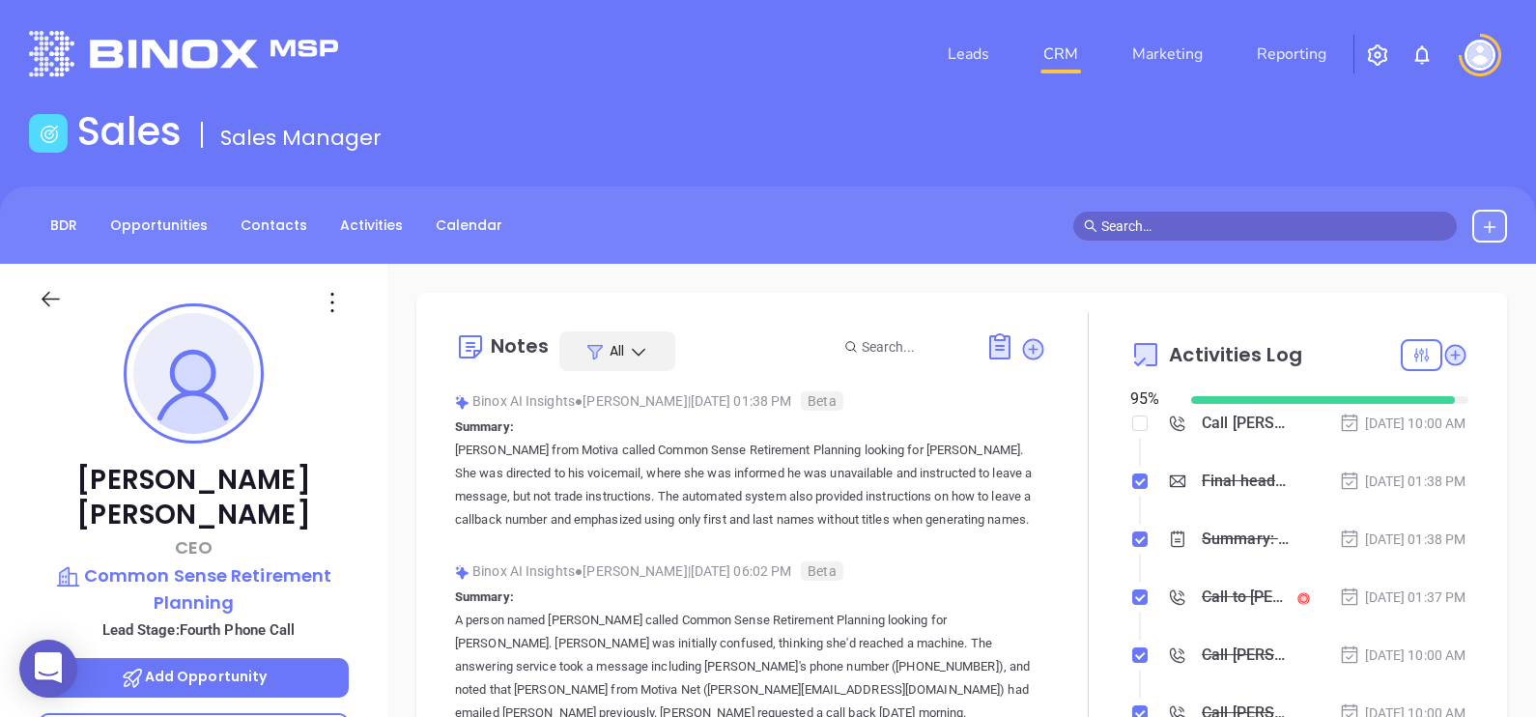
scroll to position [560, 0]
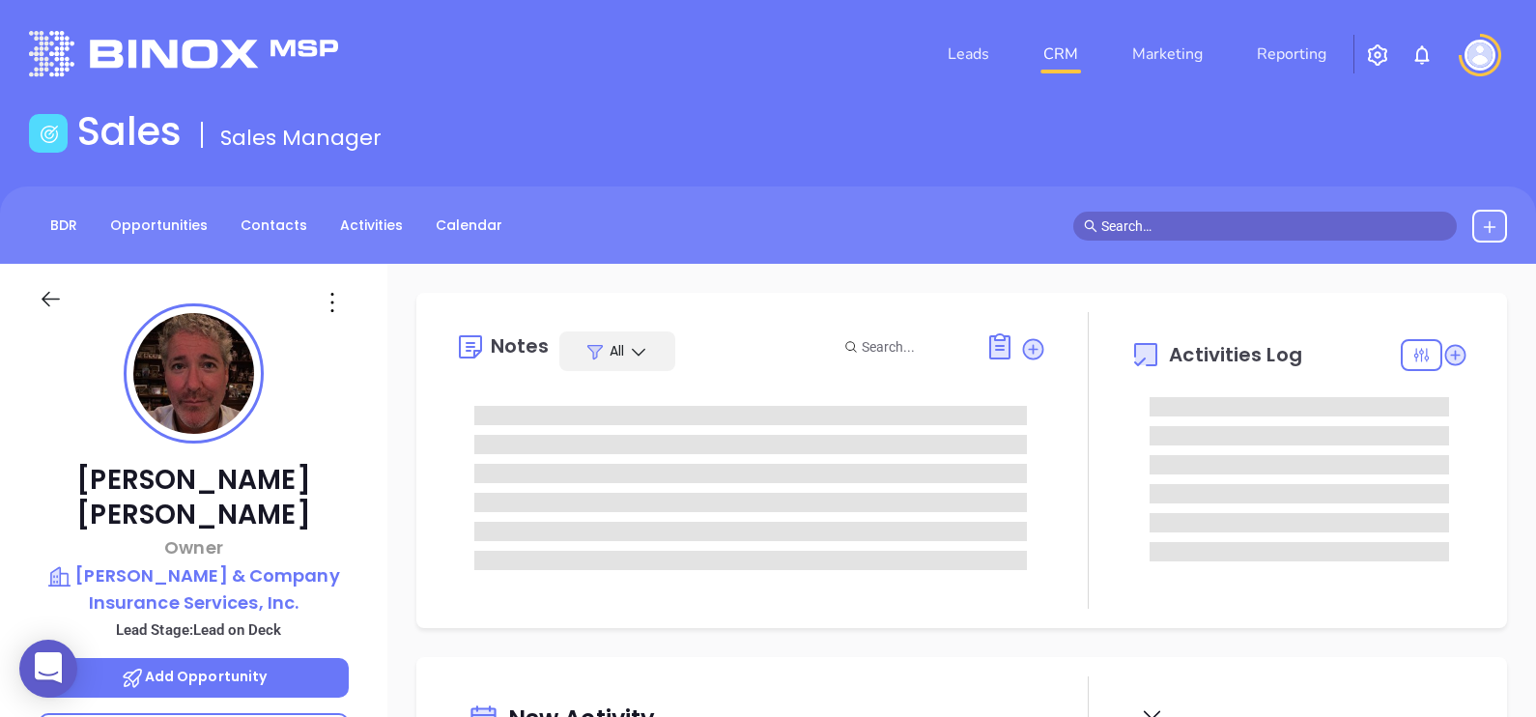
type input "[DATE]"
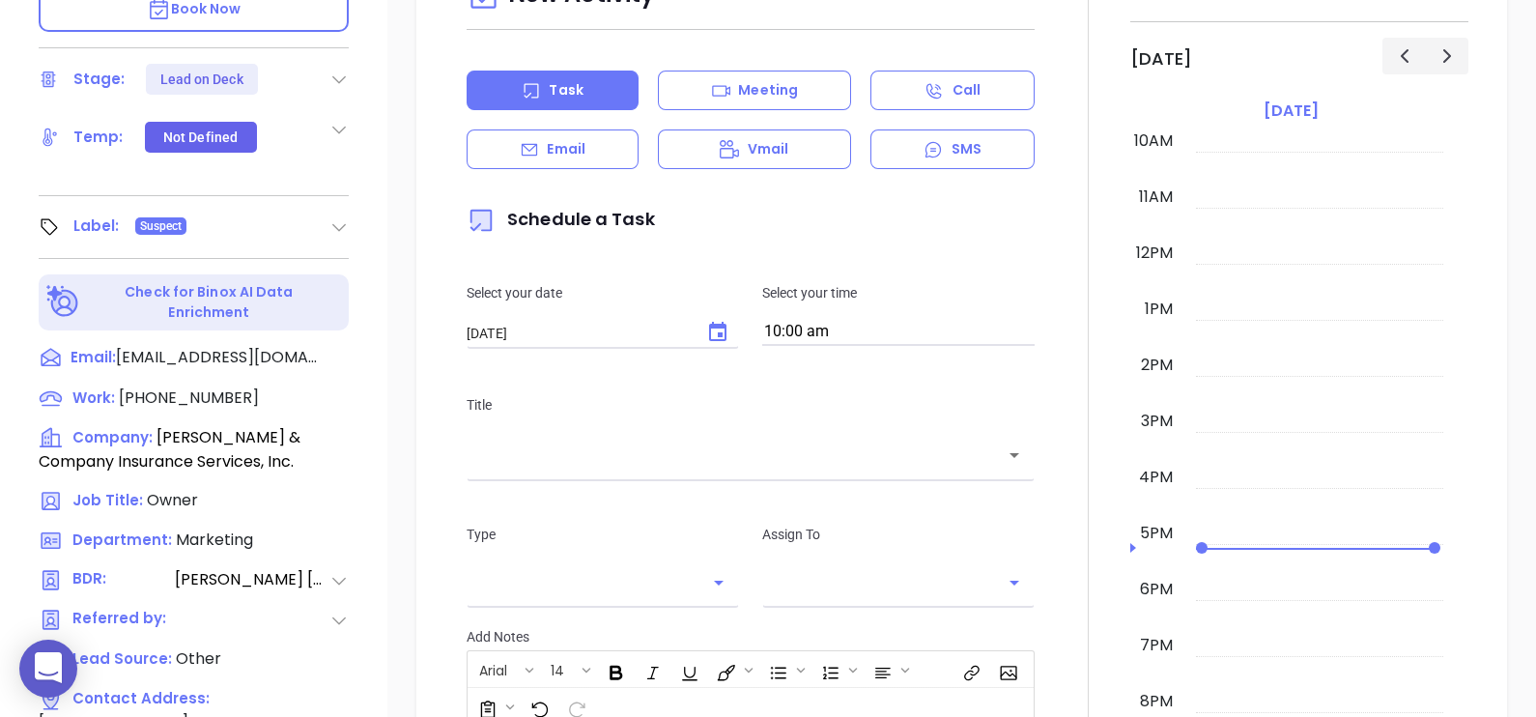
scroll to position [898, 0]
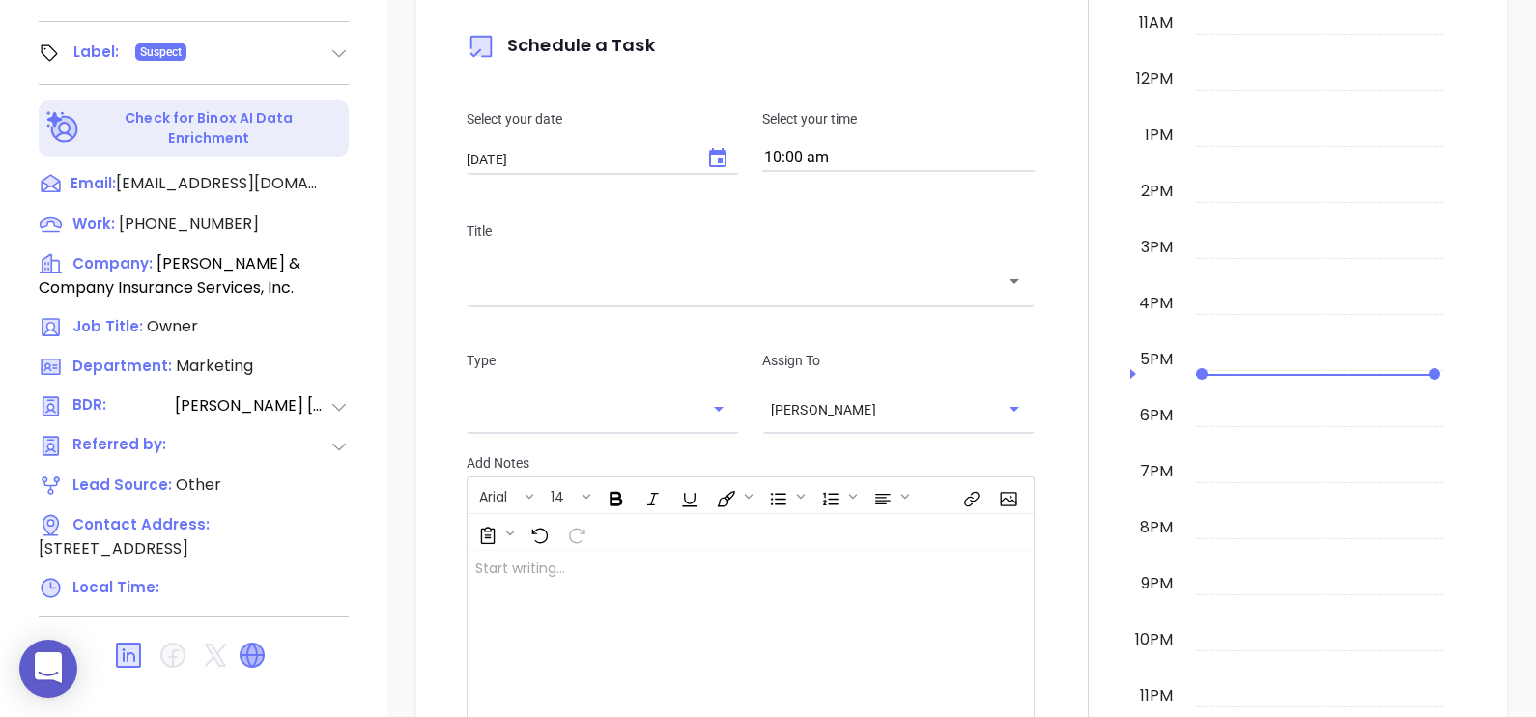
type input "[PERSON_NAME]"
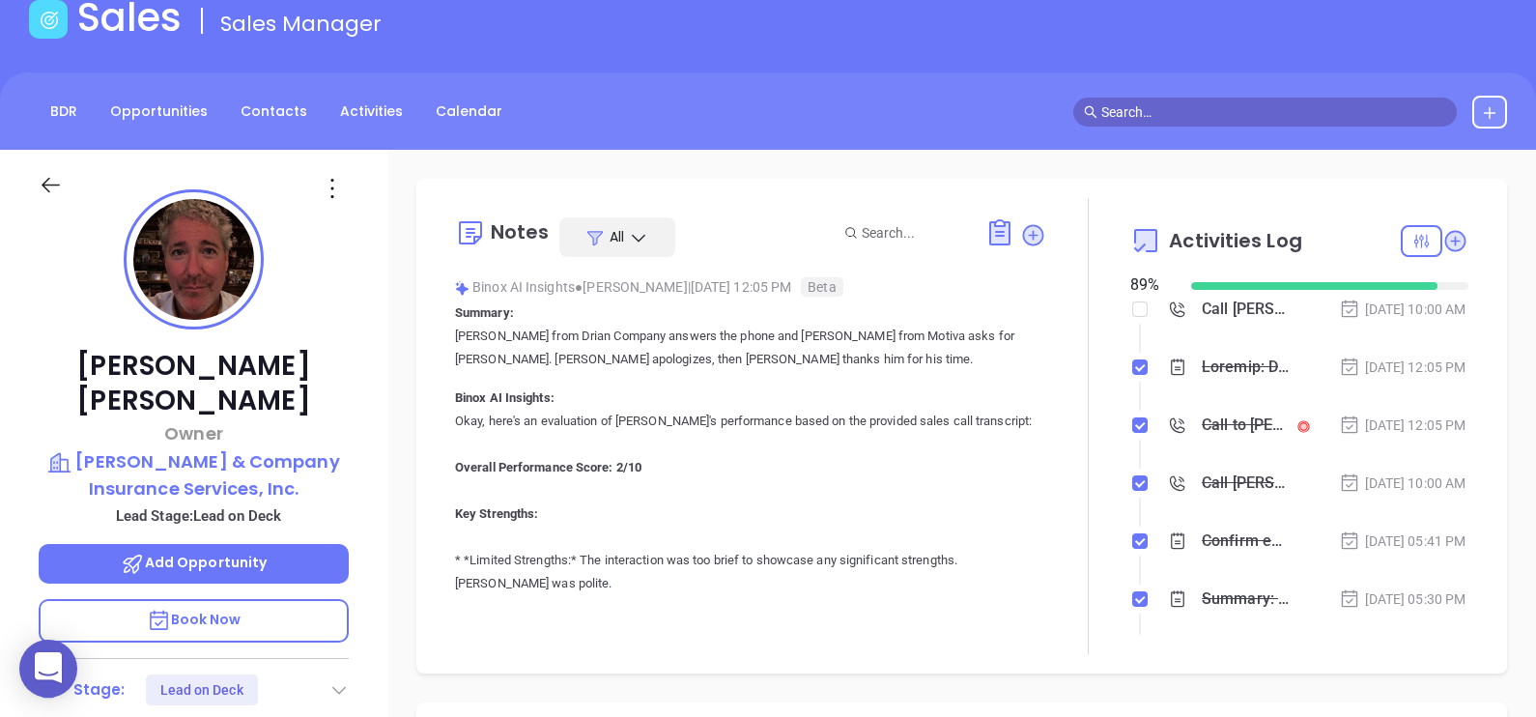
scroll to position [0, 0]
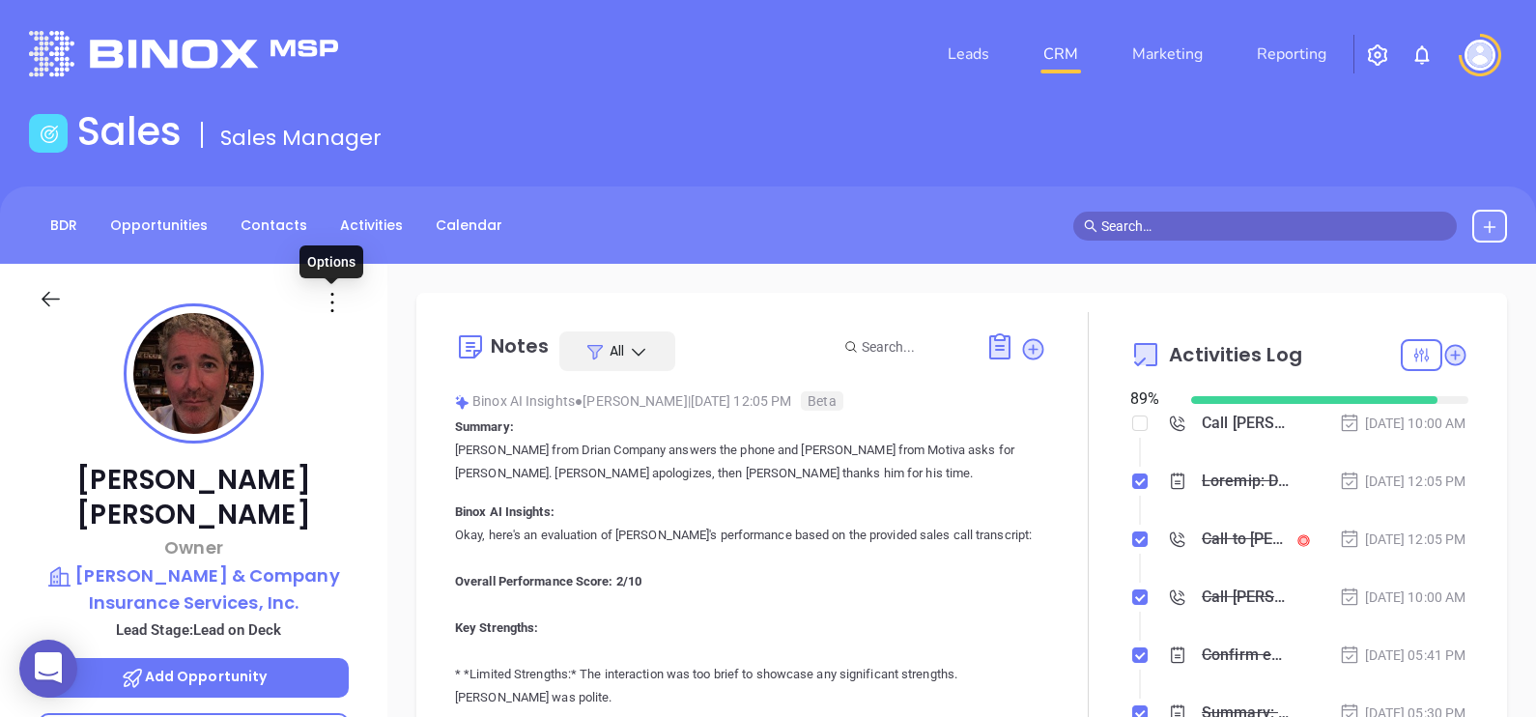
click at [327, 300] on icon at bounding box center [332, 302] width 31 height 31
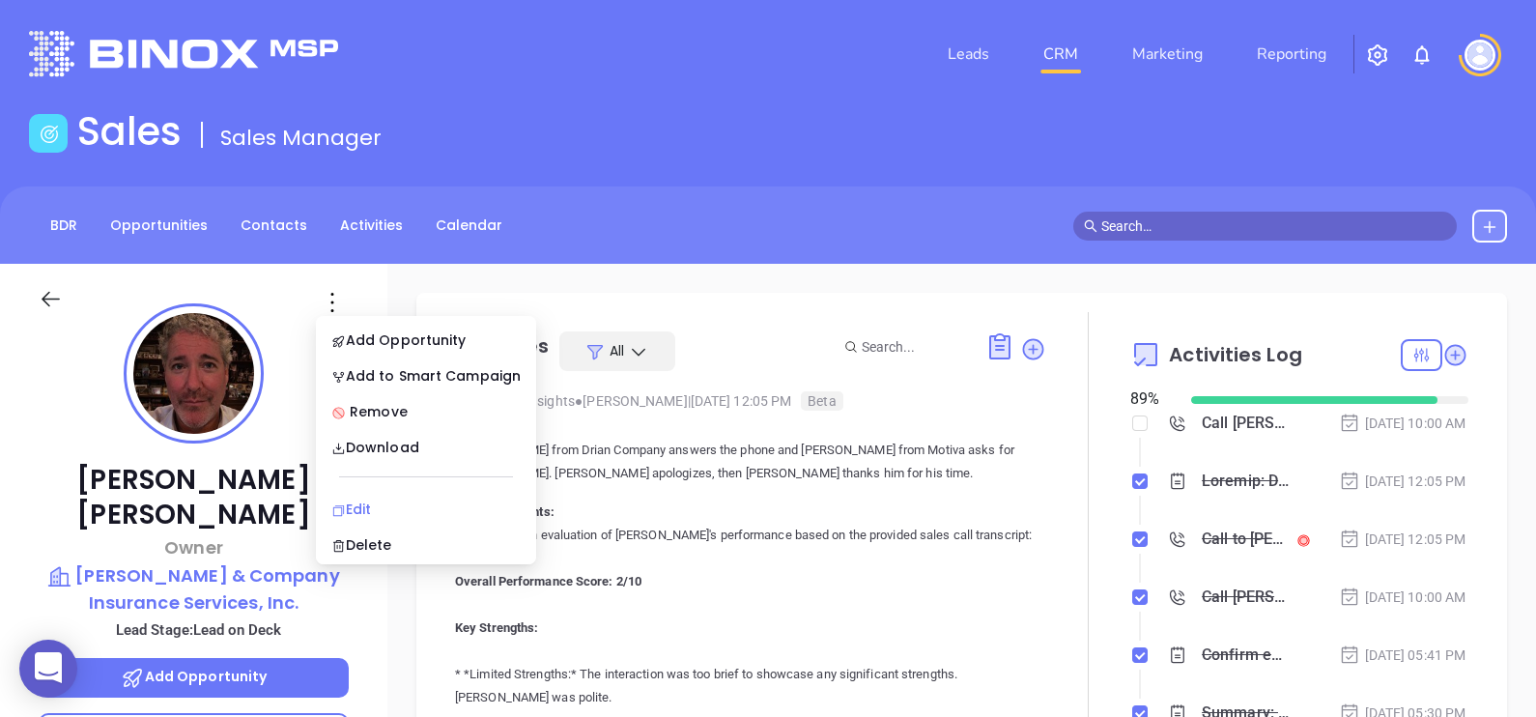
click at [411, 503] on div "Edit" at bounding box center [425, 508] width 189 height 21
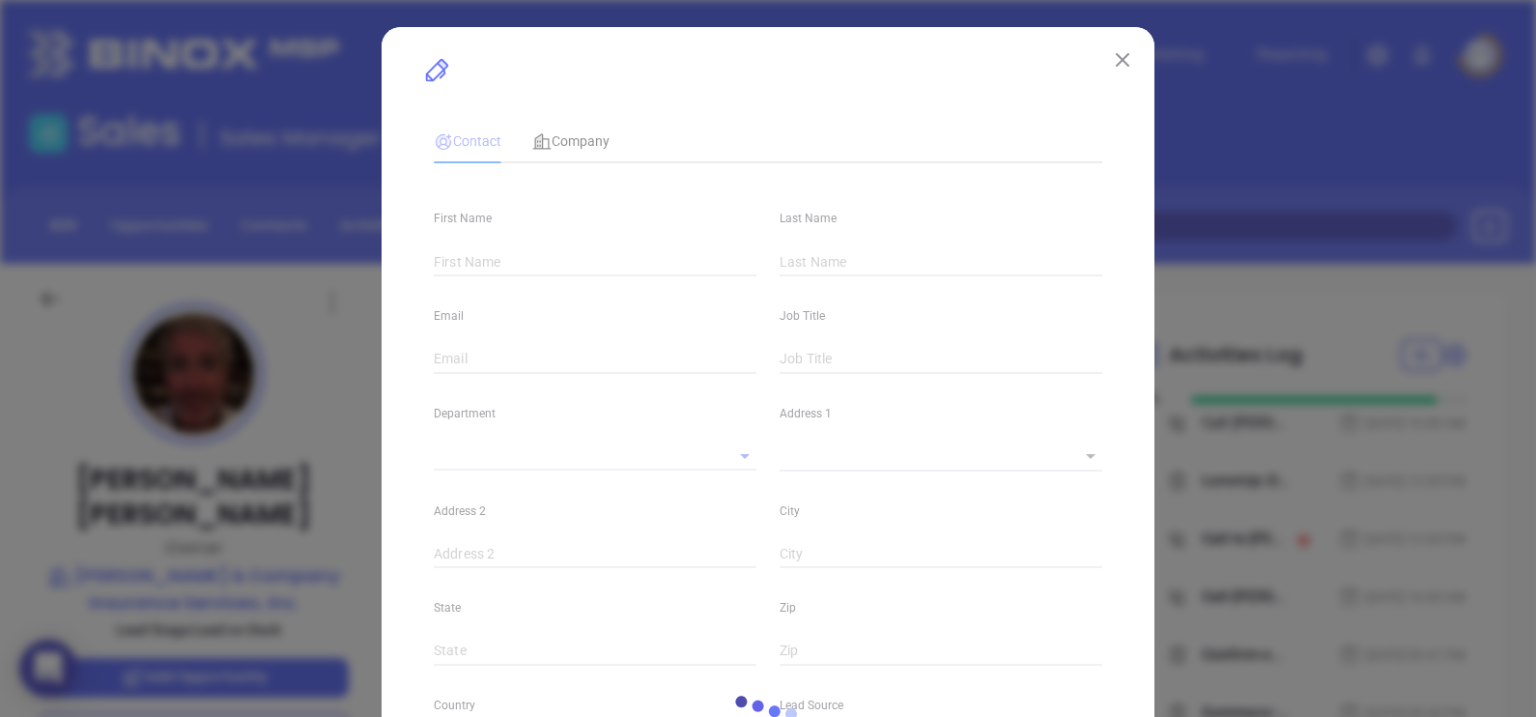
type input "Christopher"
type input "Dougherty"
type input "cdougherty@dcisi.com"
type input "Owner"
type input "1"
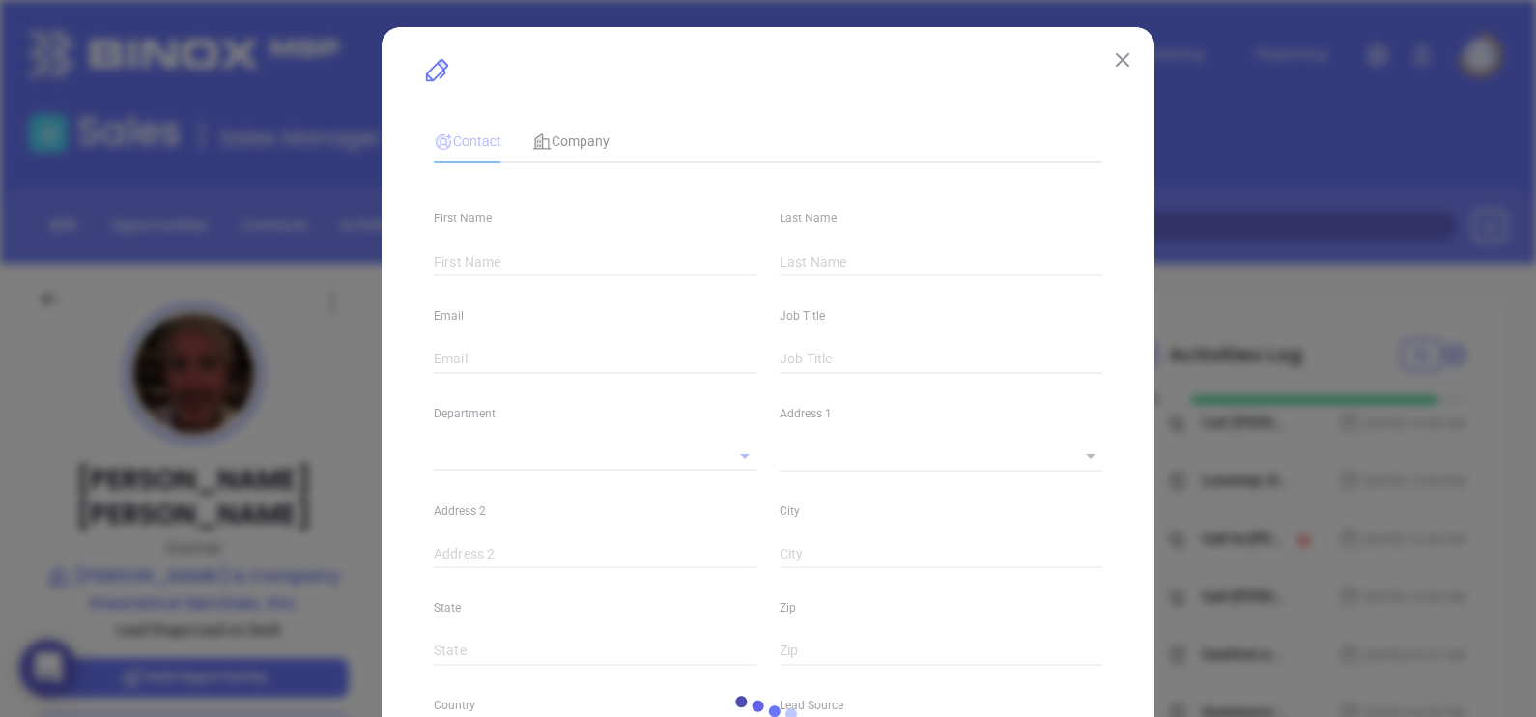
type input "www.linkedin.com/in/christopher-dougherty-25402688"
type input "Marketing"
type input "Other"
type input "[PERSON_NAME]"
type input "Lead on Deck"
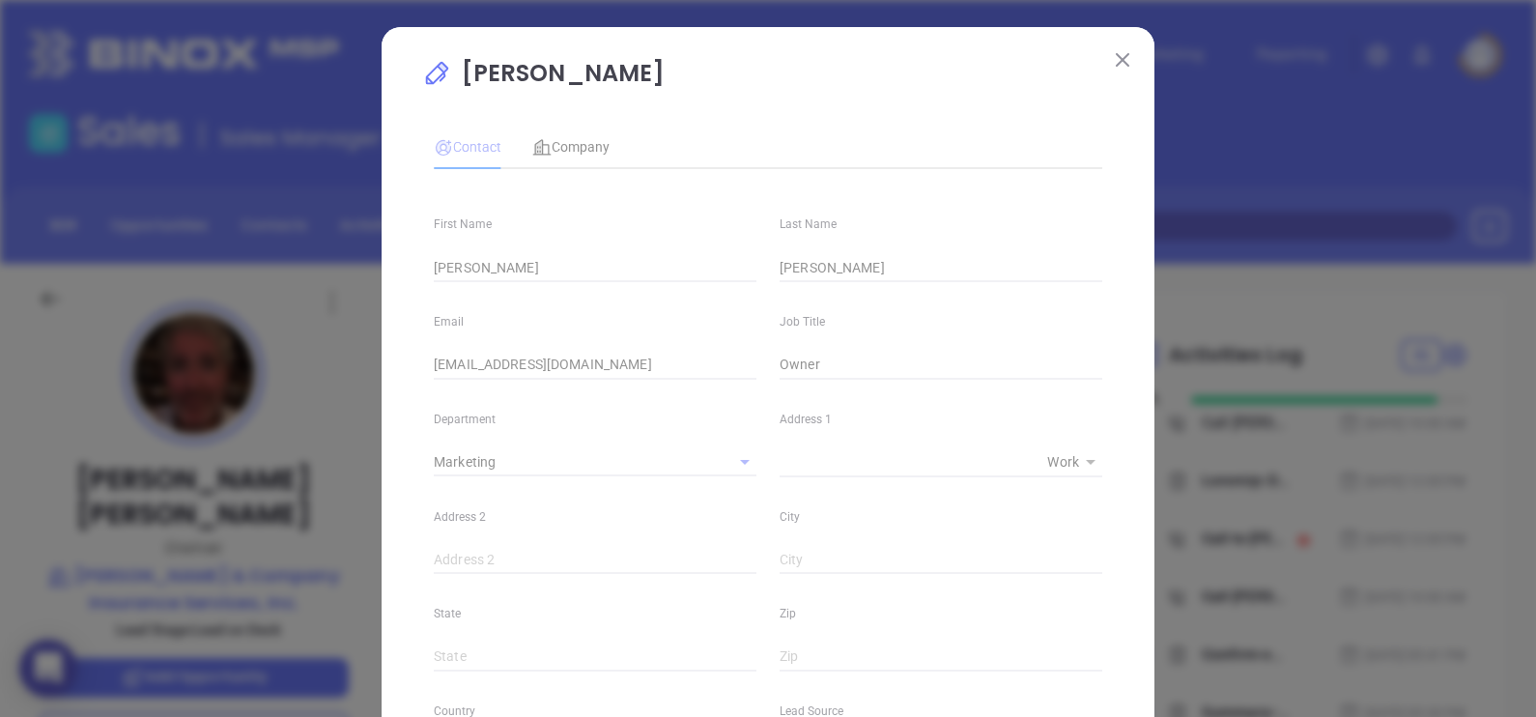
type input "(610) 566-8710"
type input "1"
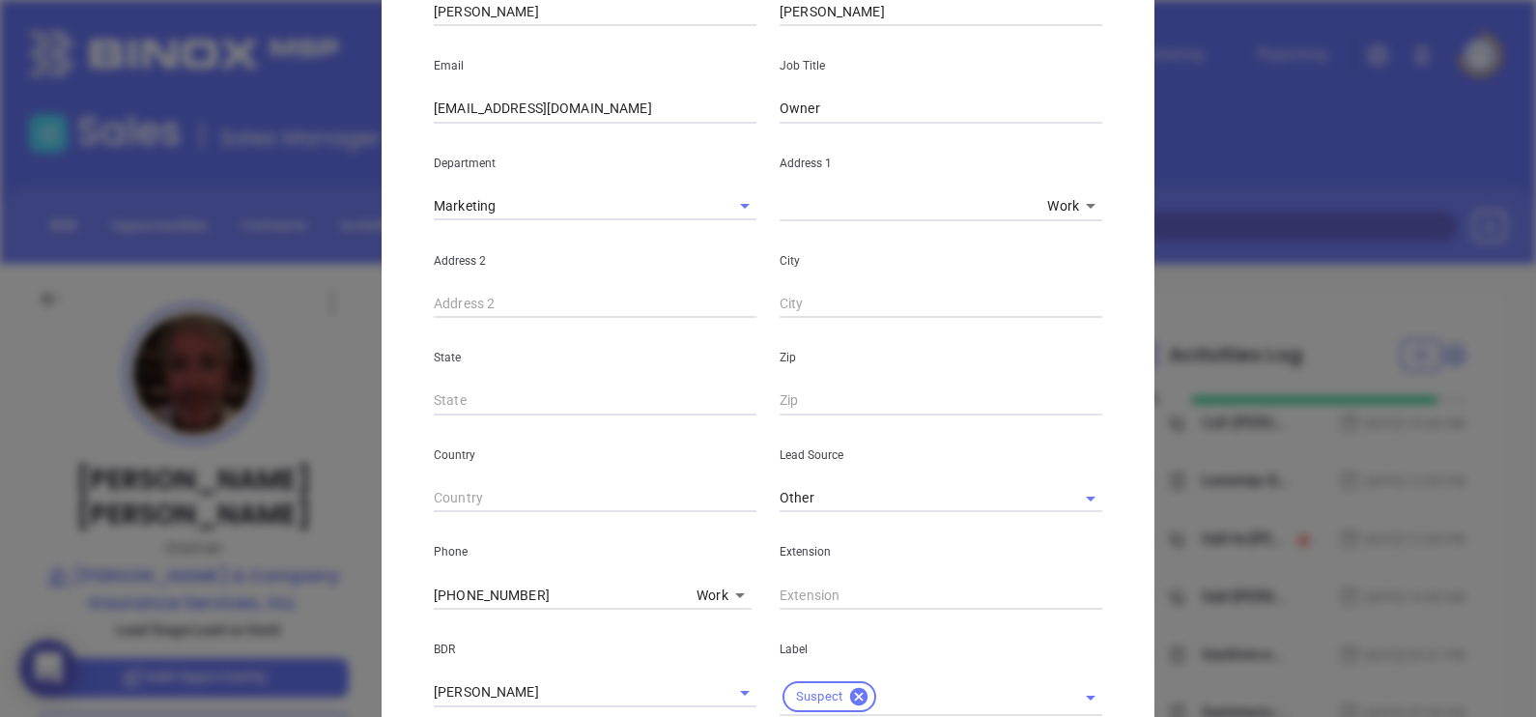
scroll to position [14, 0]
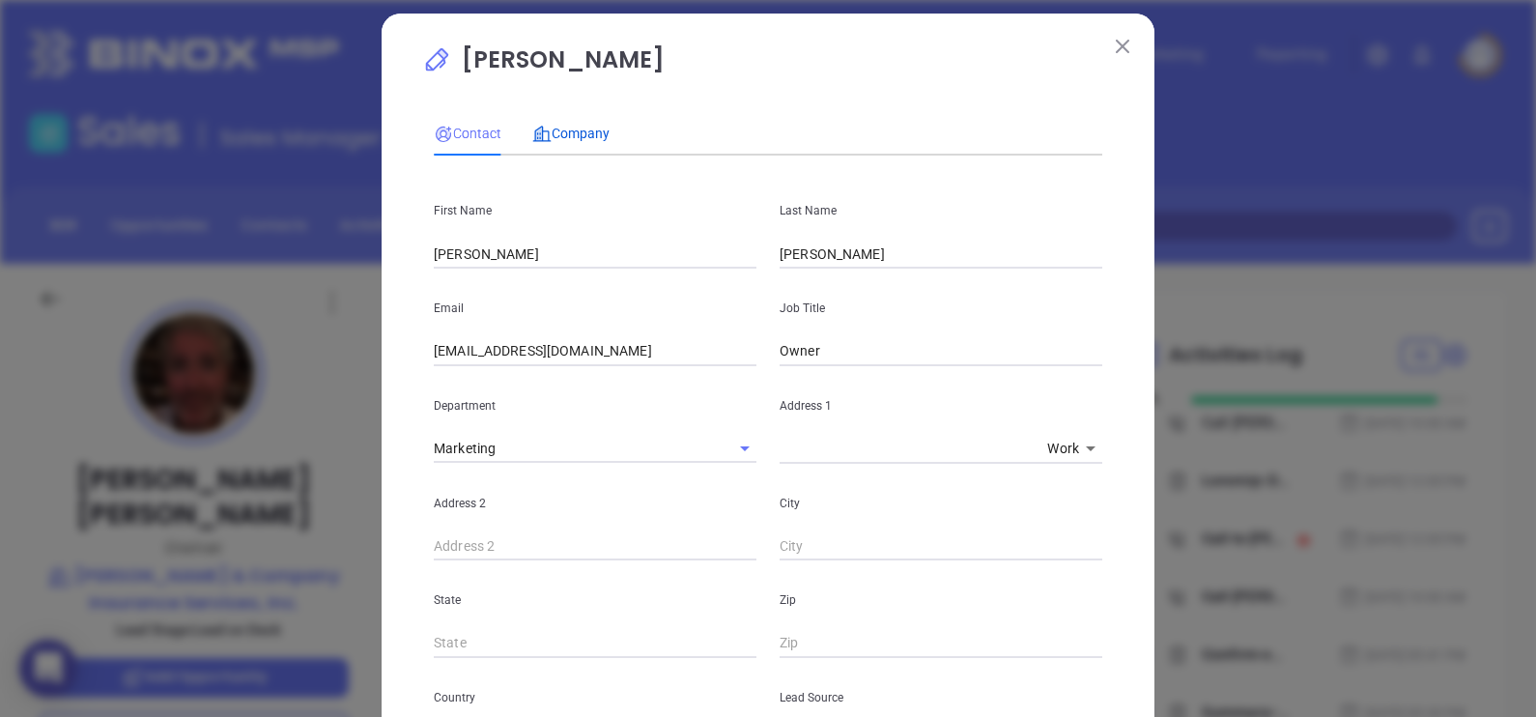
click at [570, 133] on span "Company" at bounding box center [570, 133] width 77 height 15
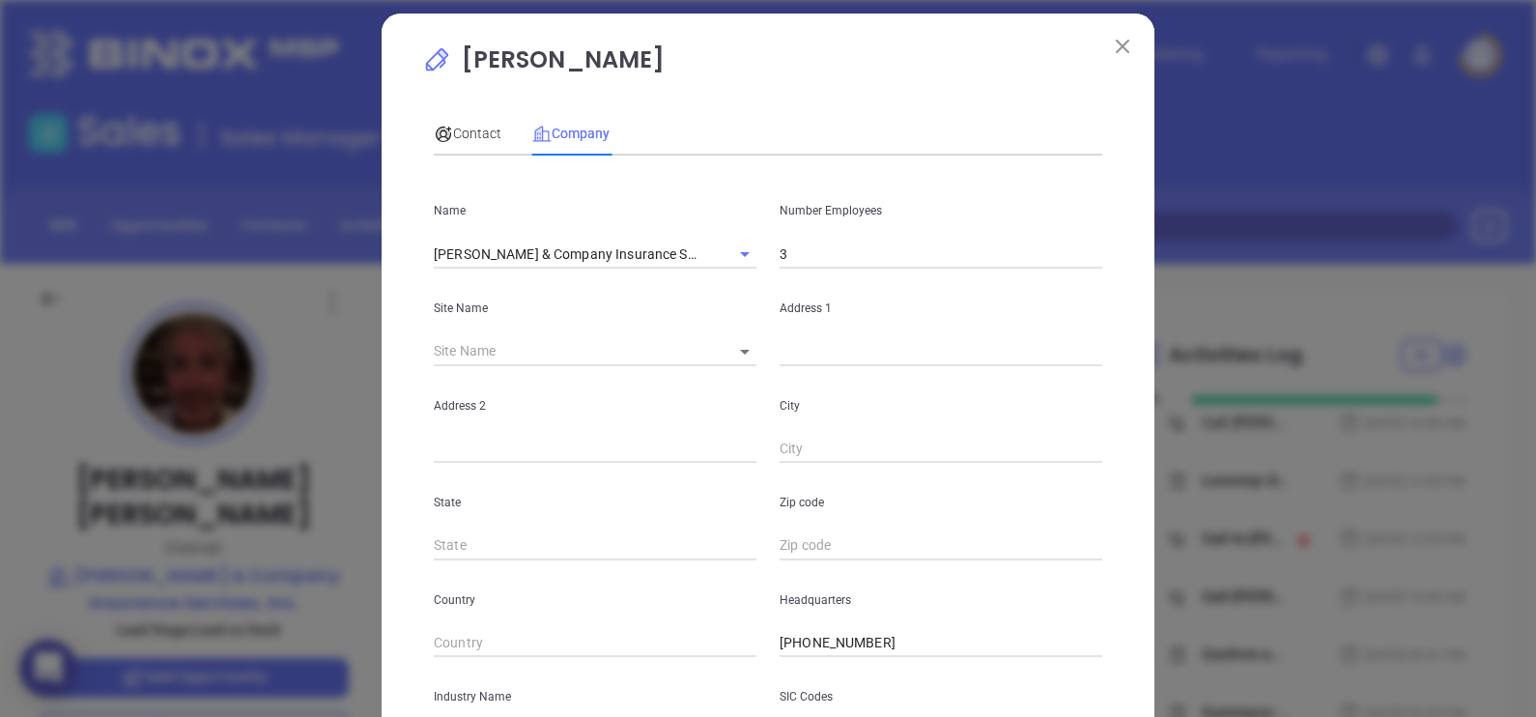
scroll to position [390, 0]
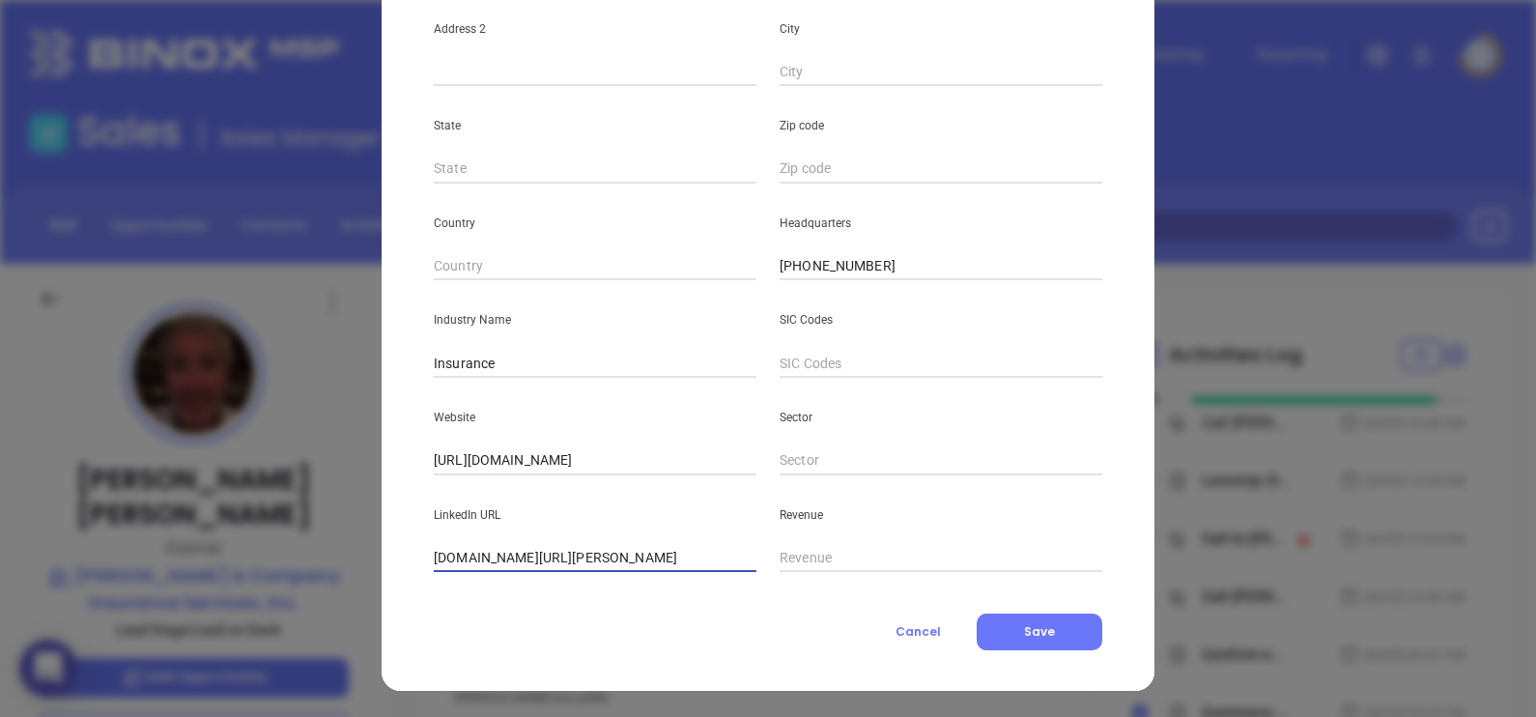
click at [689, 556] on input "www.linkedin.com/company/dougherty-conrad-insurance-services-inc/" at bounding box center [595, 558] width 323 height 29
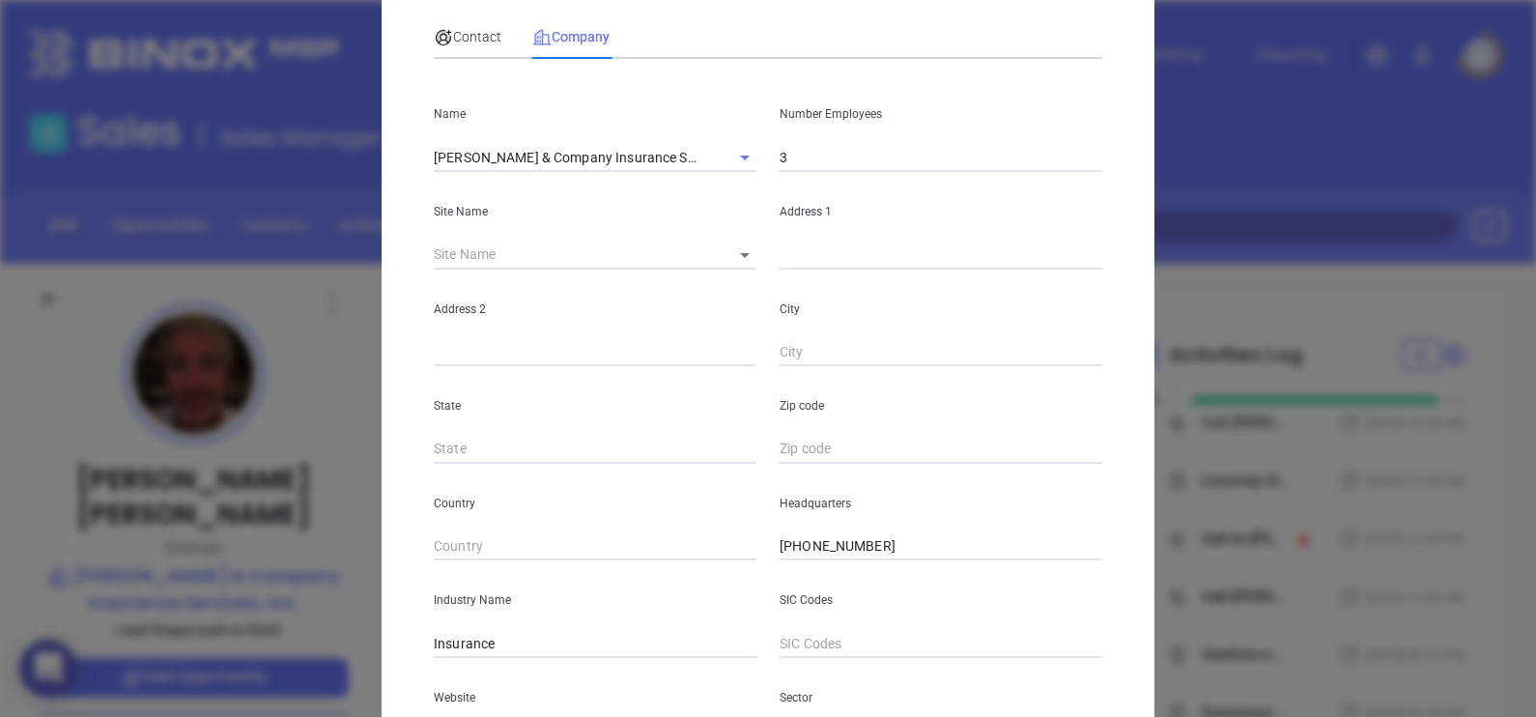
scroll to position [0, 0]
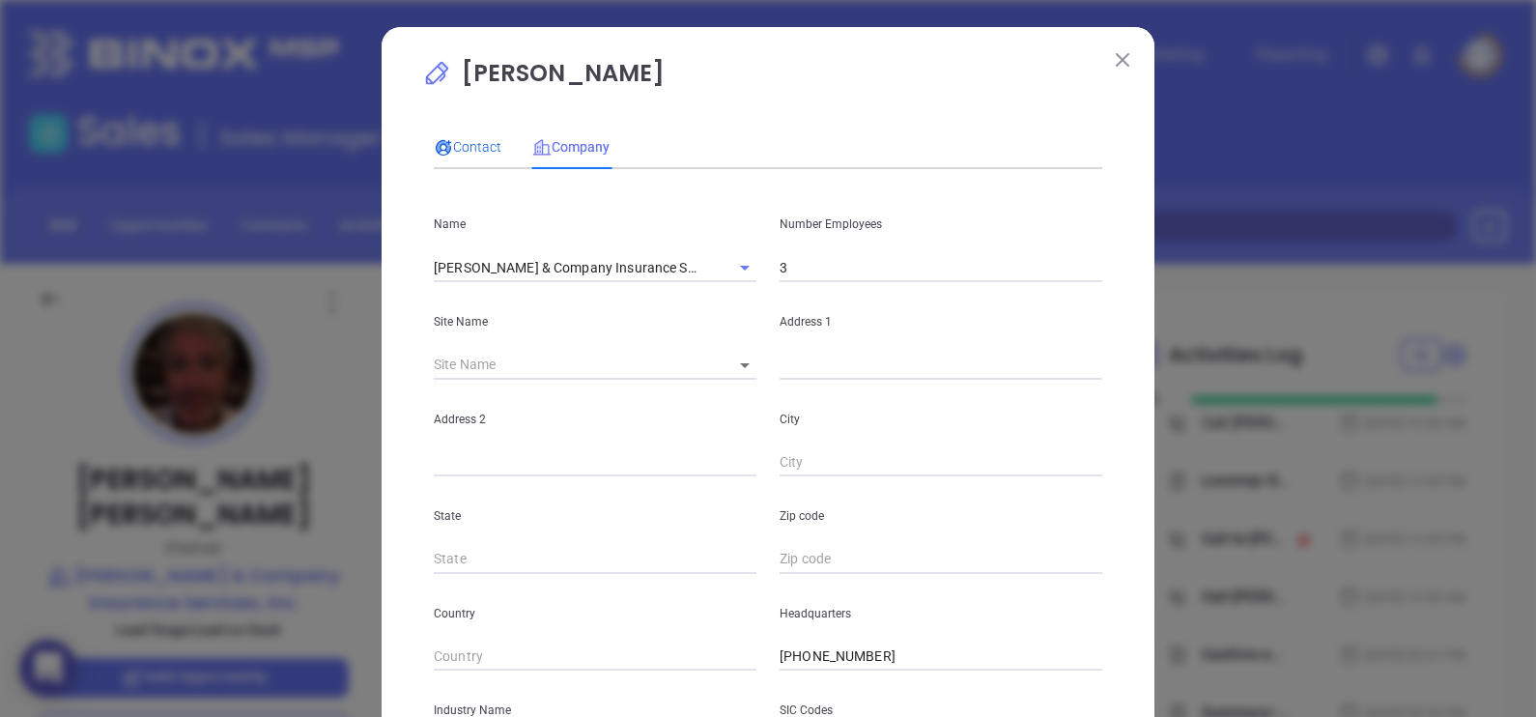
click at [439, 146] on icon at bounding box center [444, 147] width 14 height 13
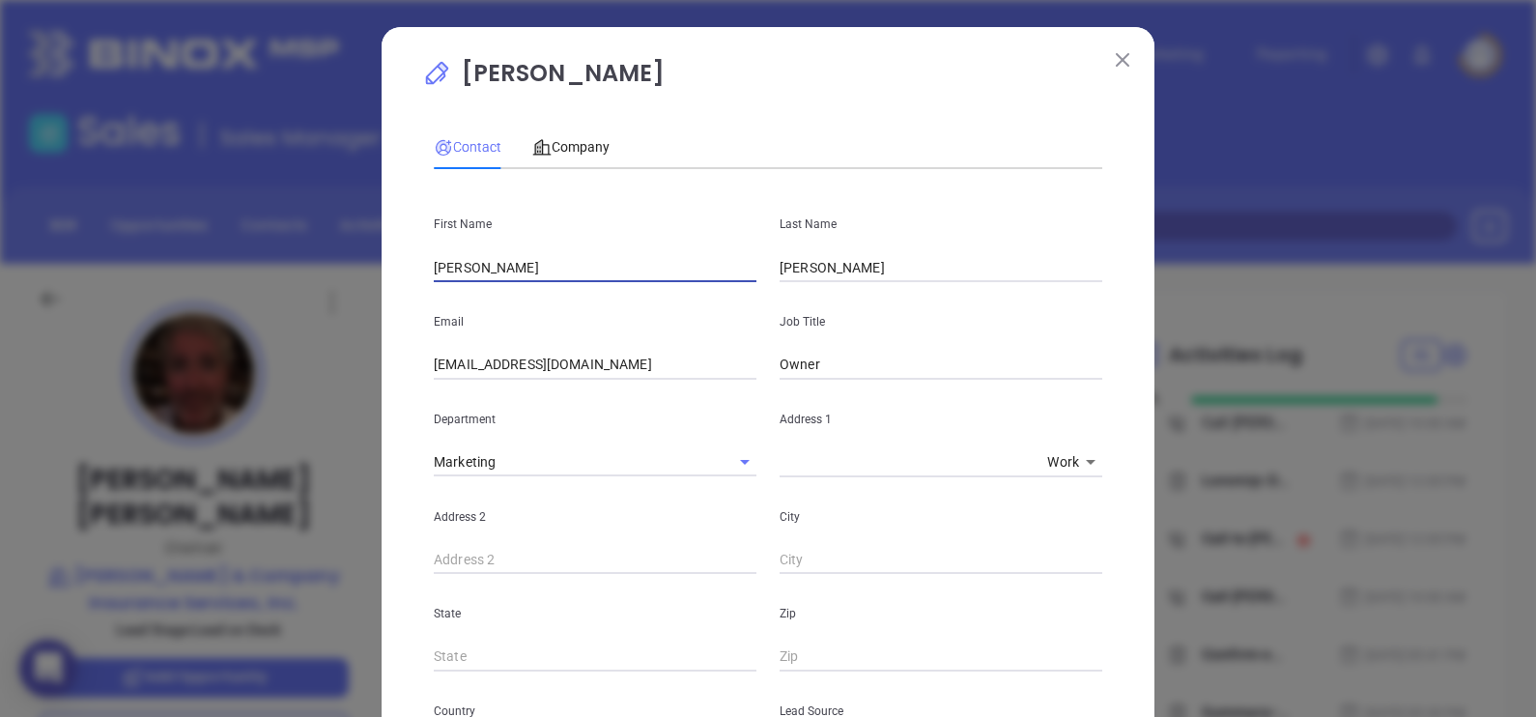
click at [610, 270] on input "Christopher" at bounding box center [595, 267] width 323 height 29
type input "Thomas"
type input "D"
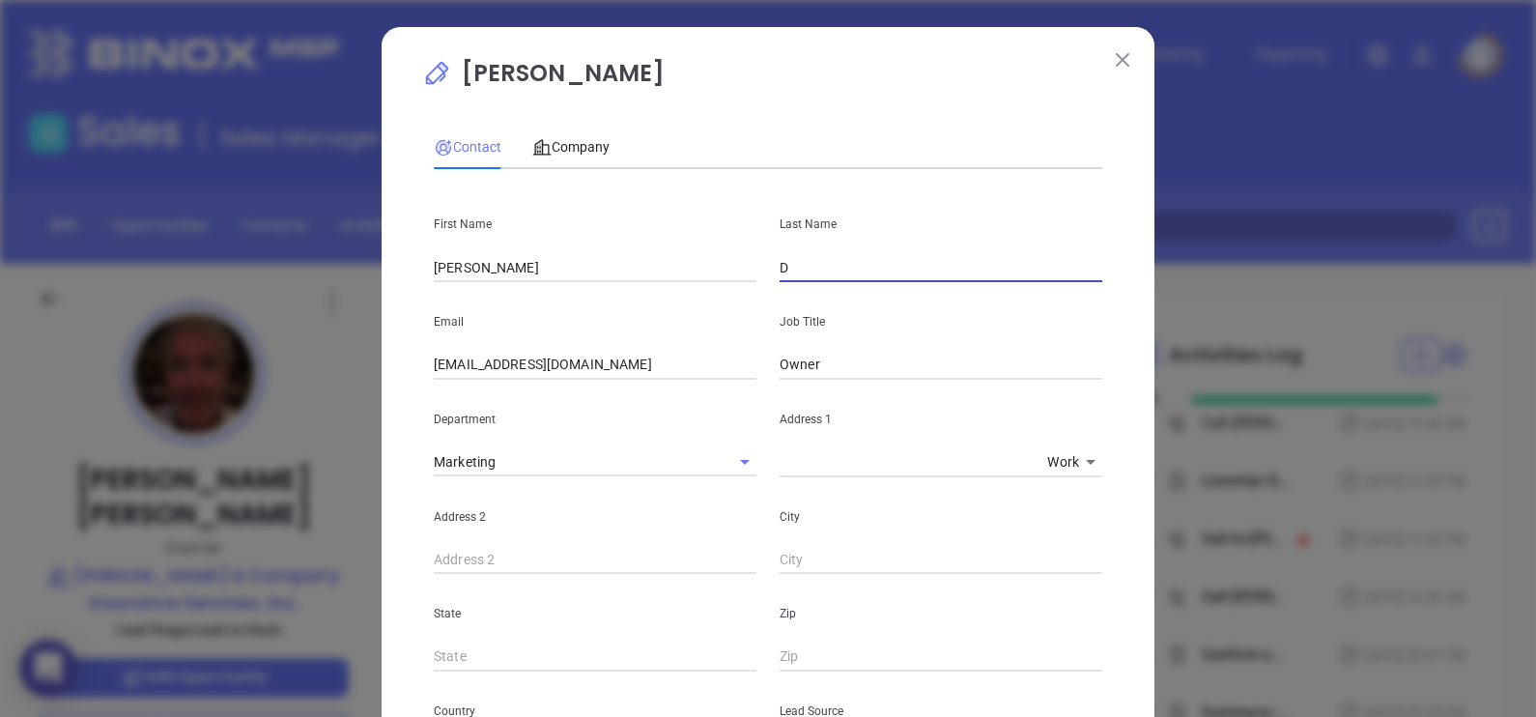
type input "Dougherty"
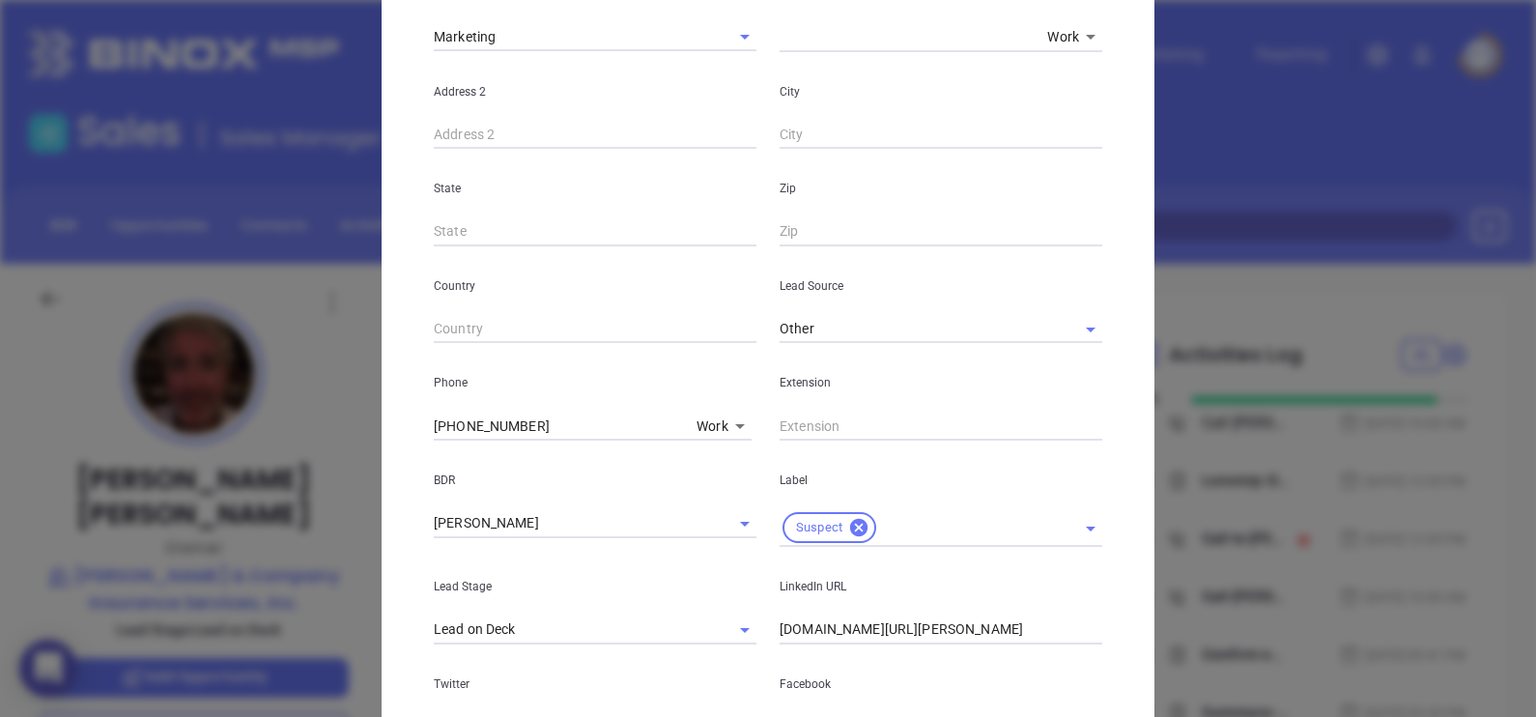
scroll to position [724, 0]
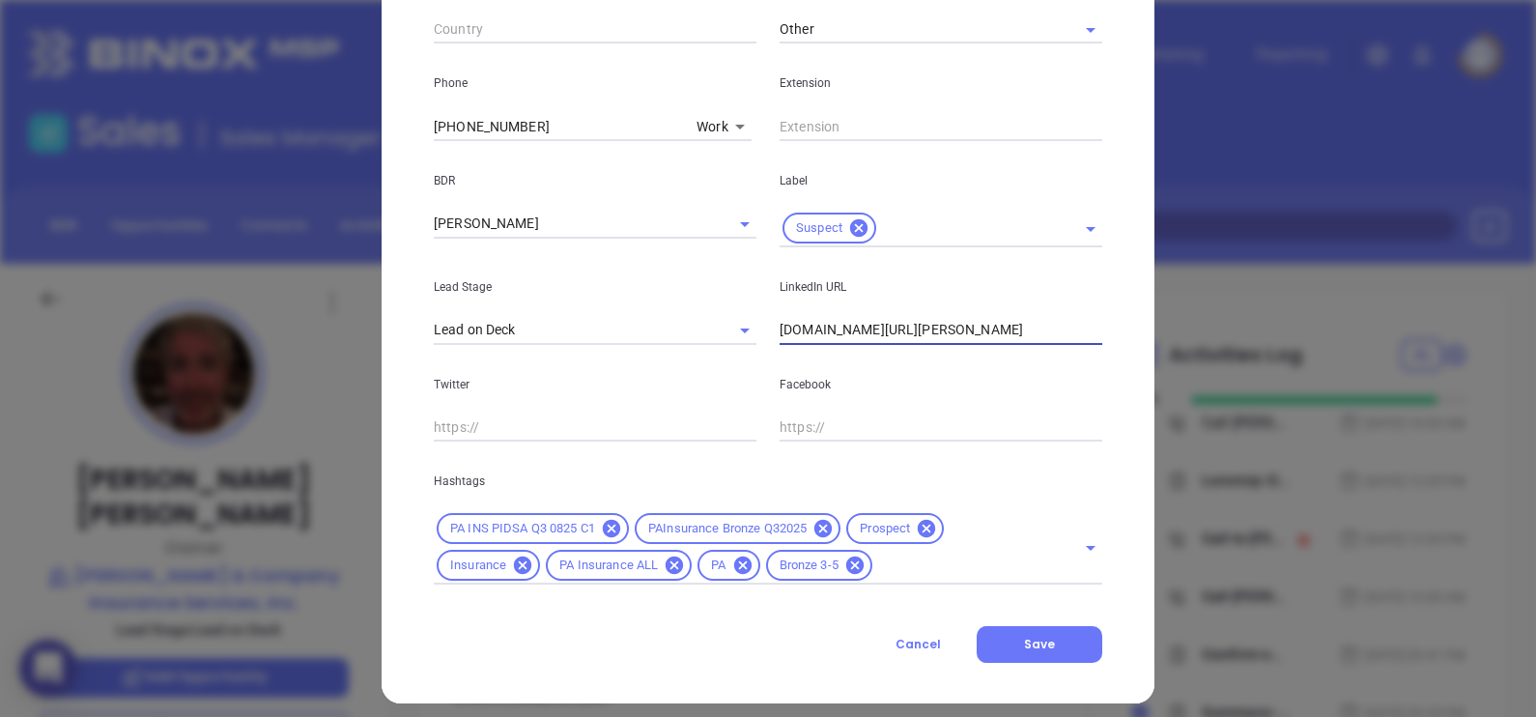
click at [1029, 322] on input "www.linkedin.com/in/christopher-dougherty-25402688" at bounding box center [941, 330] width 323 height 29
paste input "thomas-dougherty-b05772"
type input "www.linkedin.com/in/thomas-dougherty-b057728"
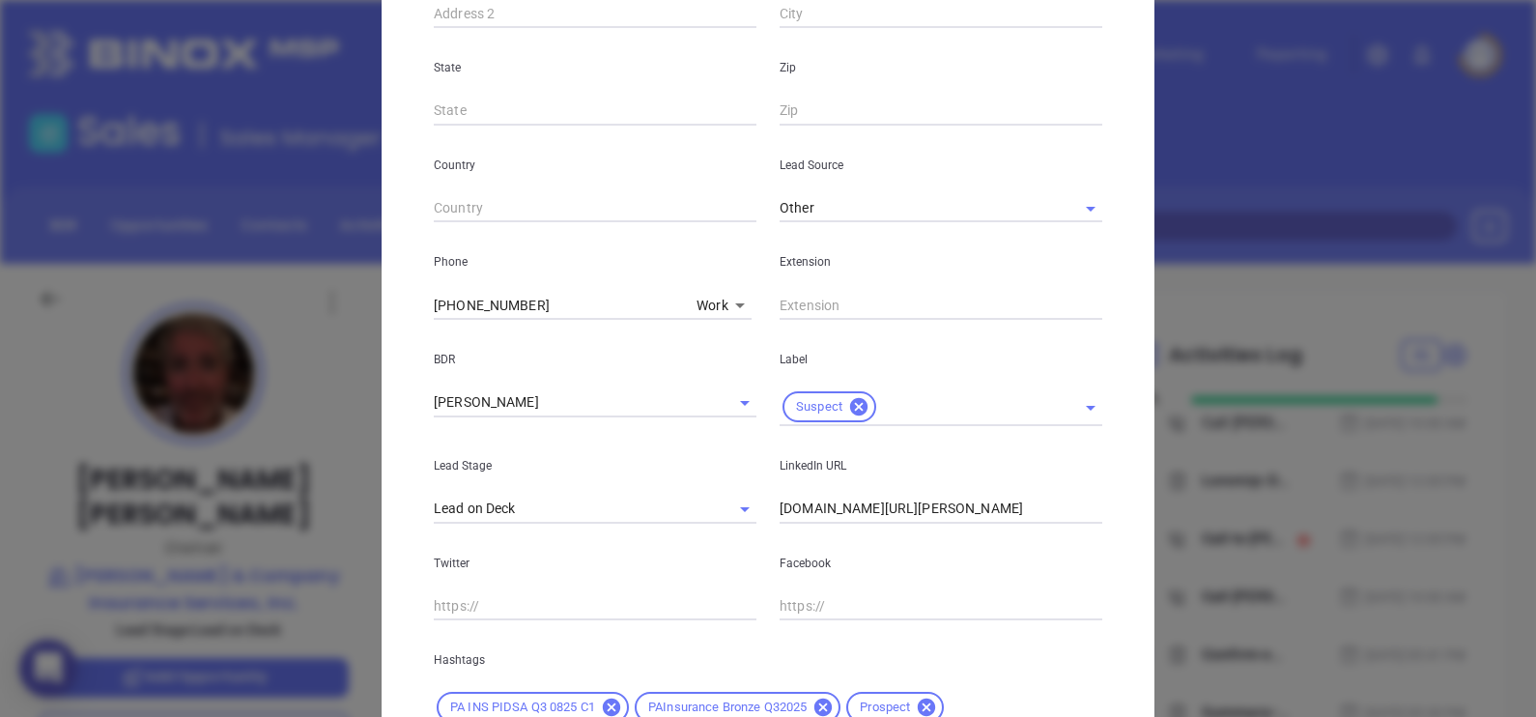
scroll to position [0, 0]
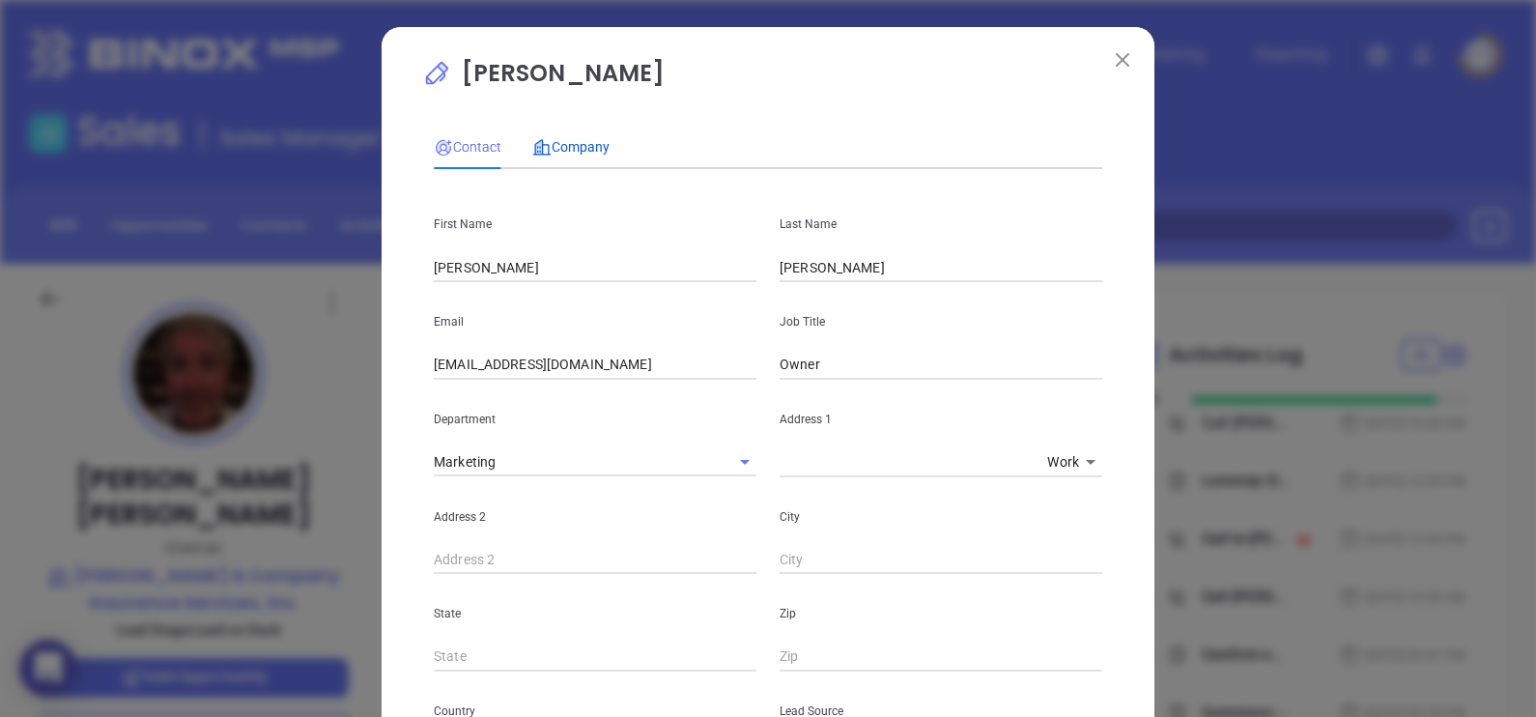
click at [551, 140] on span "Company" at bounding box center [570, 146] width 77 height 15
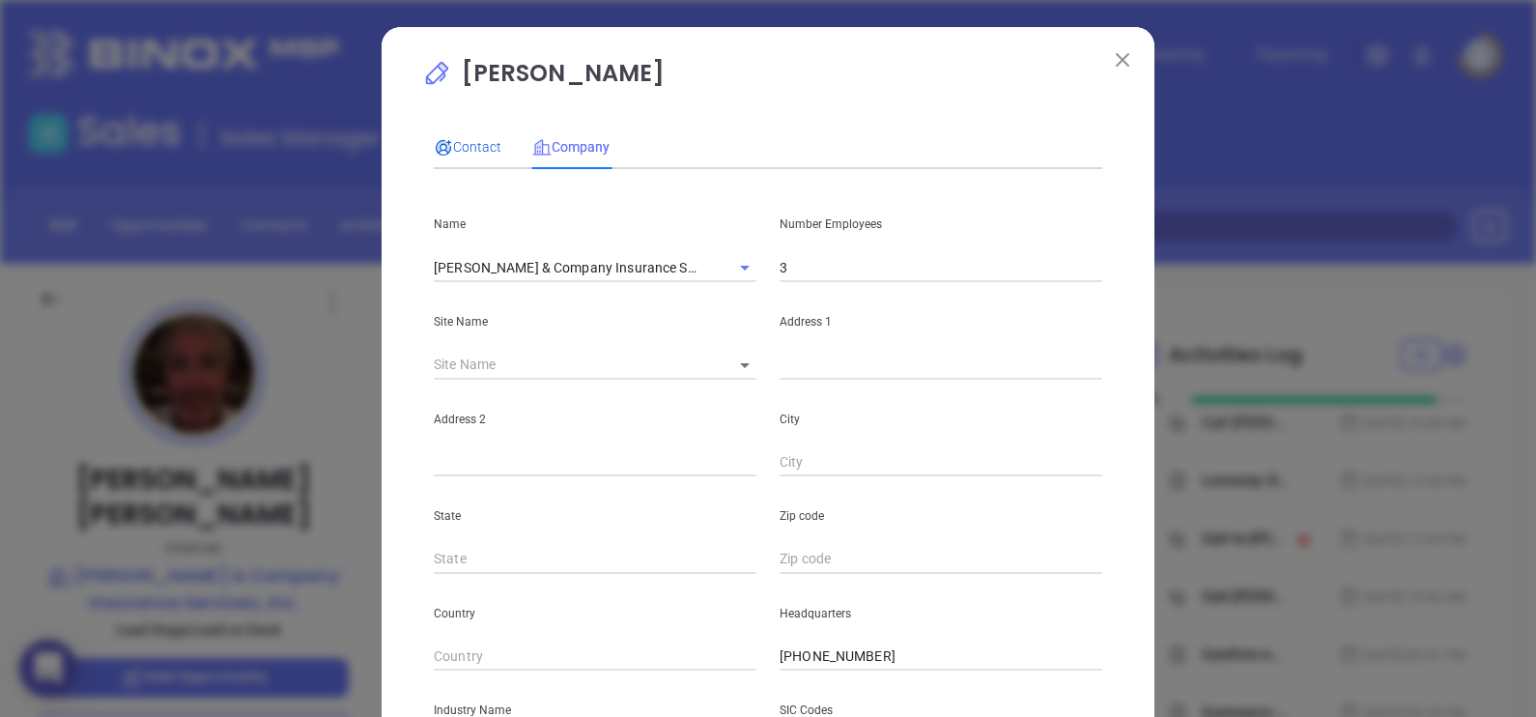
click at [472, 154] on span "Contact" at bounding box center [468, 146] width 68 height 15
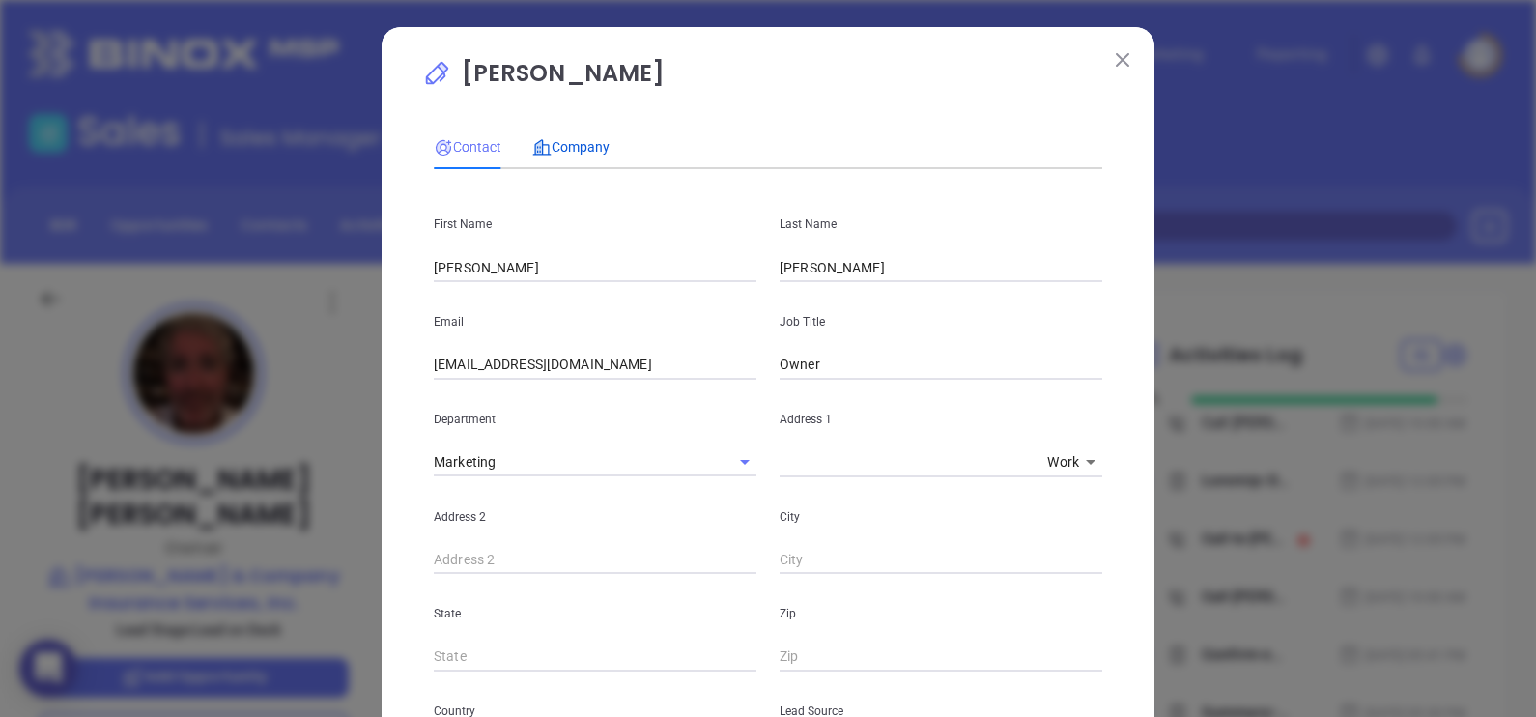
drag, startPoint x: 580, startPoint y: 153, endPoint x: 585, endPoint y: 166, distance: 14.7
click at [580, 155] on span "Company" at bounding box center [570, 146] width 77 height 15
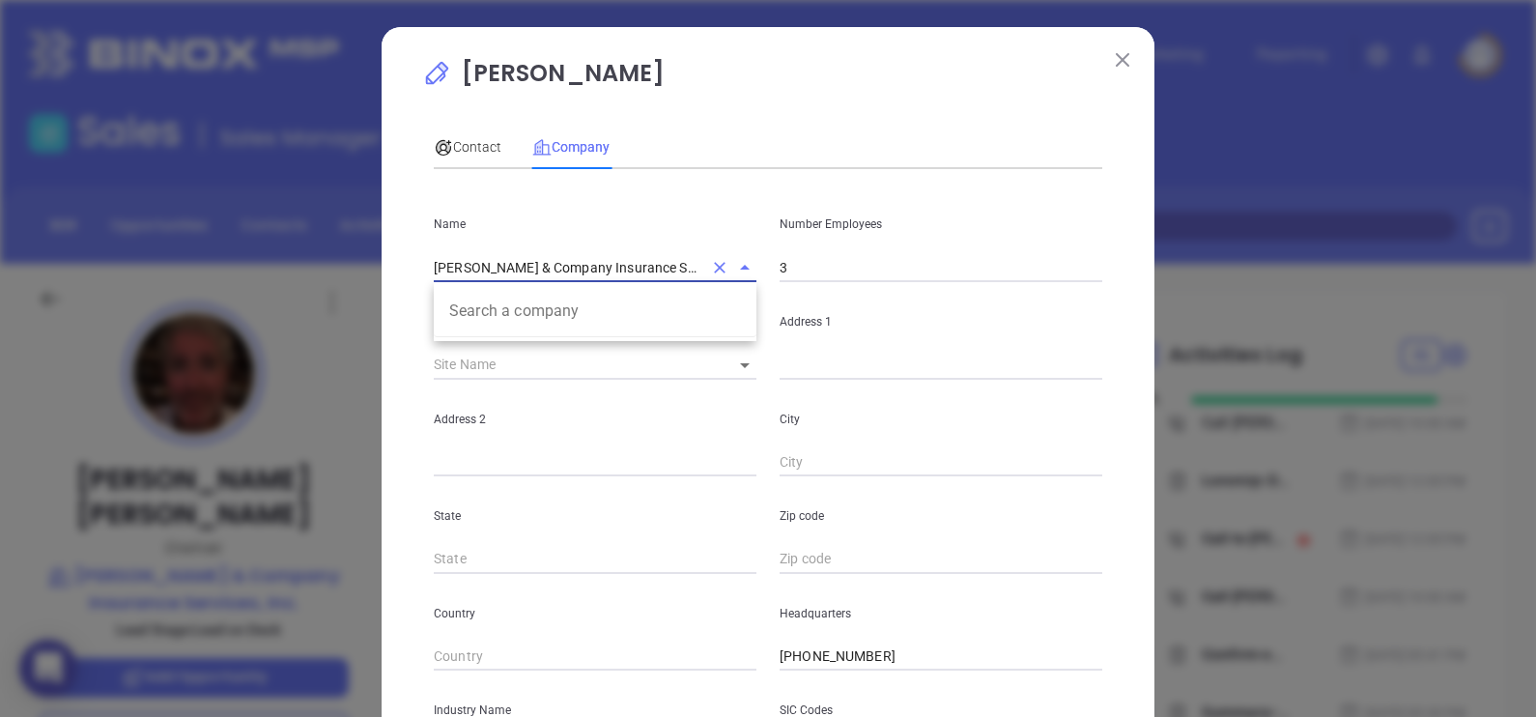
click at [611, 261] on input "Dougherty & Company Insurance Services, Inc." at bounding box center [568, 267] width 269 height 28
click at [438, 155] on icon at bounding box center [443, 147] width 15 height 15
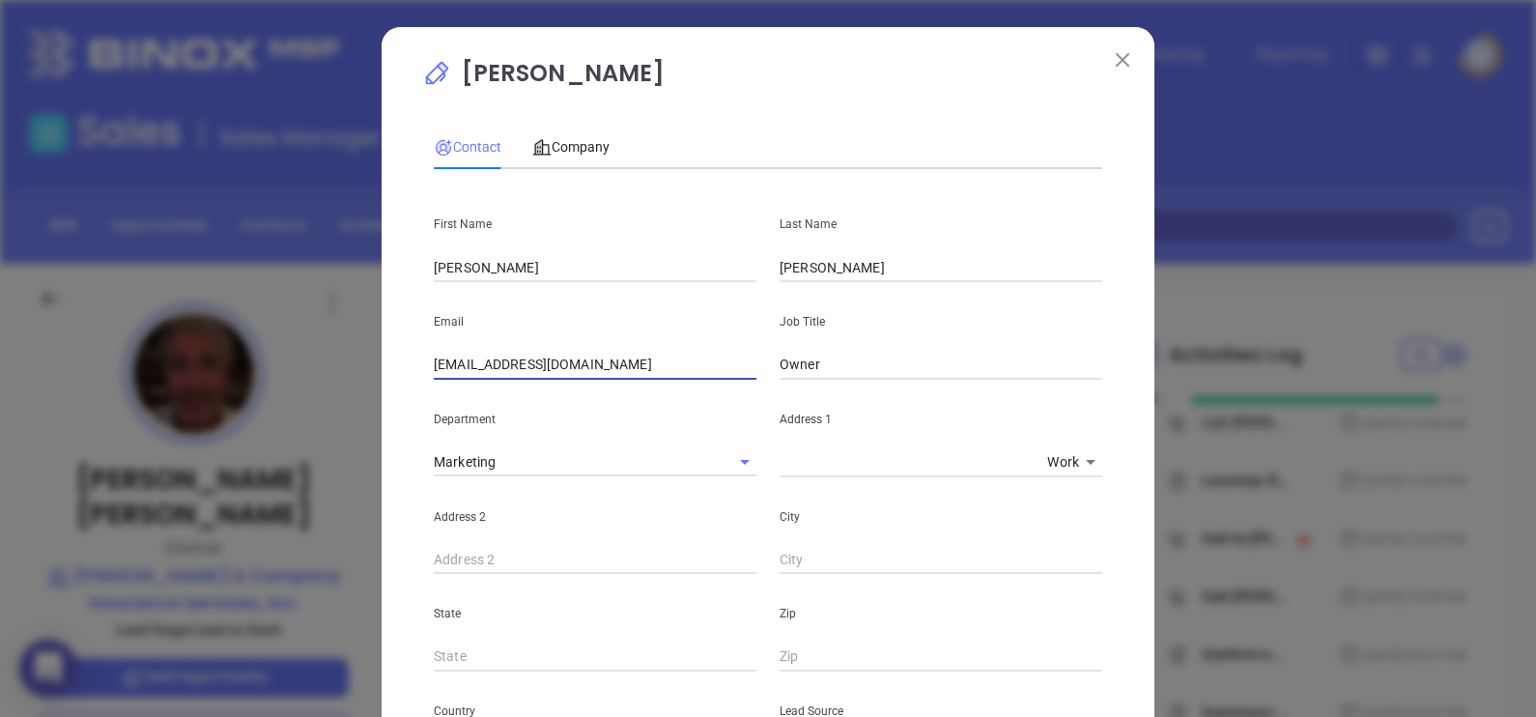
drag, startPoint x: 494, startPoint y: 365, endPoint x: 357, endPoint y: 343, distance: 138.0
click at [357, 343] on div "Christopher Dougherty Contact Company First Name Thomas Last Name Dougherty Ema…" at bounding box center [768, 358] width 1536 height 717
type input "info@dcisi.com"
click at [547, 120] on div "Contact Company First Name Thomas Last Name Dougherty Email info@dcisi.com Job …" at bounding box center [768, 712] width 668 height 1194
click at [557, 139] on span "Company" at bounding box center [570, 146] width 77 height 15
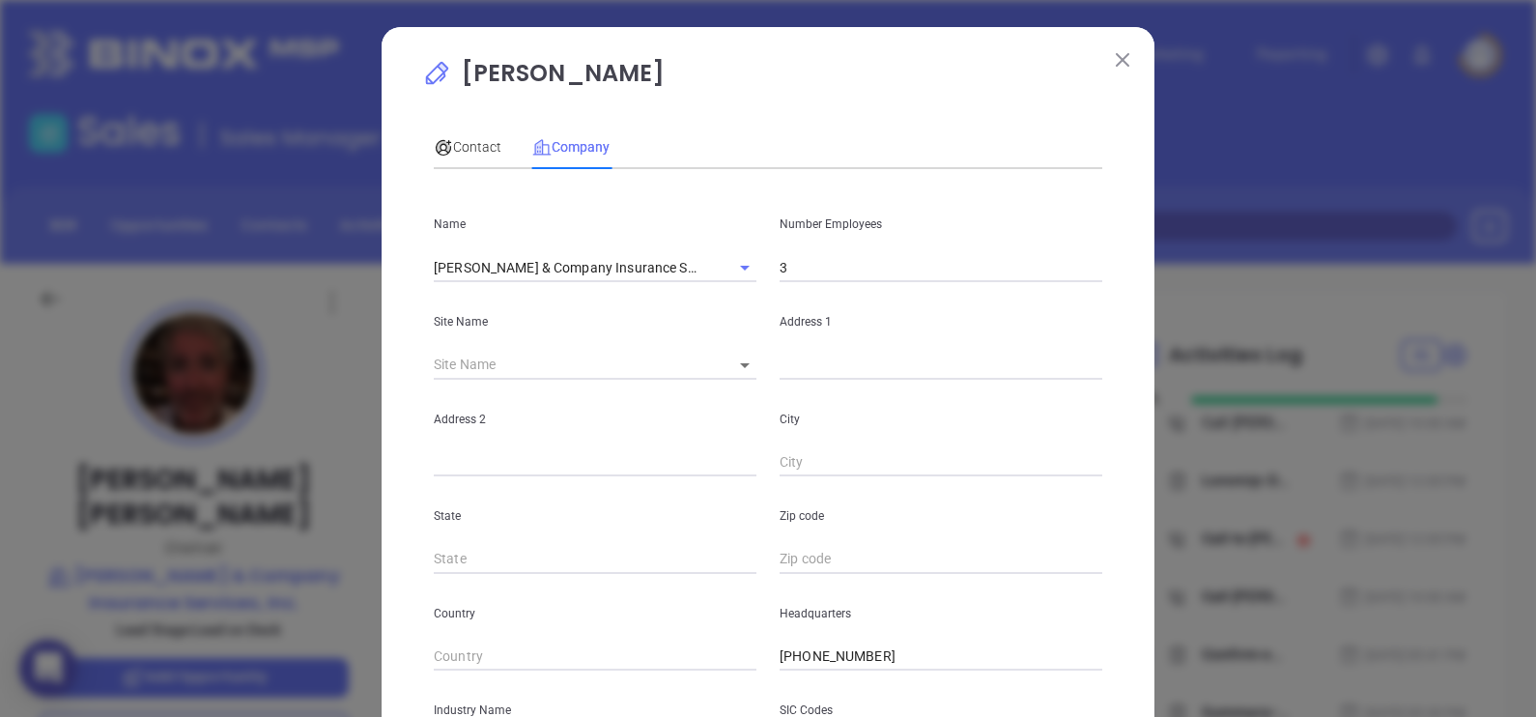
scroll to position [390, 0]
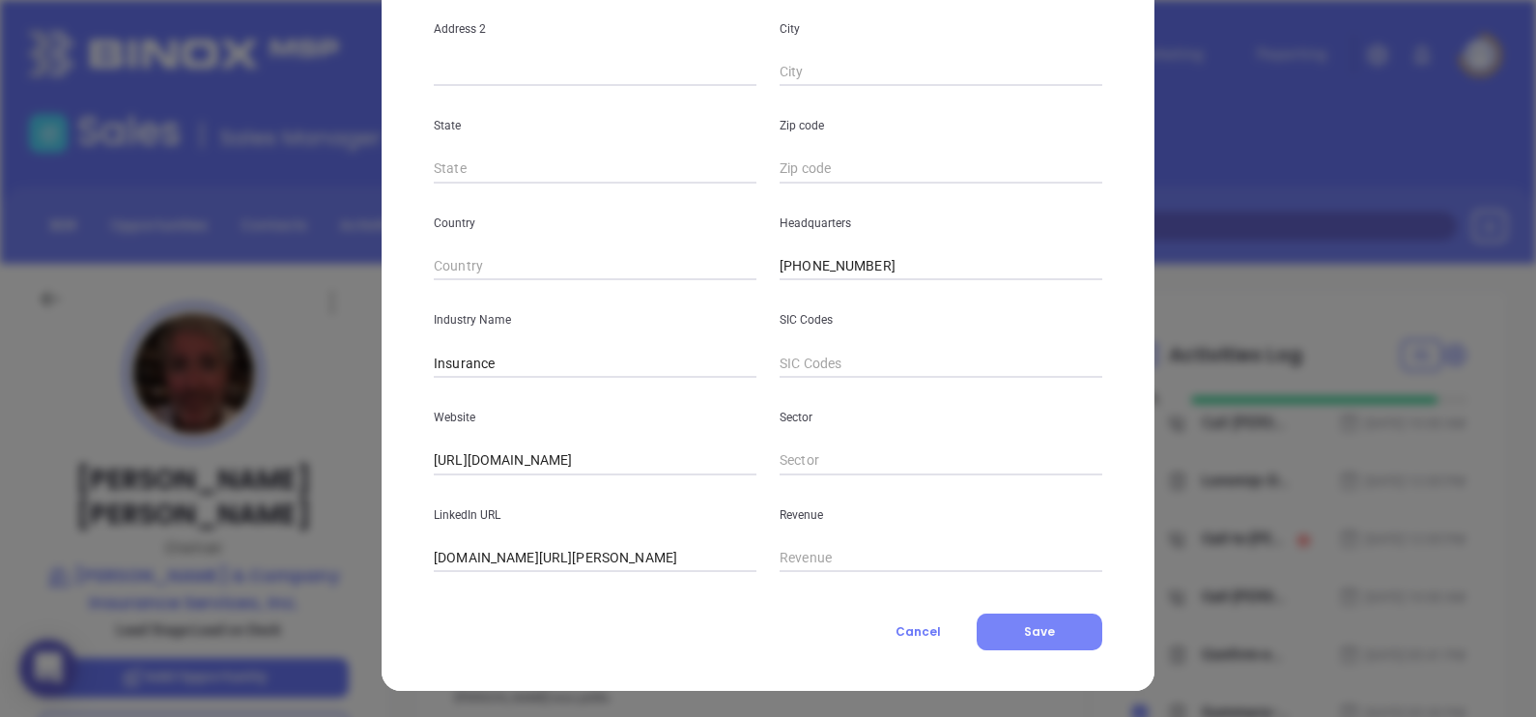
click at [1033, 633] on span "Save" at bounding box center [1039, 631] width 31 height 16
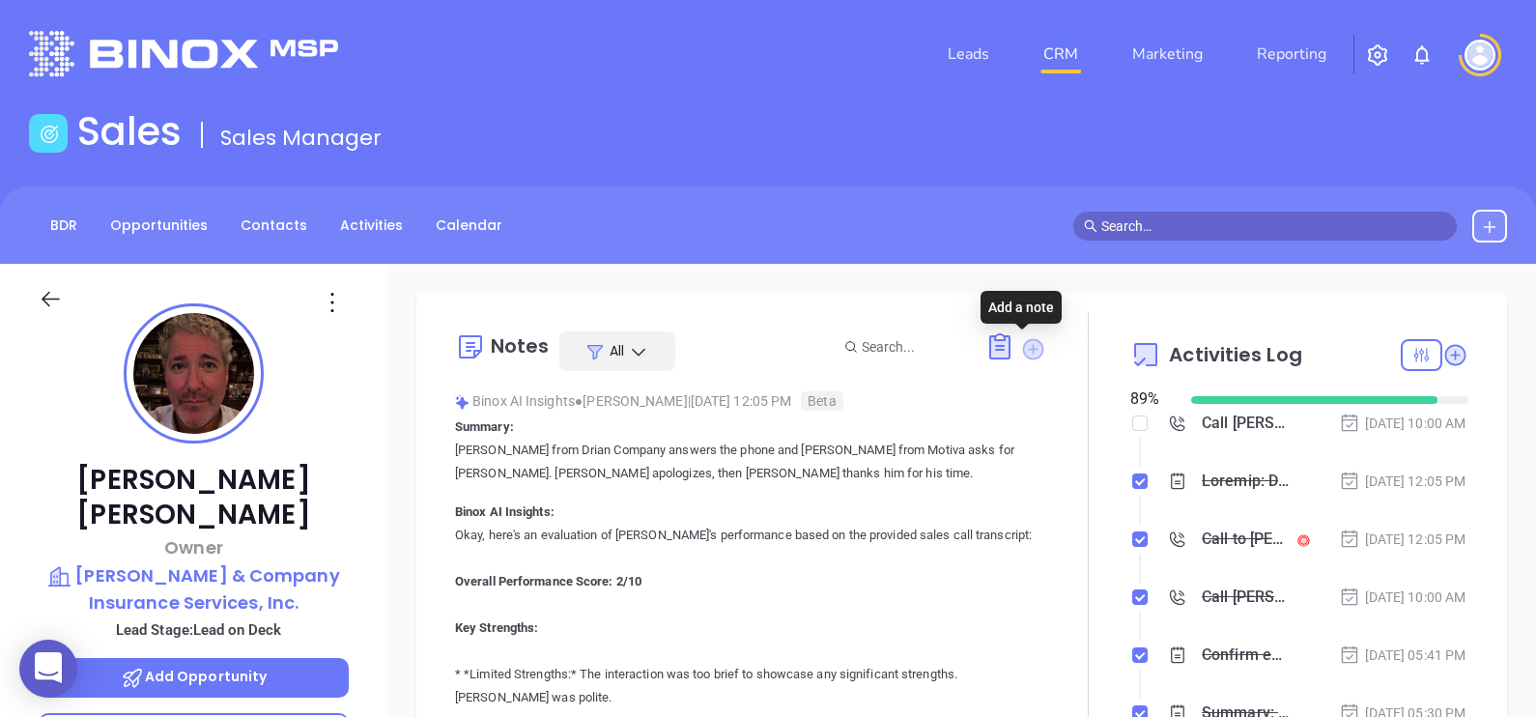
click at [1023, 339] on icon at bounding box center [1032, 348] width 21 height 21
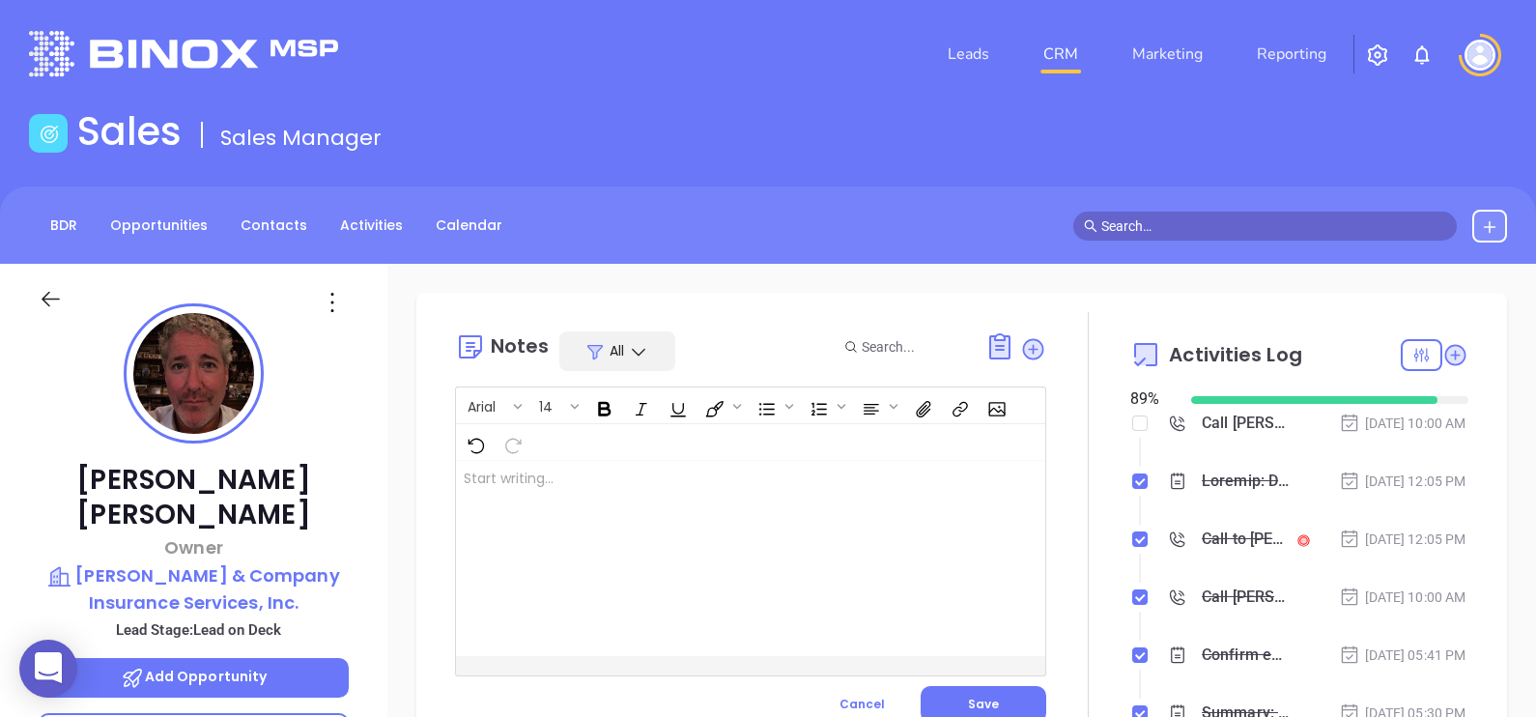
click at [660, 467] on div at bounding box center [730, 558] width 548 height 195
click at [1018, 691] on button "Save" at bounding box center [984, 704] width 126 height 37
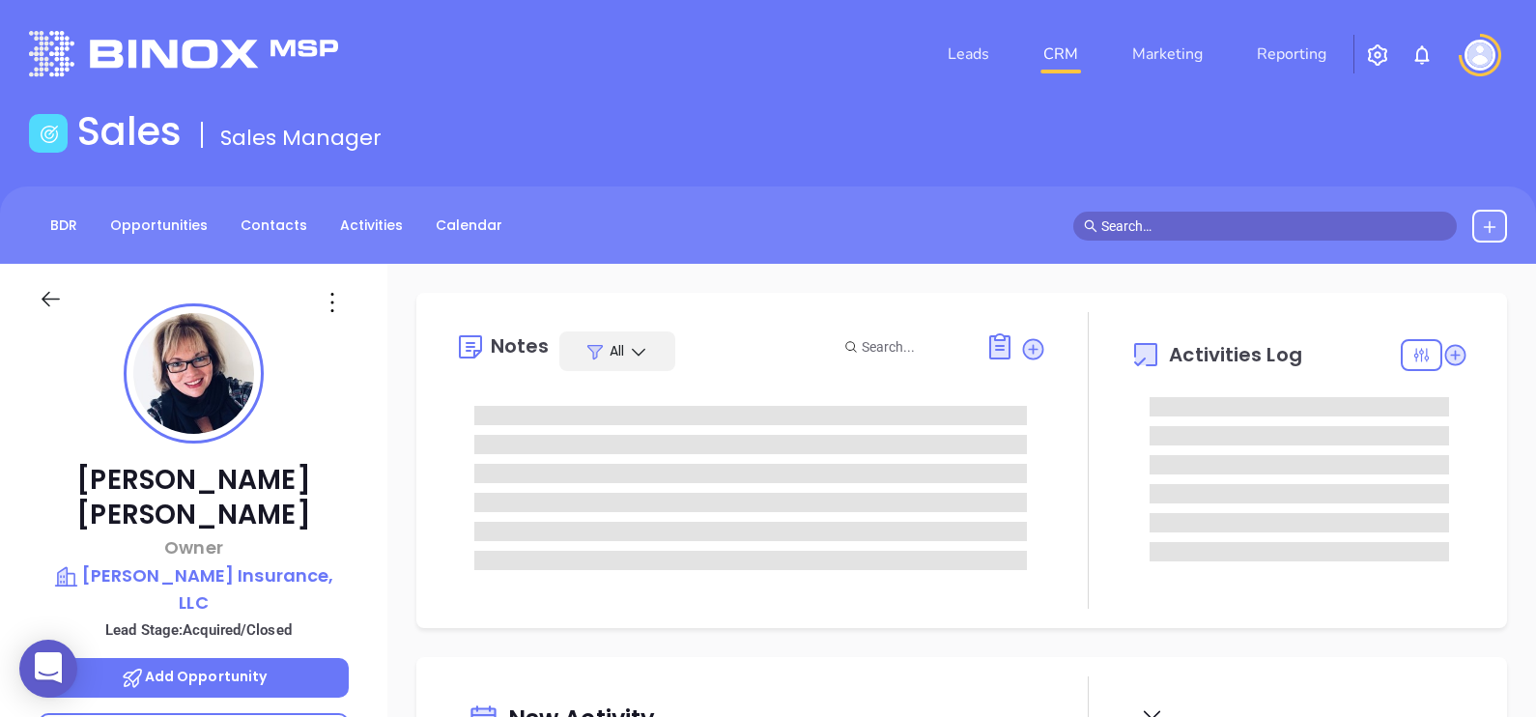
type input "[DATE]"
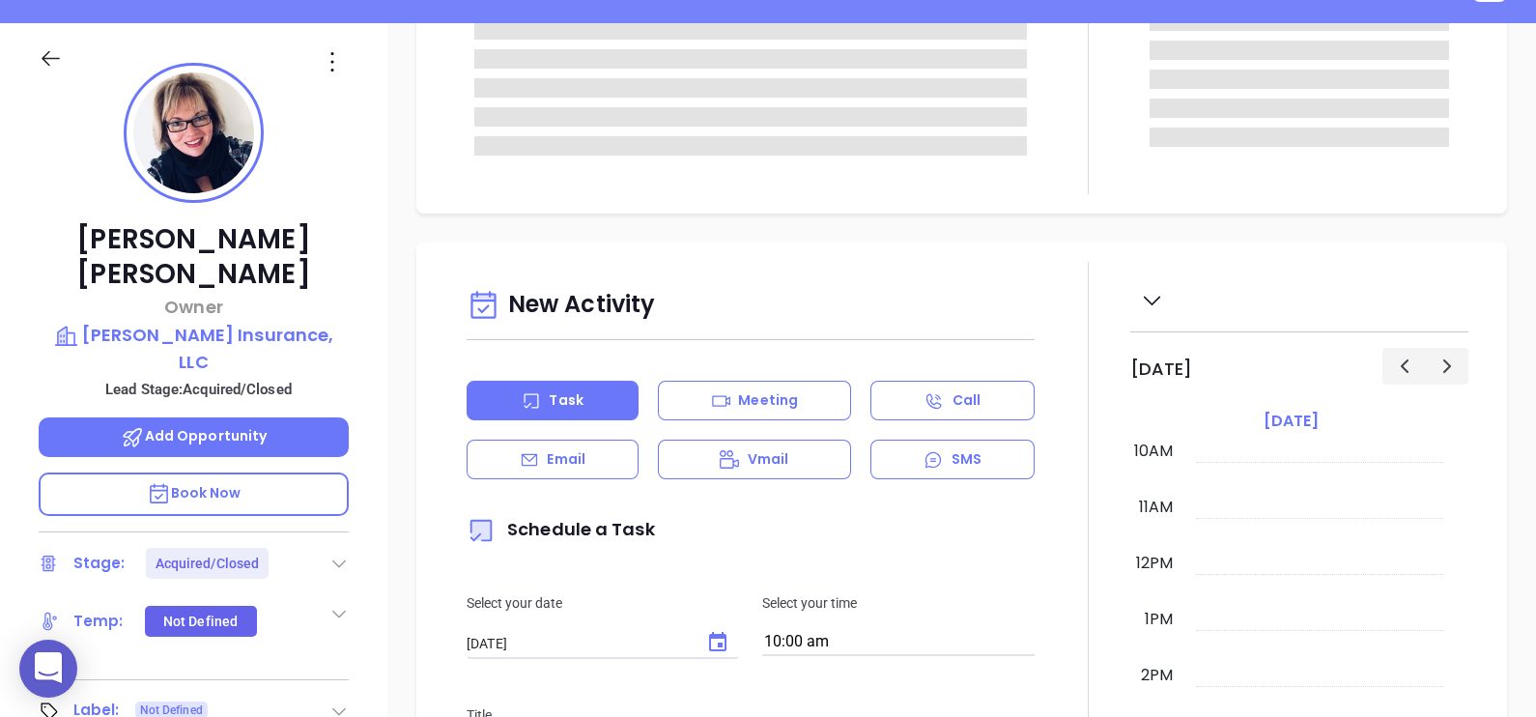
scroll to position [724, 0]
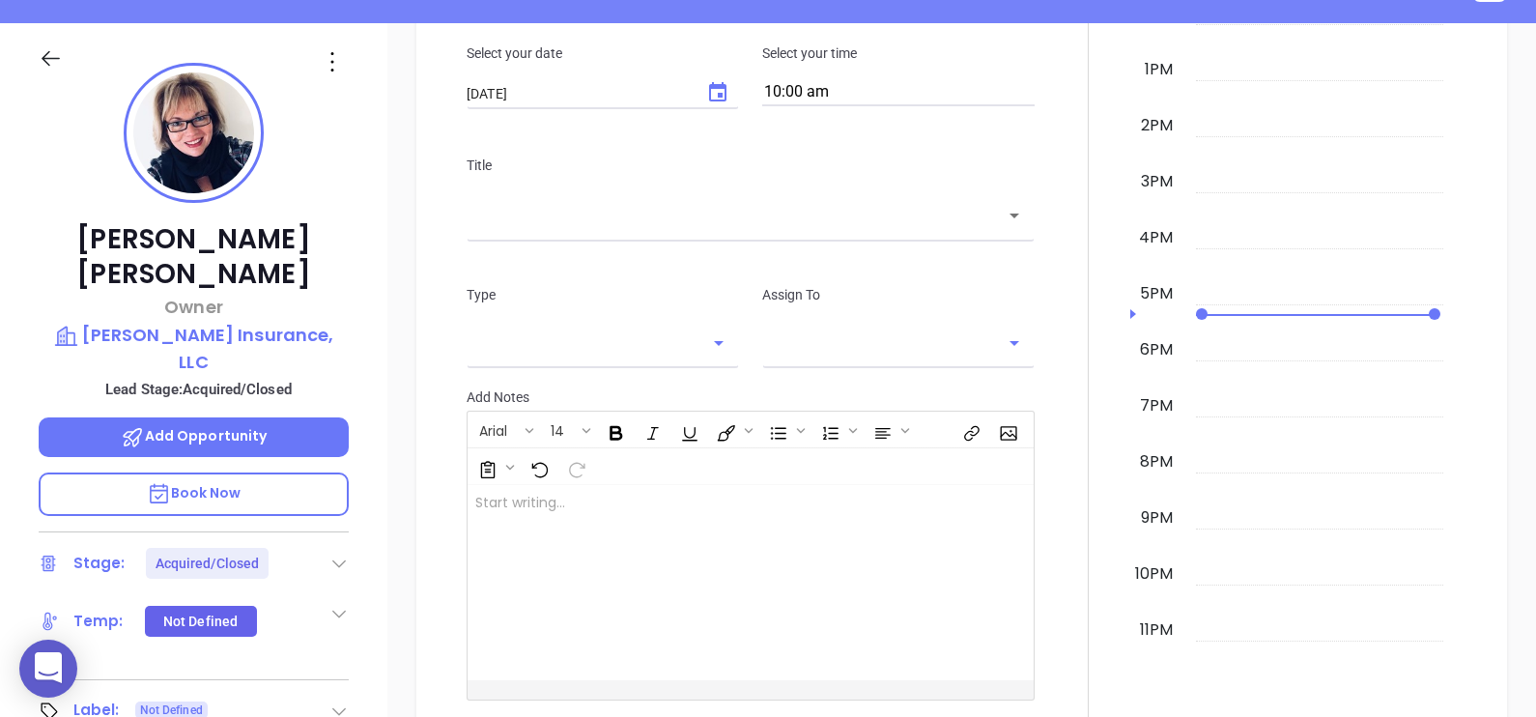
type input "[PERSON_NAME]"
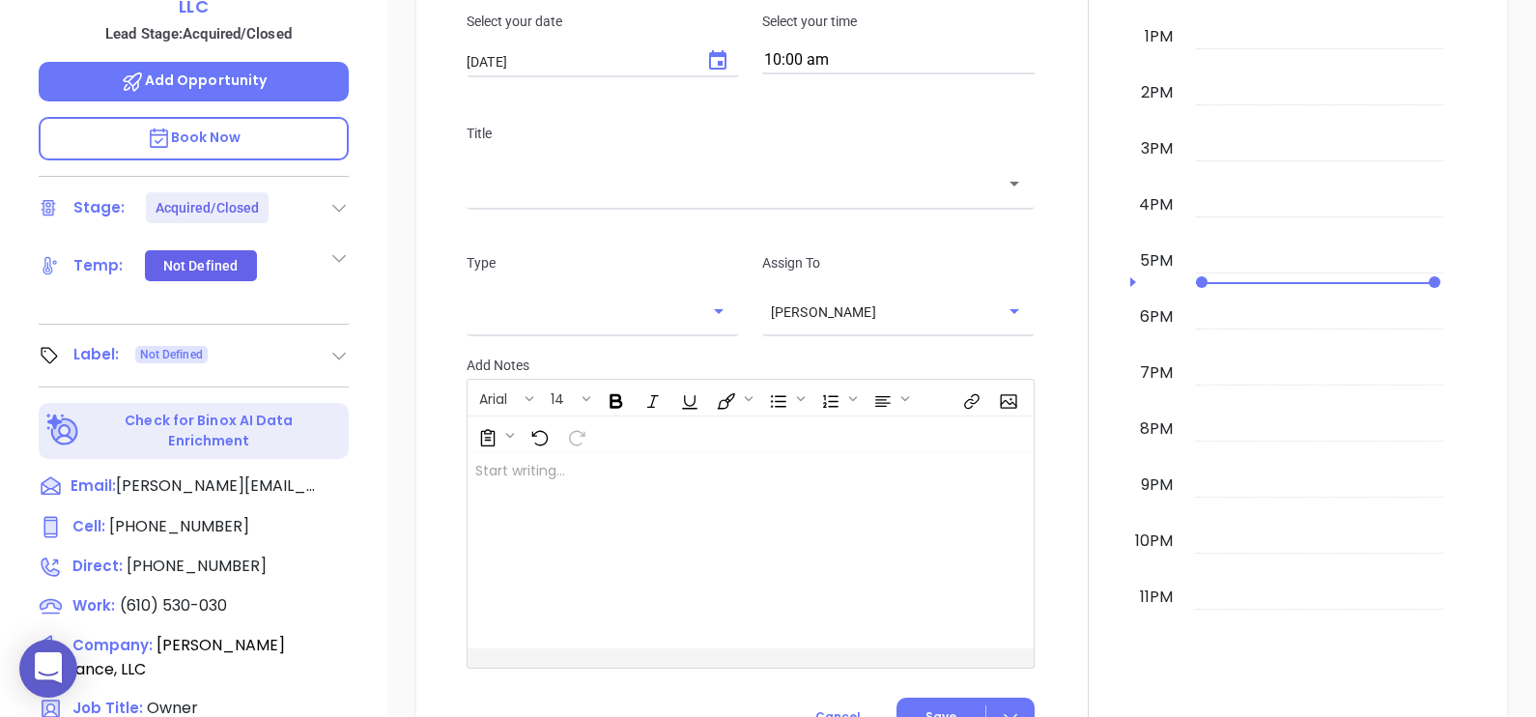
scroll to position [295, 0]
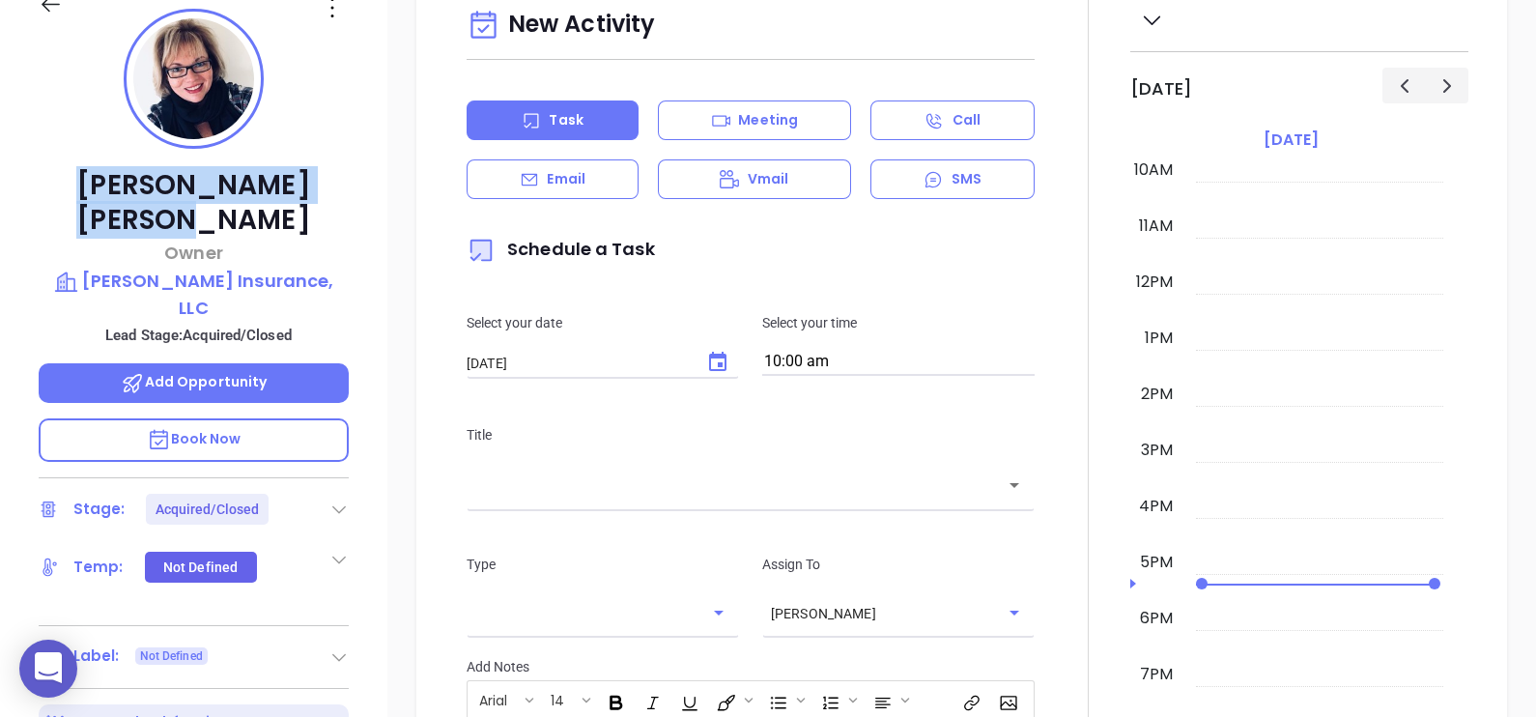
drag, startPoint x: 327, startPoint y: 175, endPoint x: 82, endPoint y: 183, distance: 244.5
click at [82, 183] on p "[PERSON_NAME]" at bounding box center [194, 203] width 310 height 70
copy p "[PERSON_NAME]"
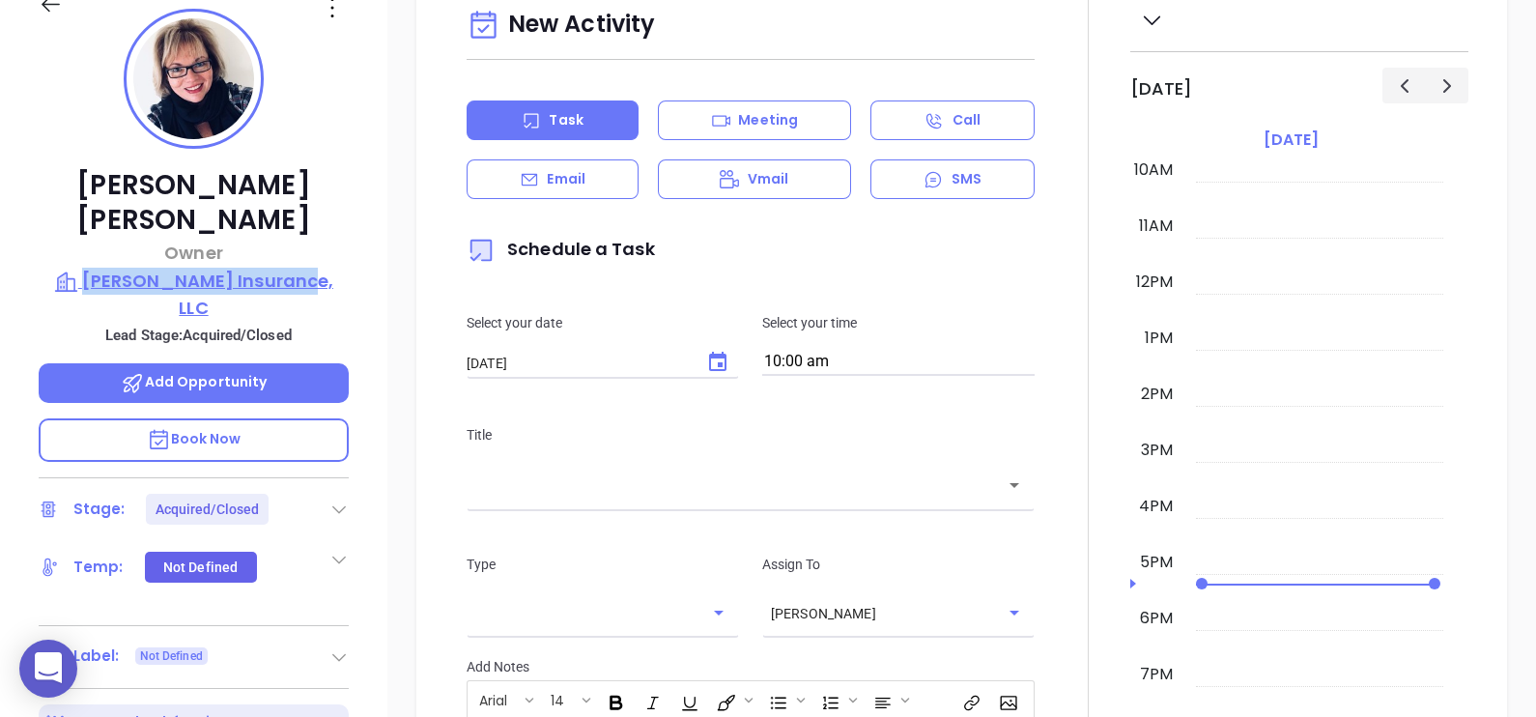
drag, startPoint x: 352, startPoint y: 238, endPoint x: 110, endPoint y: 241, distance: 241.5
click at [110, 241] on div "[PERSON_NAME] Owner [PERSON_NAME] Insurance, LLC Lead Stage: Acquired/Closed Ad…" at bounding box center [193, 417] width 387 height 896
copy p "[PERSON_NAME] Insurance, LLC"
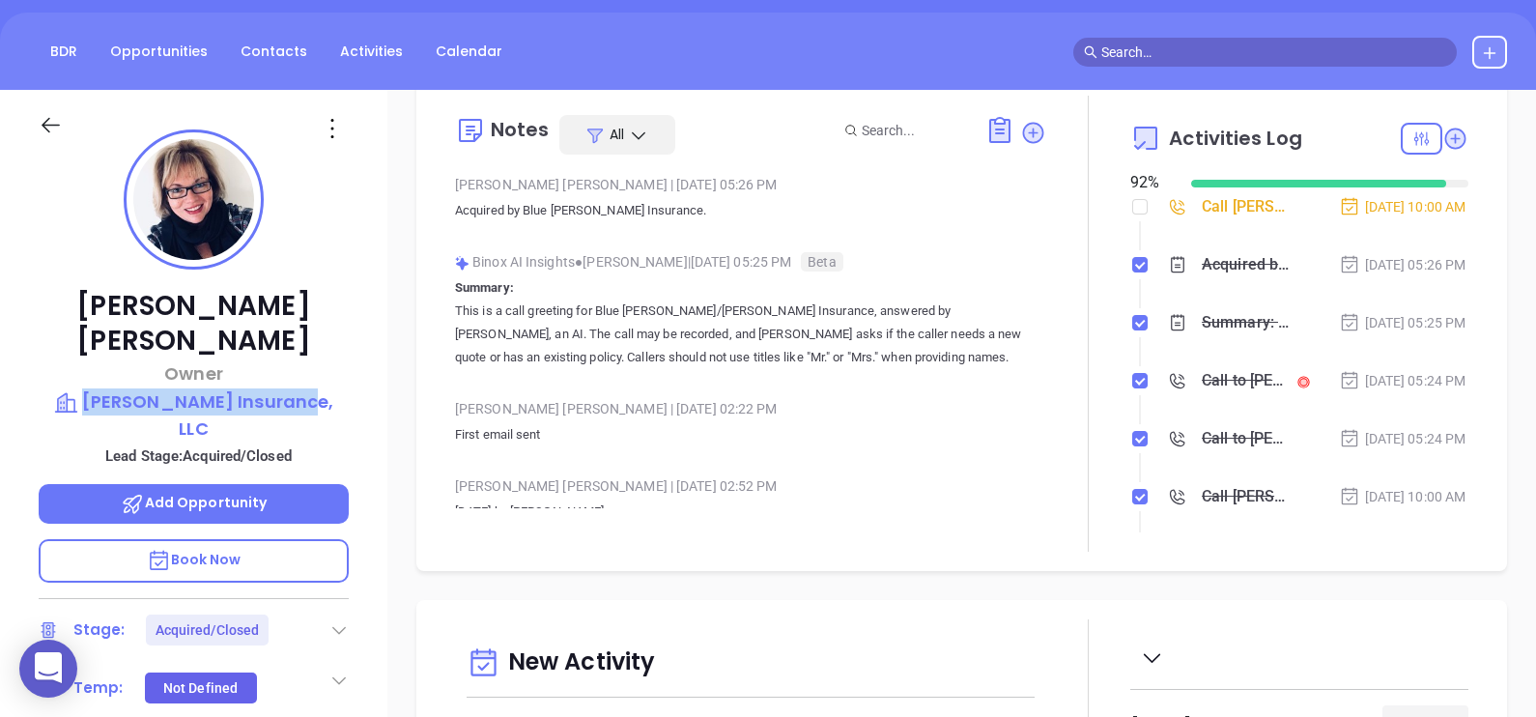
scroll to position [0, 0]
